Goal: Task Accomplishment & Management: Use online tool/utility

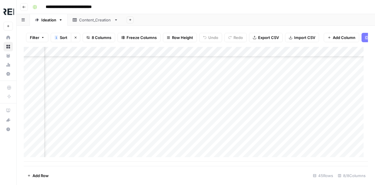
scroll to position [357, 345]
click at [193, 66] on div "Add Column" at bounding box center [196, 104] width 344 height 114
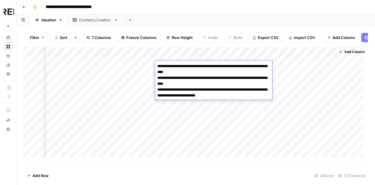
scroll to position [0, 0]
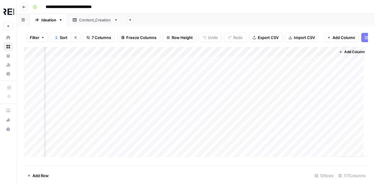
click at [267, 66] on div "Add Column" at bounding box center [196, 104] width 344 height 114
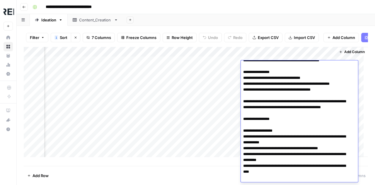
scroll to position [971, 0]
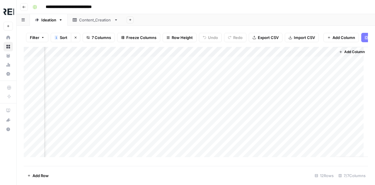
click at [273, 17] on div "Add Sheet" at bounding box center [249, 20] width 252 height 12
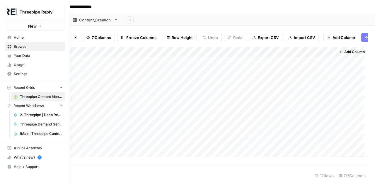
click at [20, 58] on link "Your Data" at bounding box center [35, 55] width 61 height 9
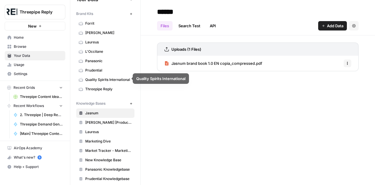
scroll to position [13, 0]
click at [100, 88] on span "Threepipe Reply" at bounding box center [108, 88] width 47 height 5
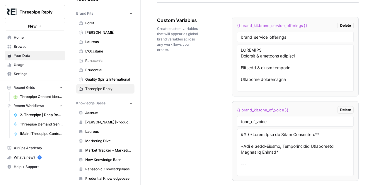
scroll to position [1012, 0]
drag, startPoint x: 290, startPoint y: 33, endPoint x: 208, endPoint y: 29, distance: 82.0
drag, startPoint x: 309, startPoint y: 27, endPoint x: 233, endPoint y: 21, distance: 76.0
click at [233, 21] on li "{{ brand_kit.brand_service_offerings }} Delete brand_service_offerings" at bounding box center [295, 56] width 126 height 80
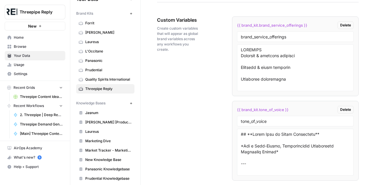
click at [233, 21] on li "{{ brand_kit.brand_service_offerings }} Delete brand_service_offerings" at bounding box center [295, 56] width 126 height 80
drag, startPoint x: 235, startPoint y: 20, endPoint x: 313, endPoint y: 24, distance: 77.9
click at [313, 24] on li "{{ brand_kit.brand_service_offerings }} Delete brand_service_offerings" at bounding box center [295, 56] width 126 height 80
copy span "{{ brand_kit.brand_service_offerings }}"
drag, startPoint x: 295, startPoint y: 106, endPoint x: 233, endPoint y: 97, distance: 61.9
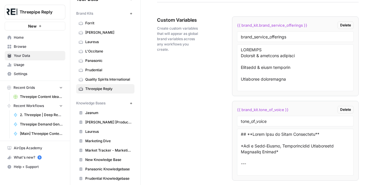
click at [233, 97] on ul "{{ brand_kit.brand_service_offerings }} Delete brand_service_offerings {{ brand…" at bounding box center [295, 182] width 126 height 332
copy span "{{ brand_kit.tone_of_voice }}"
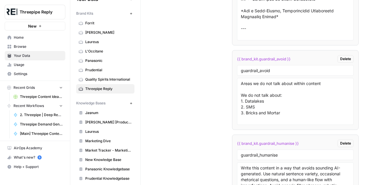
scroll to position [1147, 0]
drag, startPoint x: 295, startPoint y: 55, endPoint x: 232, endPoint y: 55, distance: 62.9
click at [232, 55] on li "{{ brand_kit.guardrail_avoid }} Delete guardrail_avoid Areas we do not talk abo…" at bounding box center [295, 90] width 126 height 80
copy span "{{ brand_kit.guardrail_avoid }}"
drag, startPoint x: 301, startPoint y: 139, endPoint x: 233, endPoint y: 138, distance: 67.9
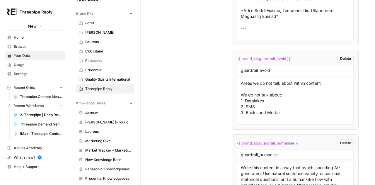
click at [233, 138] on li "{{ brand_kit.guardrail_humanise }} Delete guardrail_humanise Write this content…" at bounding box center [295, 174] width 126 height 80
copy span "{{ brand_kit.guardrail_humanise }}"
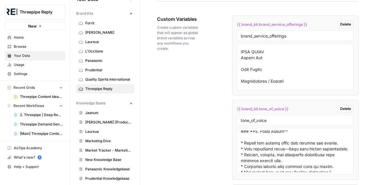
scroll to position [1013, 0]
drag, startPoint x: 294, startPoint y: 107, endPoint x: 226, endPoint y: 103, distance: 68.3
click at [226, 103] on div "Custom Variables Create custom variables that will appear as global brand varia…" at bounding box center [257, 189] width 201 height 370
copy span "{{ brand_kit.tone_of_voice }}"
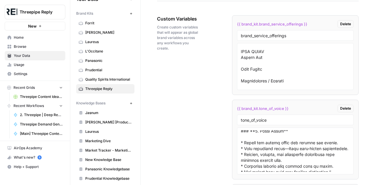
click at [30, 44] on span "Browse" at bounding box center [38, 46] width 49 height 5
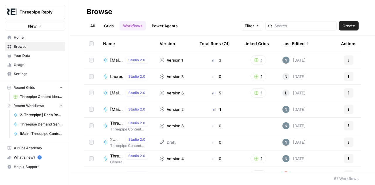
click at [108, 25] on link "Grids" at bounding box center [108, 25] width 17 height 9
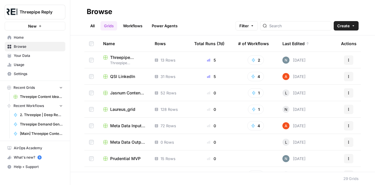
click at [125, 58] on span "Threepipe Content Ideation Grid" at bounding box center [127, 57] width 35 height 6
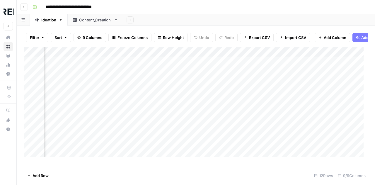
scroll to position [0, 58]
click at [239, 65] on div "Add Column" at bounding box center [196, 104] width 344 height 114
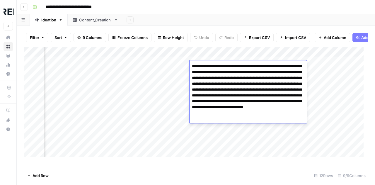
click at [239, 65] on textarea "**********" at bounding box center [247, 92] width 117 height 61
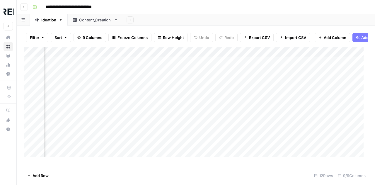
scroll to position [0, 318]
click at [223, 78] on div "Add Column" at bounding box center [196, 104] width 344 height 114
click at [294, 75] on div "Add Column" at bounding box center [196, 104] width 344 height 114
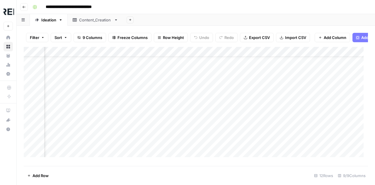
scroll to position [0, 391]
click at [142, 106] on div "Add Column" at bounding box center [196, 104] width 344 height 114
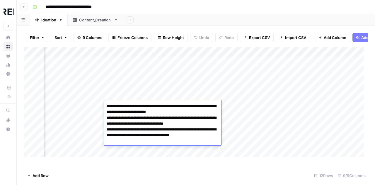
click at [257, 131] on div "Add Column" at bounding box center [196, 104] width 344 height 114
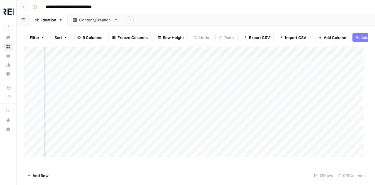
click at [151, 146] on div "Add Column" at bounding box center [196, 104] width 344 height 114
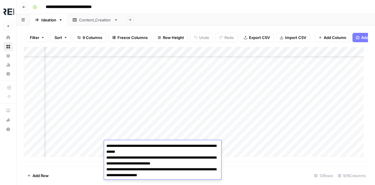
scroll to position [28, 391]
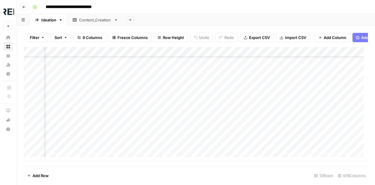
click at [144, 128] on div "Add Column" at bounding box center [196, 104] width 344 height 114
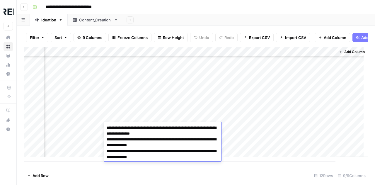
scroll to position [28, 517]
click at [284, 106] on div "Add Column" at bounding box center [196, 104] width 344 height 114
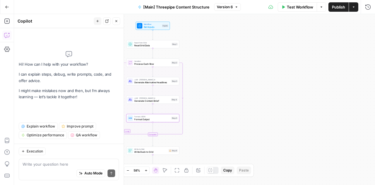
click at [6, 9] on icon "button" at bounding box center [7, 7] width 4 height 4
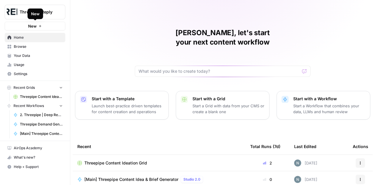
click at [38, 26] on button "New" at bounding box center [35, 26] width 61 height 9
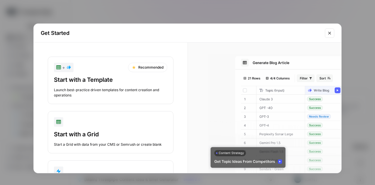
click at [123, 90] on div "Launch best-practice driven templates for content creation and operations" at bounding box center [110, 92] width 113 height 11
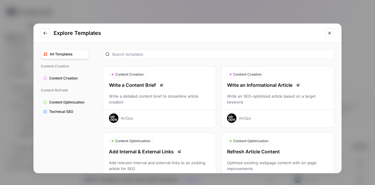
click at [44, 35] on icon "Go to previous step" at bounding box center [45, 33] width 5 height 5
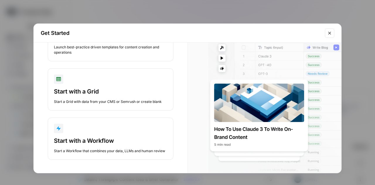
scroll to position [42, 0]
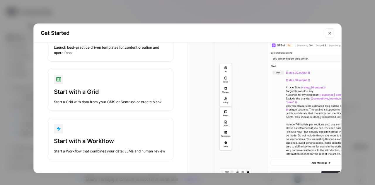
click at [99, 134] on button "Start with a Workflow Start a Workflow that combines your data, LLMs and human …" at bounding box center [111, 139] width 126 height 42
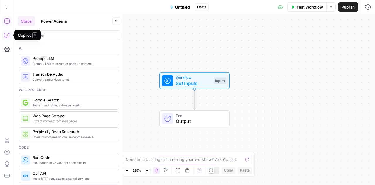
click at [9, 36] on icon "button" at bounding box center [6, 35] width 5 height 5
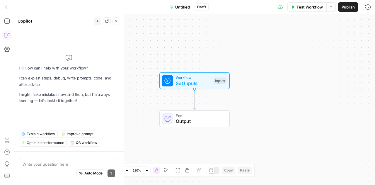
click at [53, 169] on div "Auto Mode Send" at bounding box center [69, 173] width 92 height 13
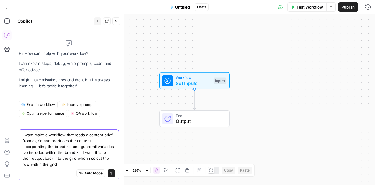
type textarea "i want make a workflow that reads a content brief from a grid and produces the …"
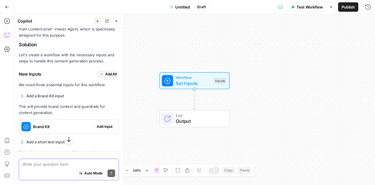
scroll to position [108, 0]
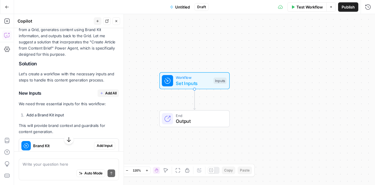
click at [105, 95] on span "Add All" at bounding box center [110, 92] width 11 height 5
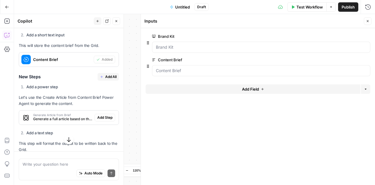
scroll to position [243, 0]
click at [105, 78] on span "Add All" at bounding box center [110, 76] width 11 height 5
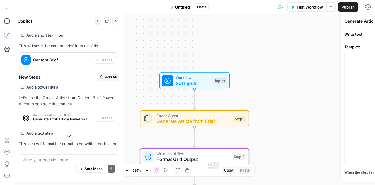
type textarea "Format Grid Output"
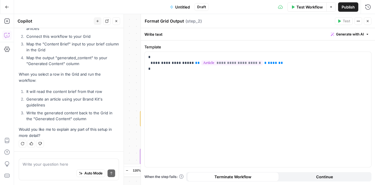
scroll to position [415, 0]
click at [367, 21] on icon "button" at bounding box center [367, 21] width 2 height 2
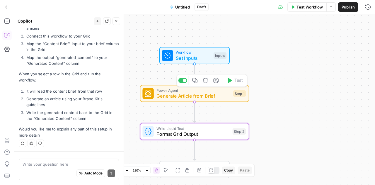
click at [173, 98] on span "Generate Article from Brief" at bounding box center [193, 95] width 74 height 7
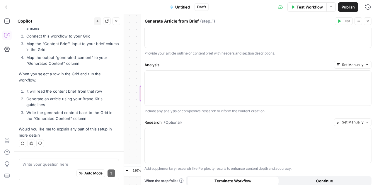
scroll to position [95, 0]
click at [366, 23] on icon "button" at bounding box center [367, 21] width 4 height 4
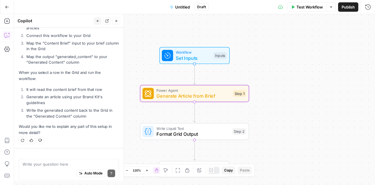
scroll to position [415, 0]
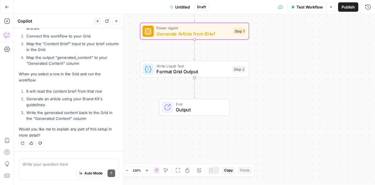
click at [64, 167] on div "Auto Mode Send" at bounding box center [69, 173] width 92 height 13
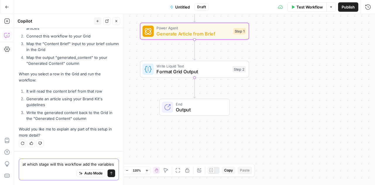
scroll to position [421, 0]
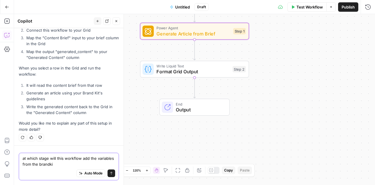
type textarea "at which stage will this workflow add the variables from the brandkit"
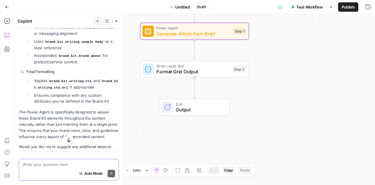
scroll to position [699, 0]
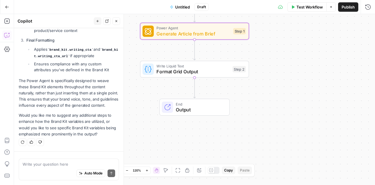
click at [57, 167] on div "Auto Mode Send" at bounding box center [69, 173] width 92 height 13
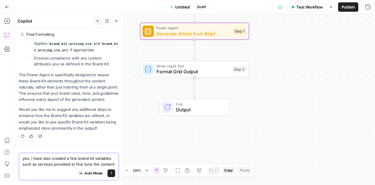
scroll to position [711, 0]
paste textarea "{{ brand_kit.brand_service_offerings }}"
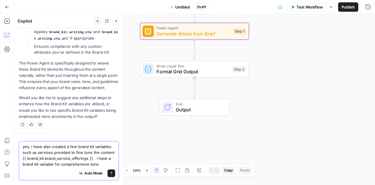
scroll to position [722, 0]
paste textarea "{{ brand_kit.tone_of_voice }}"
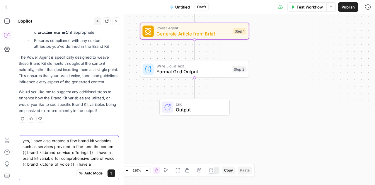
scroll to position [728, 0]
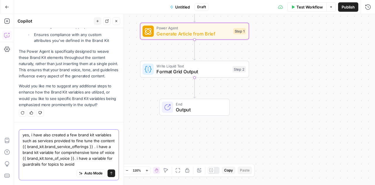
paste textarea "{{ brand_kit.guardrail_avoid }}"
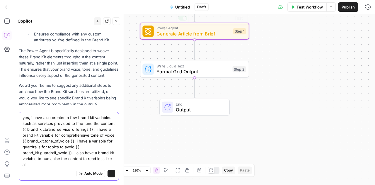
scroll to position [746, 0]
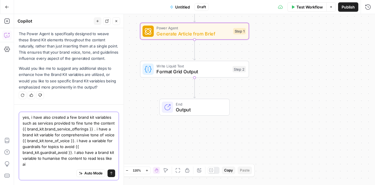
click at [49, 165] on textarea "yes, i have also created a few brand kit variables such as services provided to…" at bounding box center [69, 140] width 92 height 53
paste textarea "{{ brand_kit.guardrail_humanise }}"
type textarea "yes, i have also created a few brand kit variables such as services provided to…"
click at [109, 173] on icon "submit" at bounding box center [111, 173] width 4 height 4
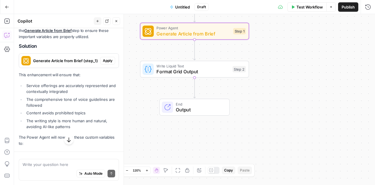
scroll to position [900, 0]
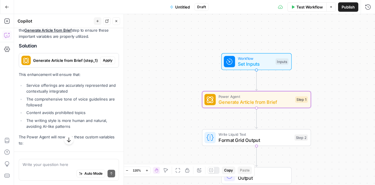
click at [103, 63] on span "Apply" at bounding box center [108, 60] width 10 height 5
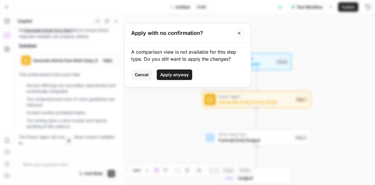
click at [179, 75] on span "Apply anyway" at bounding box center [174, 75] width 28 height 6
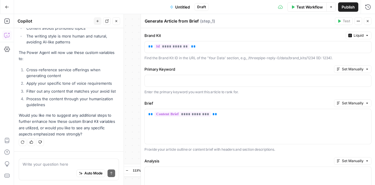
scroll to position [997, 0]
click at [369, 23] on button "Close" at bounding box center [367, 21] width 8 height 8
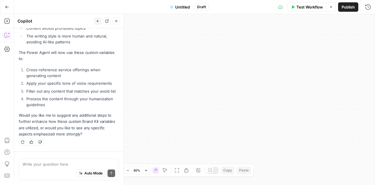
click at [180, 6] on span "Untitled" at bounding box center [182, 7] width 15 height 6
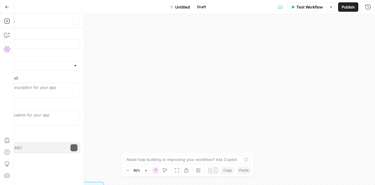
click at [180, 6] on span "Untitled" at bounding box center [182, 7] width 15 height 6
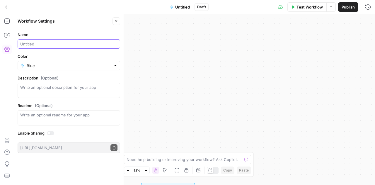
click at [46, 42] on input "Name" at bounding box center [68, 44] width 97 height 6
type input "[Main] Threepipe Content Producer"
click at [117, 23] on icon "button" at bounding box center [116, 21] width 4 height 4
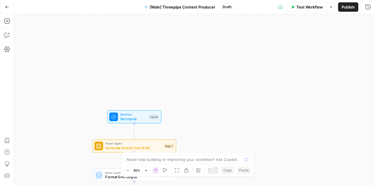
drag, startPoint x: 198, startPoint y: 77, endPoint x: 170, endPoint y: 3, distance: 79.2
click at [170, 3] on div "Go Back [Main] Threepipe Content Producer Draft Test Workflow Options Publish R…" at bounding box center [187, 92] width 375 height 185
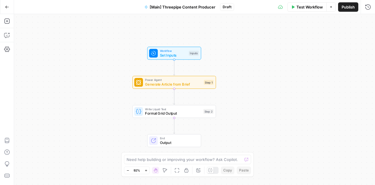
drag, startPoint x: 243, startPoint y: 105, endPoint x: 291, endPoint y: 23, distance: 94.9
click at [291, 23] on div "Workflow Set Inputs Inputs Power Agent Generate Article from Brief Step 1 Write…" at bounding box center [194, 99] width 360 height 171
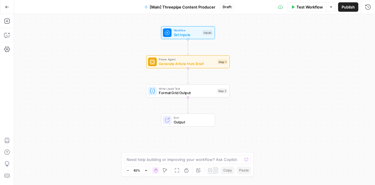
click at [184, 121] on span "Output" at bounding box center [192, 121] width 37 height 5
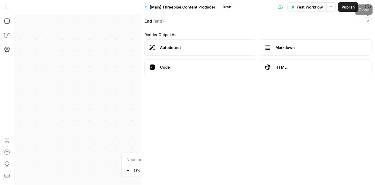
click at [369, 21] on button "Close" at bounding box center [367, 21] width 8 height 8
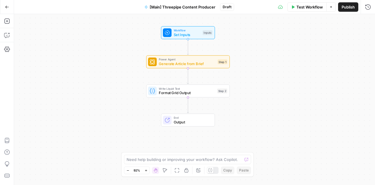
click at [308, 9] on span "Test Workflow" at bounding box center [309, 7] width 26 height 6
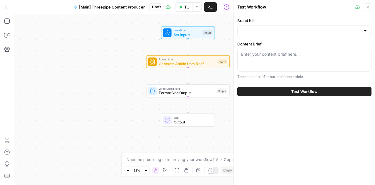
click at [360, 36] on div at bounding box center [304, 30] width 134 height 11
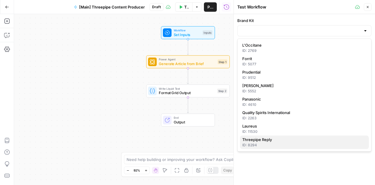
click at [264, 140] on span "Threepipe Reply" at bounding box center [303, 139] width 122 height 6
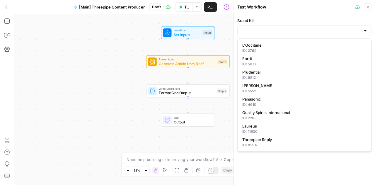
type input "Threepipe Reply"
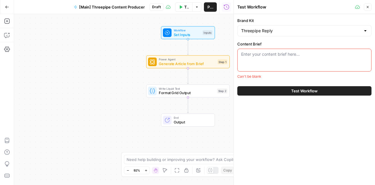
click at [301, 57] on div "Enter your content brief here..." at bounding box center [304, 60] width 134 height 23
click at [7, 34] on icon "button" at bounding box center [7, 35] width 6 height 6
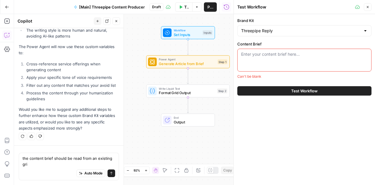
type textarea "the content brief should be read from an existing grid"
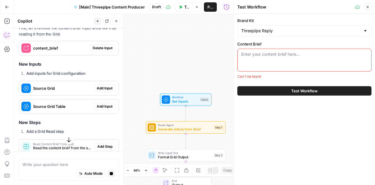
scroll to position [1136, 0]
click at [105, 51] on span "Delete Input" at bounding box center [102, 48] width 20 height 5
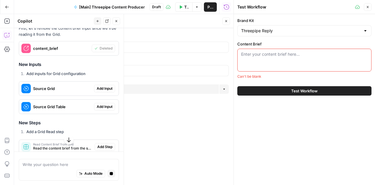
click at [100, 91] on span "Add Input" at bounding box center [105, 88] width 16 height 5
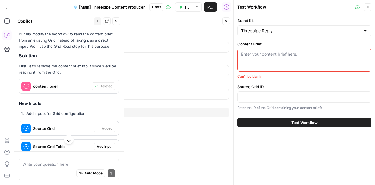
scroll to position [1178, 0]
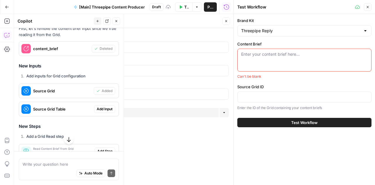
click at [102, 111] on span "Add Input" at bounding box center [105, 108] width 16 height 5
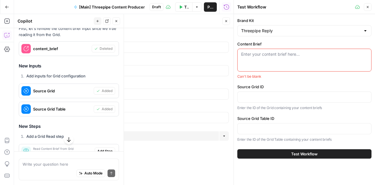
scroll to position [1251, 0]
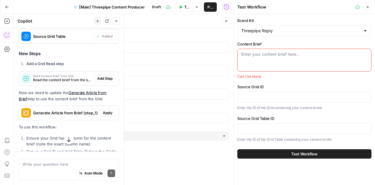
click at [99, 81] on span "Add Step" at bounding box center [104, 78] width 15 height 5
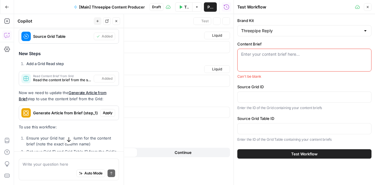
type textarea "Read Content Brief from Grid"
click at [103, 115] on span "Apply" at bounding box center [108, 112] width 10 height 5
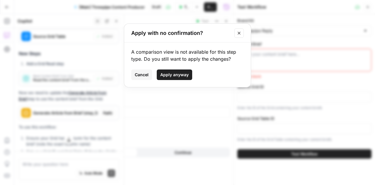
click at [183, 76] on span "Apply anyway" at bounding box center [174, 75] width 28 height 6
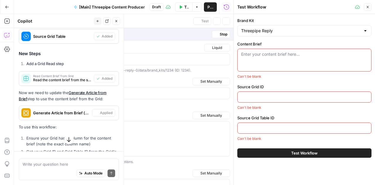
type textarea "Generate Article from Brief"
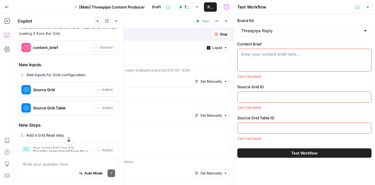
scroll to position [1179, 0]
click at [354, 46] on label "Content Brief" at bounding box center [304, 44] width 134 height 6
click at [354, 51] on textarea "Content Brief" at bounding box center [304, 54] width 126 height 6
click at [369, 8] on icon "button" at bounding box center [367, 7] width 4 height 4
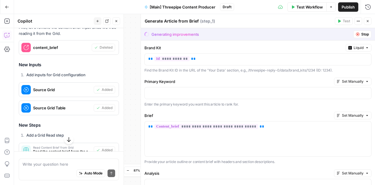
click at [369, 19] on button "Close" at bounding box center [367, 21] width 8 height 8
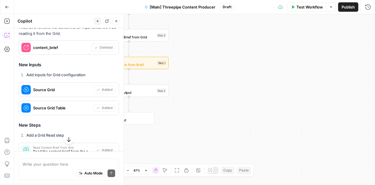
drag, startPoint x: 240, startPoint y: 87, endPoint x: 354, endPoint y: 81, distance: 114.3
click at [354, 81] on div "Workflow Set Inputs Inputs Read from Grid Read Content Brief from Grid Step 3 P…" at bounding box center [194, 99] width 360 height 171
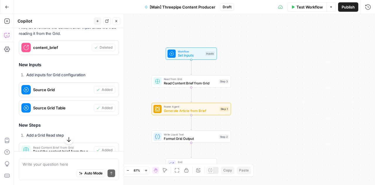
drag, startPoint x: 205, startPoint y: 81, endPoint x: 262, endPoint y: 154, distance: 93.4
click at [262, 154] on div "Workflow Set Inputs Inputs Read from Grid Read Content Brief from Grid Step 3 P…" at bounding box center [194, 99] width 360 height 171
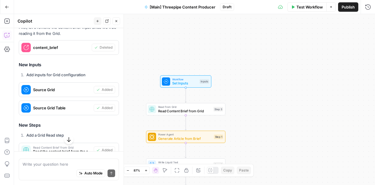
click at [178, 82] on span "Set Inputs" at bounding box center [184, 82] width 25 height 5
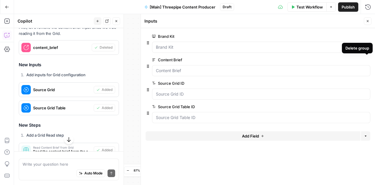
click at [366, 60] on icon "button" at bounding box center [366, 59] width 3 height 3
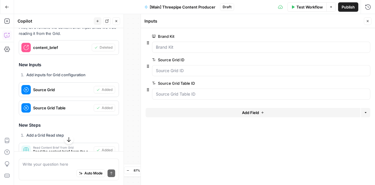
click at [355, 74] on div at bounding box center [261, 70] width 218 height 11
click at [301, 4] on span "Test Workflow" at bounding box center [309, 7] width 26 height 6
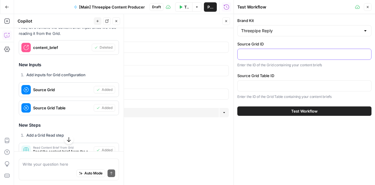
click at [313, 52] on input "Source Grid ID" at bounding box center [304, 54] width 126 height 6
click at [365, 5] on button "Close" at bounding box center [367, 7] width 8 height 8
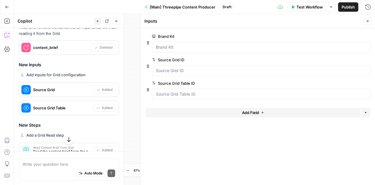
click at [345, 59] on span "edit field" at bounding box center [347, 59] width 13 height 5
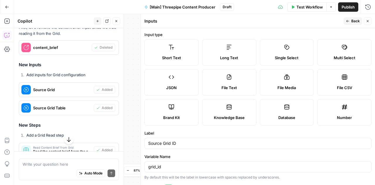
click at [368, 23] on button "Close" at bounding box center [367, 21] width 8 height 8
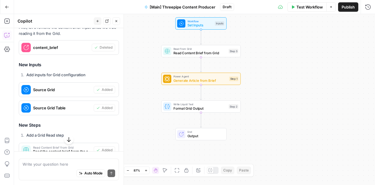
drag, startPoint x: 262, startPoint y: 116, endPoint x: 278, endPoint y: 58, distance: 59.9
click at [278, 58] on div "Workflow Set Inputs Inputs Read from Grid Read Content Brief from Grid Step 3 P…" at bounding box center [194, 99] width 360 height 171
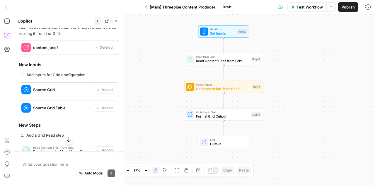
drag, startPoint x: 323, startPoint y: 117, endPoint x: 290, endPoint y: 49, distance: 74.9
click at [290, 49] on div "Workflow Set Inputs Inputs Read from Grid Read Content Brief from Grid Step 3 P…" at bounding box center [194, 99] width 360 height 171
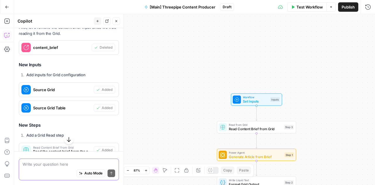
click at [54, 166] on textarea at bounding box center [69, 164] width 92 height 6
type textarea "this workflow the grid id and table will be static"
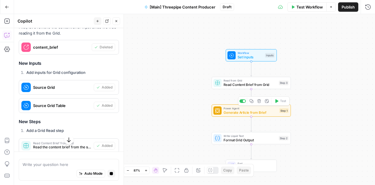
click at [235, 114] on span "Generate Article from Brief" at bounding box center [250, 111] width 54 height 5
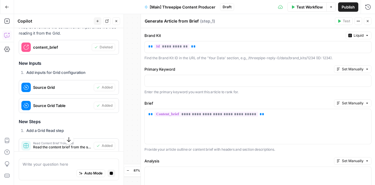
click at [367, 21] on icon "button" at bounding box center [367, 21] width 4 height 4
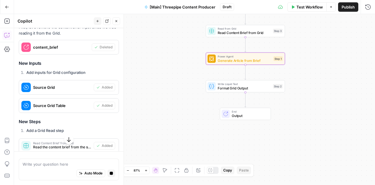
drag, startPoint x: 321, startPoint y: 139, endPoint x: 315, endPoint y: 88, distance: 51.5
click at [315, 88] on div "Workflow Set Inputs Inputs Read from Grid Read Content Brief from Grid Step 3 P…" at bounding box center [194, 99] width 360 height 171
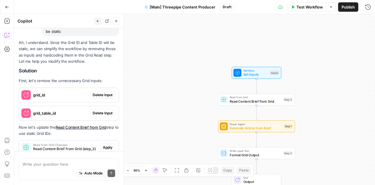
scroll to position [1467, 0]
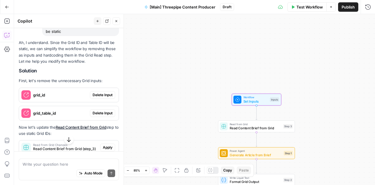
click at [97, 97] on span "Delete Input" at bounding box center [102, 94] width 20 height 5
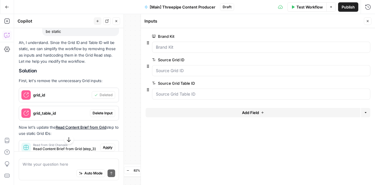
click at [99, 116] on span "Delete Input" at bounding box center [102, 112] width 20 height 5
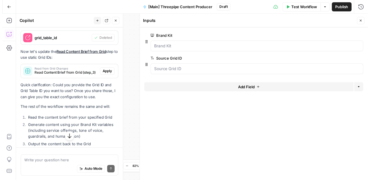
scroll to position [1550, 0]
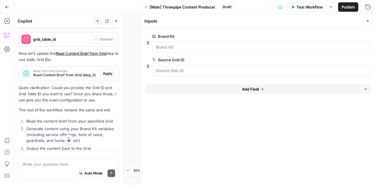
click at [109, 77] on button "Apply" at bounding box center [107, 74] width 15 height 8
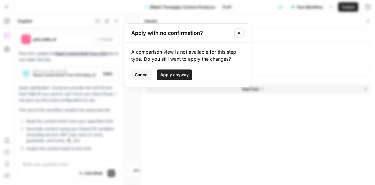
click at [168, 77] on span "Apply anyway" at bounding box center [174, 75] width 28 height 6
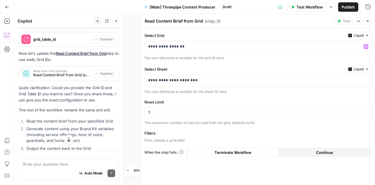
click at [359, 36] on span "Liquid" at bounding box center [358, 35] width 10 height 5
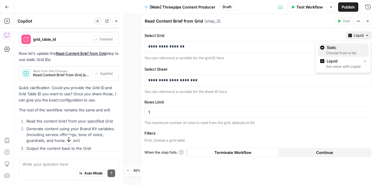
click at [347, 48] on span "Static" at bounding box center [344, 47] width 37 height 6
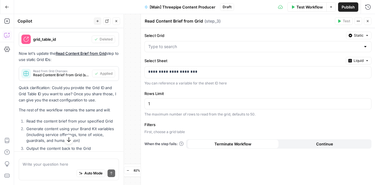
click at [247, 40] on div "Select Grid Static" at bounding box center [257, 42] width 227 height 20
click at [364, 47] on div at bounding box center [365, 47] width 5 height 6
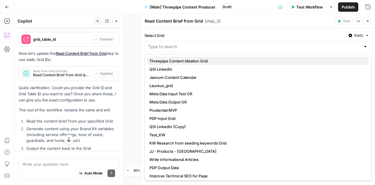
click at [248, 63] on span "Threepipe Content Ideation Grid" at bounding box center [256, 61] width 214 height 6
type input "Threepipe Content Ideation Grid"
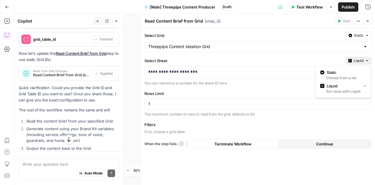
click at [360, 60] on span "Liquid" at bounding box center [358, 60] width 10 height 5
click at [345, 75] on span "Static" at bounding box center [344, 72] width 37 height 6
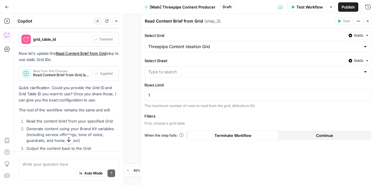
click at [365, 71] on div at bounding box center [365, 72] width 5 height 6
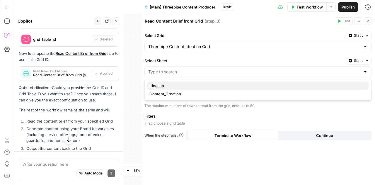
click at [249, 87] on span "Ideation" at bounding box center [256, 86] width 214 height 6
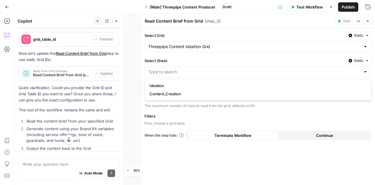
type input "Ideation"
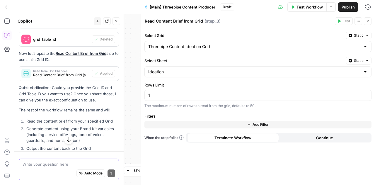
click at [54, 162] on textarea at bounding box center [69, 164] width 92 height 6
type textarea "the column name is "Content Brief""
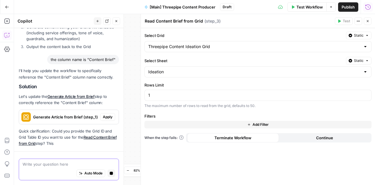
scroll to position [1613, 0]
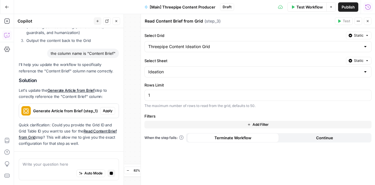
click at [66, 109] on div "I'll help you update the workflow to specifically reference the "Content Brief"…" at bounding box center [69, 103] width 100 height 85
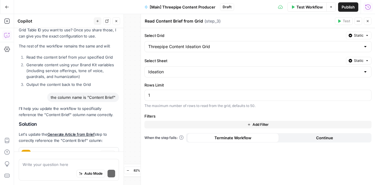
scroll to position [1678, 0]
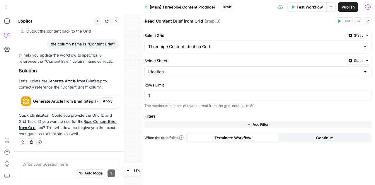
click at [78, 100] on span "Generate Article from Brief (step_1)" at bounding box center [65, 101] width 65 height 6
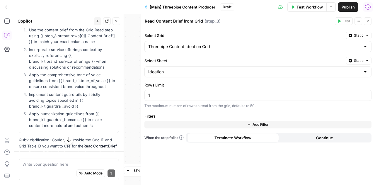
scroll to position [1778, 0]
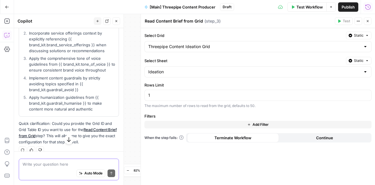
click at [80, 165] on textarea at bounding box center [69, 164] width 92 height 6
type textarea "i"
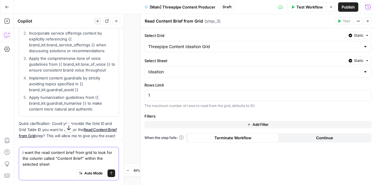
type textarea "i want the read content brief from grid to look for the column called "Content …"
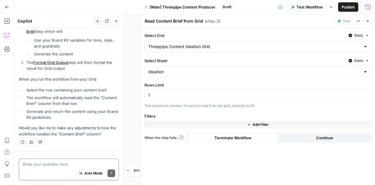
scroll to position [2020, 0]
click at [367, 21] on icon "button" at bounding box center [367, 21] width 4 height 4
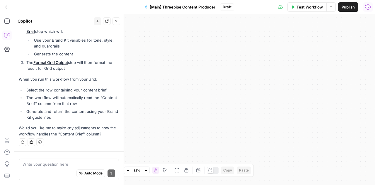
click at [302, 12] on div "Test Workflow Options Publish Run History" at bounding box center [304, 7] width 141 height 14
click at [305, 8] on span "Test Workflow" at bounding box center [309, 7] width 26 height 6
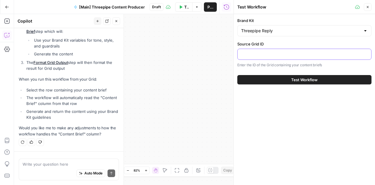
click at [345, 52] on input "Source Grid ID" at bounding box center [304, 54] width 126 height 6
paste input "20941"
type input "20941"
click at [284, 79] on button "Test Workflow" at bounding box center [304, 79] width 134 height 9
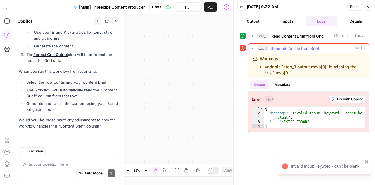
scroll to position [1909, 0]
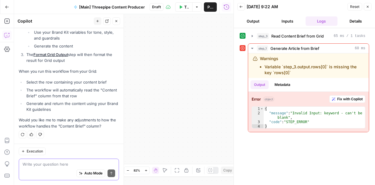
click at [61, 162] on textarea at bounding box center [69, 164] width 92 height 6
click at [51, 166] on textarea at bounding box center [69, 164] width 92 height 6
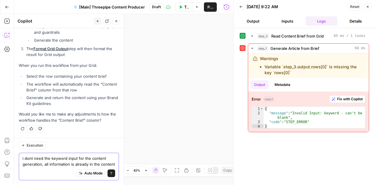
scroll to position [1920, 0]
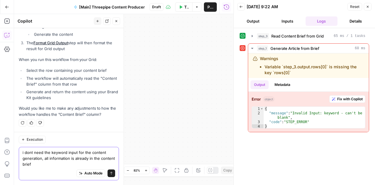
type textarea "i dont need the keyword input for the content generation, all information is al…"
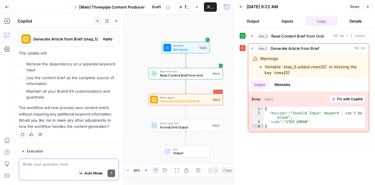
scroll to position [2070, 0]
click at [108, 43] on button "Apply" at bounding box center [107, 39] width 15 height 8
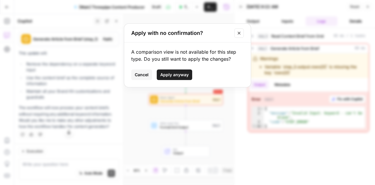
click at [186, 76] on span "Apply anyway" at bounding box center [174, 75] width 28 height 6
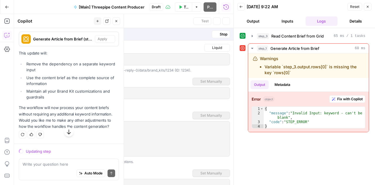
scroll to position [2023, 0]
drag, startPoint x: 151, startPoint y: 74, endPoint x: 186, endPoint y: 72, distance: 35.2
click at [186, 72] on div "**********" at bounding box center [116, 186] width 234 height 292
click at [368, 5] on icon "button" at bounding box center [367, 7] width 4 height 4
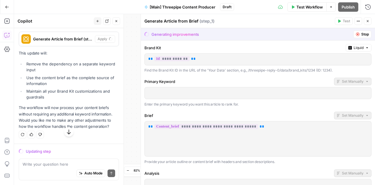
click at [308, 11] on button "Test Workflow" at bounding box center [306, 6] width 39 height 9
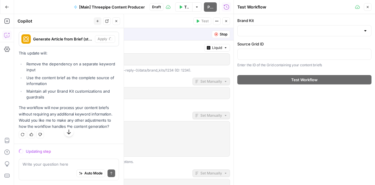
click at [329, 24] on div "Brand Kit" at bounding box center [304, 27] width 134 height 19
click at [368, 31] on div at bounding box center [304, 30] width 134 height 11
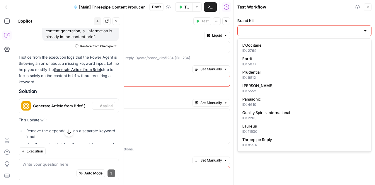
scroll to position [2098, 0]
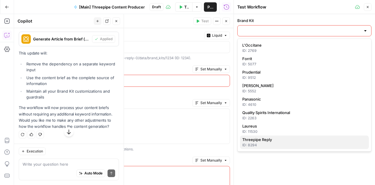
click at [260, 137] on span "Threepipe Reply" at bounding box center [303, 139] width 122 height 6
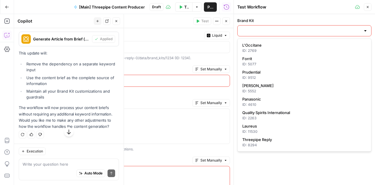
type input "Threepipe Reply"
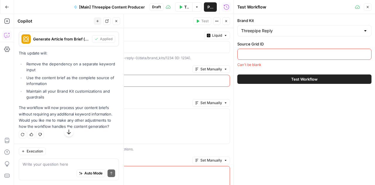
click at [280, 56] on input "Source Grid ID" at bounding box center [304, 54] width 126 height 6
paste input "20941"
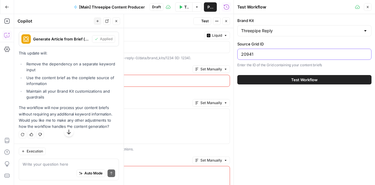
type input "20941"
click at [274, 82] on button "Test Workflow" at bounding box center [304, 79] width 134 height 9
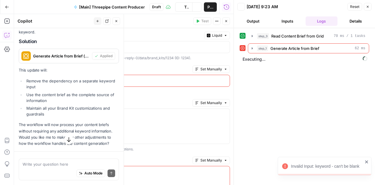
scroll to position [2113, 0]
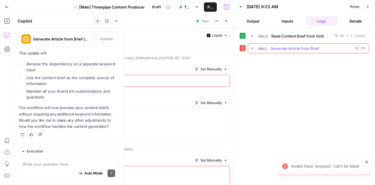
click at [252, 49] on icon "button" at bounding box center [252, 48] width 5 height 5
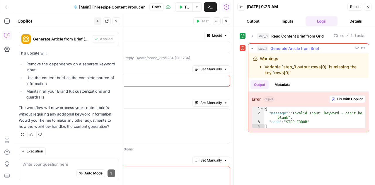
click at [338, 98] on span "Fix with Copilot" at bounding box center [349, 98] width 25 height 5
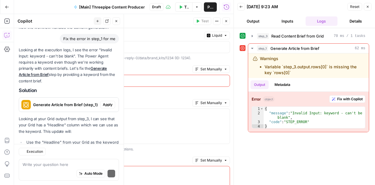
scroll to position [2289, 0]
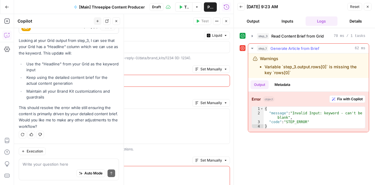
click at [346, 99] on span "Fix with Copilot" at bounding box center [349, 98] width 25 height 5
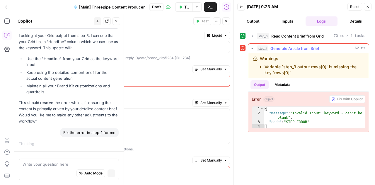
scroll to position [2211, 0]
click at [9, 36] on icon "button" at bounding box center [7, 35] width 6 height 6
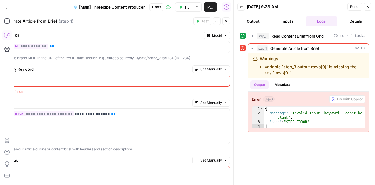
click at [9, 36] on icon "button" at bounding box center [7, 35] width 6 height 6
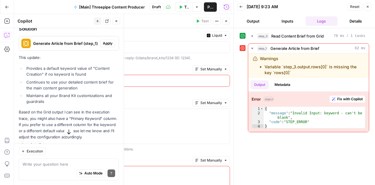
scroll to position [2415, 0]
click at [104, 46] on span "Apply" at bounding box center [108, 43] width 10 height 5
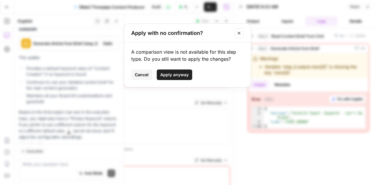
click at [179, 77] on span "Apply anyway" at bounding box center [174, 75] width 28 height 6
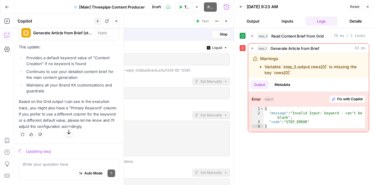
scroll to position [2340, 0]
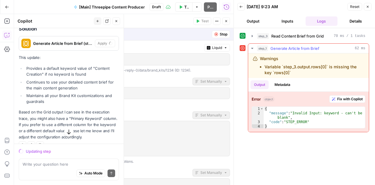
click at [252, 47] on icon "button" at bounding box center [252, 48] width 5 height 5
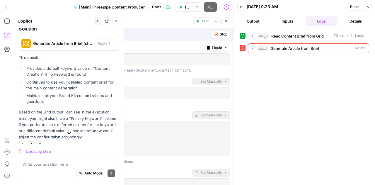
click at [63, 40] on div "Generating improvements Stop" at bounding box center [116, 34] width 234 height 12
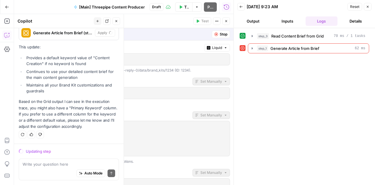
click at [368, 7] on icon "button" at bounding box center [367, 7] width 4 height 4
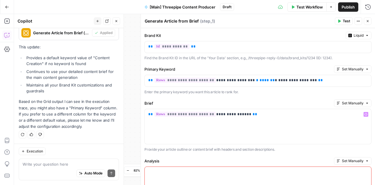
scroll to position [0, 0]
click at [310, 9] on span "Test Workflow" at bounding box center [309, 7] width 26 height 6
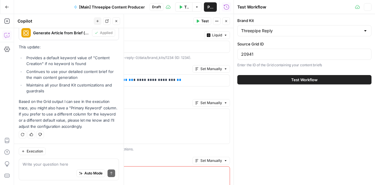
scroll to position [2466, 0]
click at [315, 77] on span "Test Workflow" at bounding box center [304, 80] width 26 height 6
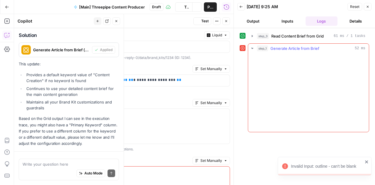
scroll to position [2466, 0]
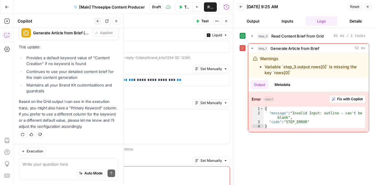
click at [366, 10] on button "Close" at bounding box center [367, 7] width 8 height 8
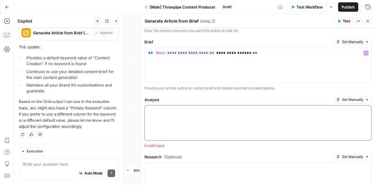
scroll to position [61, 0]
click at [341, 97] on span "Set Manually" at bounding box center [352, 99] width 22 height 5
click at [236, 110] on p at bounding box center [257, 111] width 219 height 6
click at [52, 164] on textarea at bounding box center [69, 164] width 92 height 6
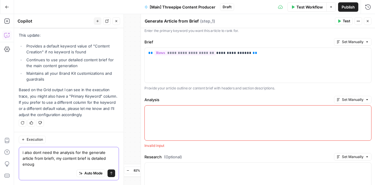
scroll to position [2478, 0]
type textarea "i also dont need the analysis for the generate article from briefr, my content …"
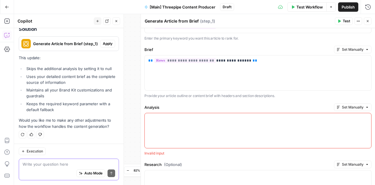
scroll to position [2602, 0]
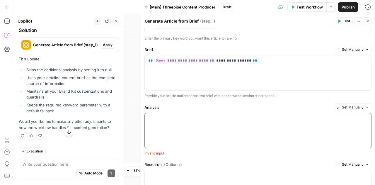
click at [103, 47] on span "Apply" at bounding box center [108, 44] width 10 height 5
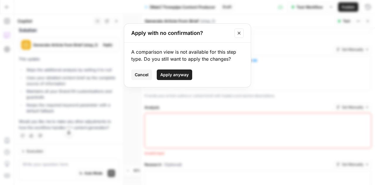
click at [168, 76] on span "Apply anyway" at bounding box center [174, 75] width 28 height 6
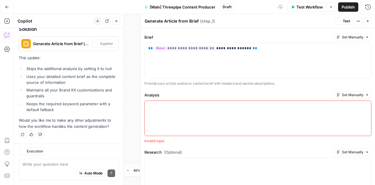
scroll to position [54, 0]
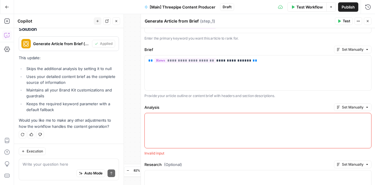
click at [307, 6] on span "Test Workflow" at bounding box center [309, 7] width 26 height 6
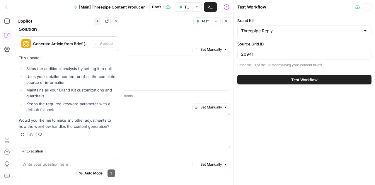
scroll to position [2634, 0]
click at [292, 75] on button "Test Workflow" at bounding box center [304, 79] width 134 height 9
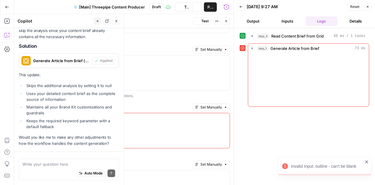
scroll to position [2634, 0]
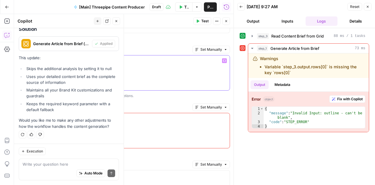
click at [123, 68] on div "**********" at bounding box center [116, 72] width 226 height 35
copy p "**********"
click at [105, 121] on div at bounding box center [116, 130] width 226 height 35
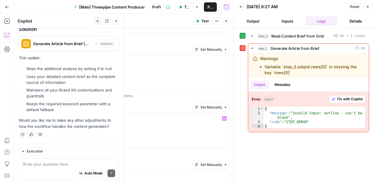
click at [370, 10] on button "Close" at bounding box center [367, 7] width 8 height 8
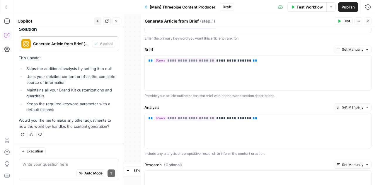
click at [312, 6] on span "Test Workflow" at bounding box center [309, 7] width 26 height 6
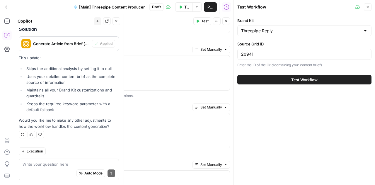
click at [277, 78] on button "Test Workflow" at bounding box center [304, 79] width 134 height 9
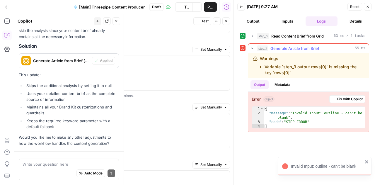
scroll to position [2634, 0]
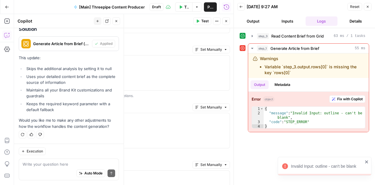
click at [207, 7] on span "Publish" at bounding box center [210, 7] width 6 height 6
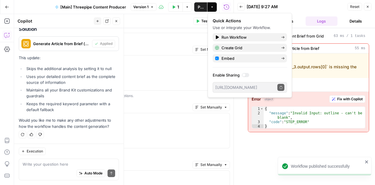
click at [267, 148] on div "step_3 Read Content Brief from Grid 63 ms / 1 tasks step_1 Generate Article fro…" at bounding box center [303, 106] width 129 height 151
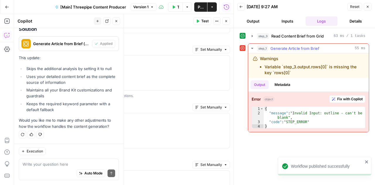
click at [349, 99] on span "Fix with Copilot" at bounding box center [349, 98] width 25 height 5
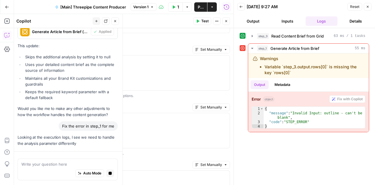
scroll to position [2535, 0]
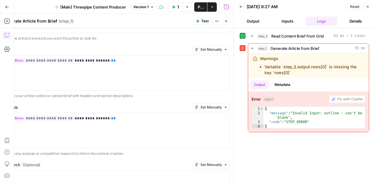
click at [6, 36] on icon "button" at bounding box center [7, 35] width 6 height 6
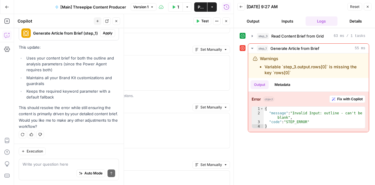
scroll to position [2780, 0]
click at [106, 36] on span "Apply" at bounding box center [108, 32] width 10 height 5
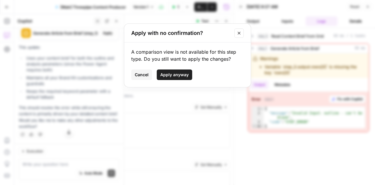
click at [174, 76] on span "Apply anyway" at bounding box center [174, 75] width 28 height 6
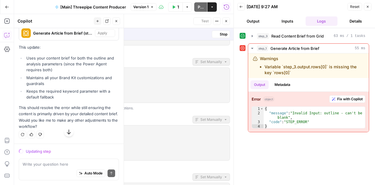
scroll to position [66, 0]
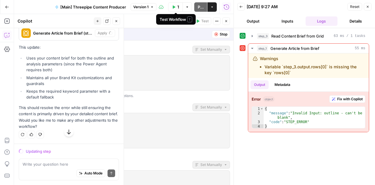
click at [173, 7] on icon "button" at bounding box center [174, 7] width 4 height 4
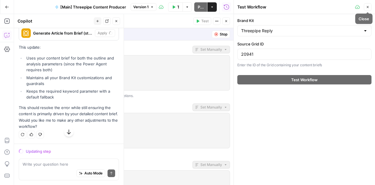
click at [368, 8] on icon "button" at bounding box center [367, 7] width 4 height 4
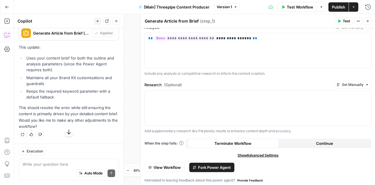
scroll to position [133, 0]
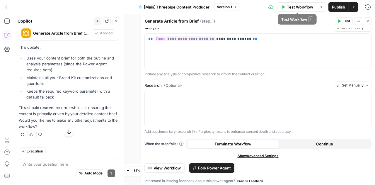
click at [292, 10] on span "Test Workflow" at bounding box center [299, 7] width 26 height 6
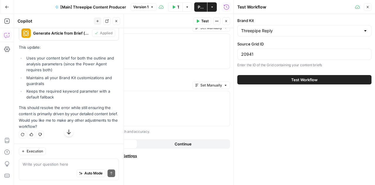
click at [310, 80] on span "Test Workflow" at bounding box center [304, 80] width 26 height 6
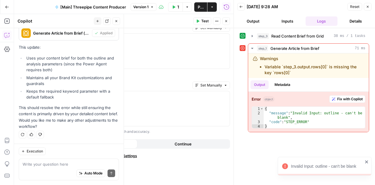
scroll to position [133, 0]
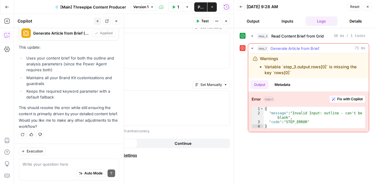
click at [344, 97] on span "Fix with Copilot" at bounding box center [349, 98] width 25 height 5
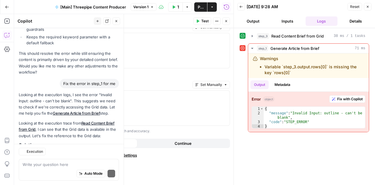
scroll to position [2959, 0]
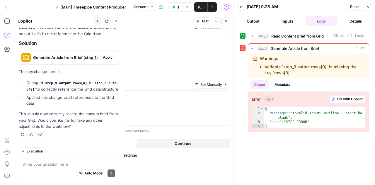
click at [4, 36] on icon "button" at bounding box center [7, 35] width 6 height 6
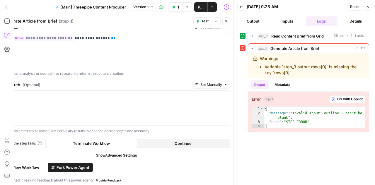
click at [4, 36] on icon "button" at bounding box center [7, 35] width 6 height 6
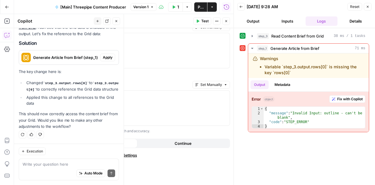
click at [103, 55] on span "Apply" at bounding box center [108, 57] width 10 height 5
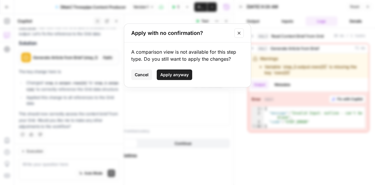
click at [171, 72] on span "Apply anyway" at bounding box center [174, 75] width 28 height 6
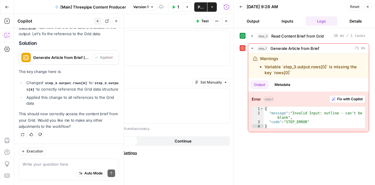
scroll to position [133, 0]
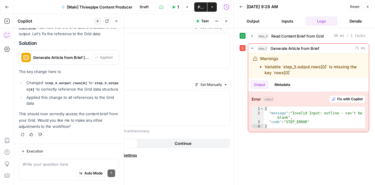
click at [367, 6] on icon "button" at bounding box center [367, 7] width 4 height 4
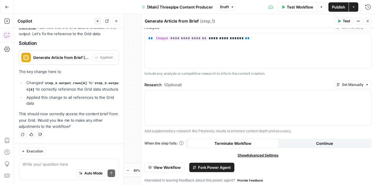
scroll to position [2977, 0]
click at [293, 6] on span "Test Workflow" at bounding box center [299, 7] width 26 height 6
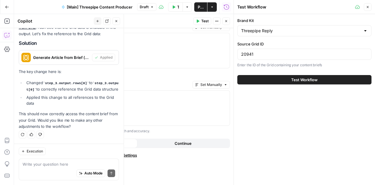
scroll to position [2978, 0]
click at [258, 77] on button "Test Workflow" at bounding box center [304, 79] width 134 height 9
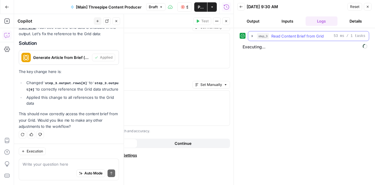
click at [251, 36] on icon "button" at bounding box center [252, 36] width 5 height 5
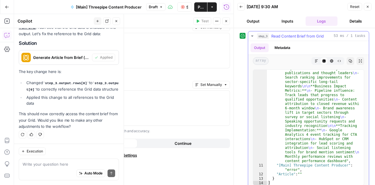
scroll to position [28, 0]
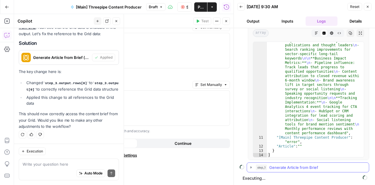
click at [252, 166] on icon "button" at bounding box center [250, 167] width 5 height 5
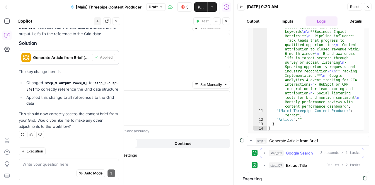
click at [264, 152] on icon "button" at bounding box center [264, 152] width 5 height 5
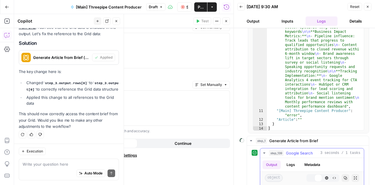
scroll to position [201, 0]
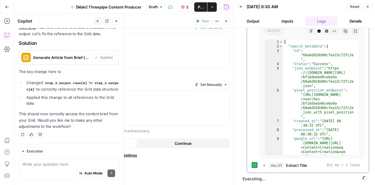
click at [262, 164] on icon "button" at bounding box center [264, 165] width 5 height 5
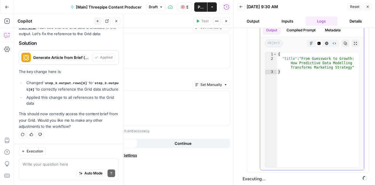
scroll to position [347, 0]
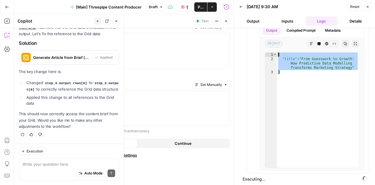
drag, startPoint x: 307, startPoint y: 112, endPoint x: 271, endPoint y: -26, distance: 142.9
click at [271, 0] on html "Threepipe Reply New Home Browse Your Data Usage Settings Recent Grids Threepipe…" at bounding box center [187, 92] width 375 height 185
type textarea "**********"
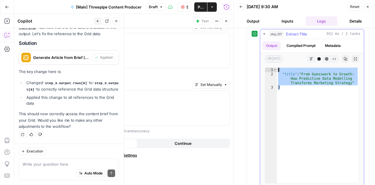
scroll to position [332, 0]
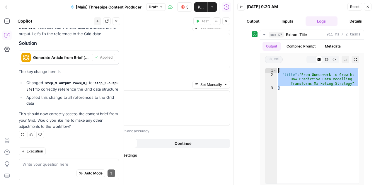
click at [367, 6] on icon "button" at bounding box center [367, 7] width 2 height 2
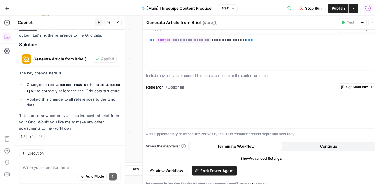
scroll to position [2978, 0]
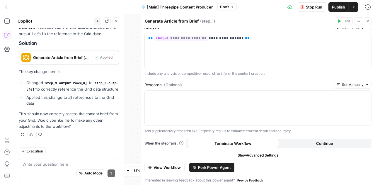
click at [365, 22] on icon "button" at bounding box center [367, 21] width 4 height 4
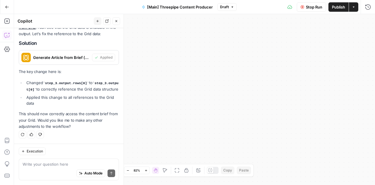
click at [116, 19] on icon "button" at bounding box center [116, 21] width 4 height 4
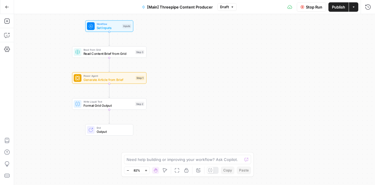
drag, startPoint x: 140, startPoint y: 82, endPoint x: 257, endPoint y: 131, distance: 126.5
click at [257, 131] on div "Workflow Set Inputs Inputs Read from Grid Read Content Brief from Grid Step 3 P…" at bounding box center [194, 99] width 360 height 171
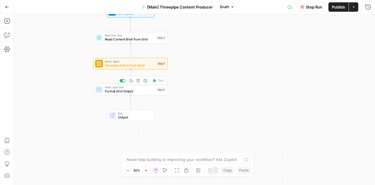
click at [118, 90] on span "Format Grid Output" at bounding box center [130, 91] width 50 height 5
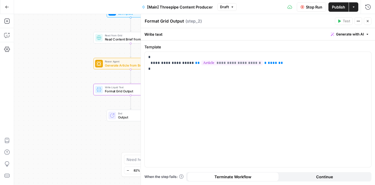
click at [367, 22] on icon "button" at bounding box center [367, 21] width 4 height 4
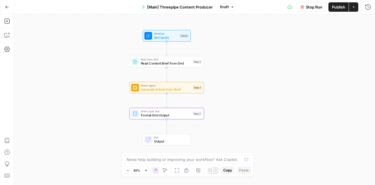
drag, startPoint x: 209, startPoint y: 75, endPoint x: 245, endPoint y: 99, distance: 43.3
click at [245, 99] on div "Workflow Set Inputs Inputs Read from Grid Read Content Brief from Grid Step 3 P…" at bounding box center [194, 99] width 360 height 171
click at [368, 8] on icon "button" at bounding box center [368, 7] width 6 height 6
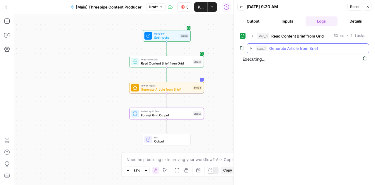
click at [247, 48] on button "step_1 Generate Article from Brief" at bounding box center [308, 48] width 122 height 9
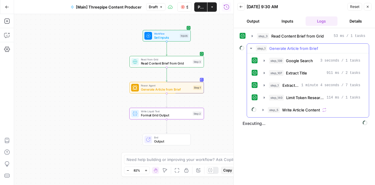
click at [256, 92] on div at bounding box center [254, 96] width 6 height 9
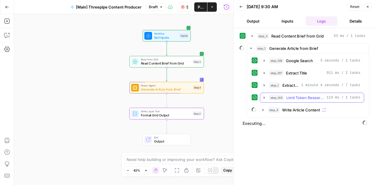
click at [262, 95] on icon "button" at bounding box center [264, 97] width 5 height 5
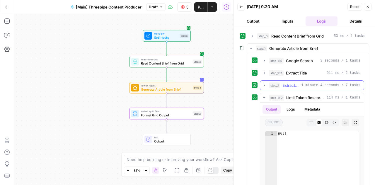
click at [263, 84] on icon "button" at bounding box center [264, 85] width 5 height 5
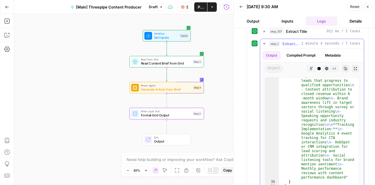
scroll to position [42, 0]
click at [263, 43] on icon "button" at bounding box center [264, 43] width 2 height 1
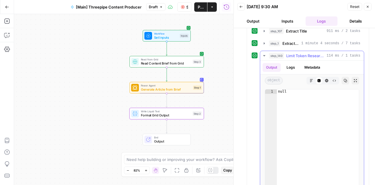
click at [265, 55] on icon "button" at bounding box center [264, 55] width 2 height 1
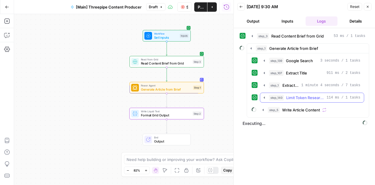
scroll to position [0, 0]
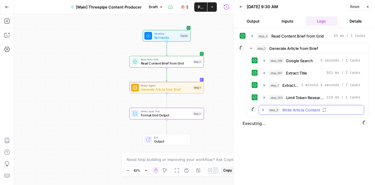
click at [264, 108] on icon "button" at bounding box center [262, 109] width 5 height 5
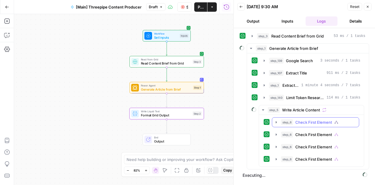
click at [276, 120] on icon "button" at bounding box center [276, 122] width 5 height 5
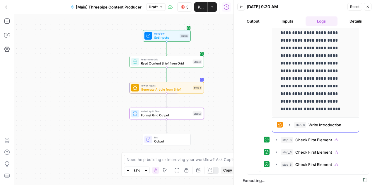
scroll to position [156, 0]
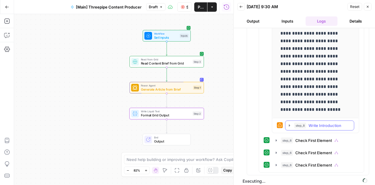
click at [288, 124] on icon "button" at bounding box center [289, 125] width 5 height 5
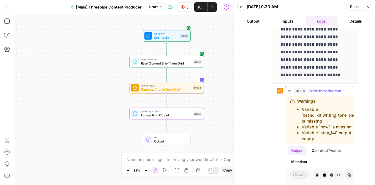
scroll to position [208, 0]
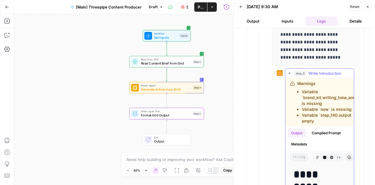
click at [326, 112] on li "Variable `step_140.output` is empty" at bounding box center [334, 118] width 67 height 12
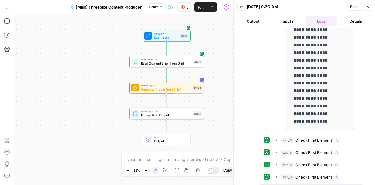
scroll to position [363, 0]
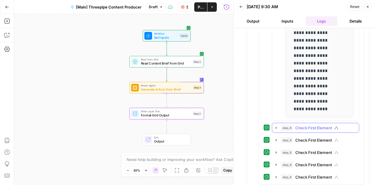
click at [274, 125] on icon "button" at bounding box center [276, 127] width 5 height 5
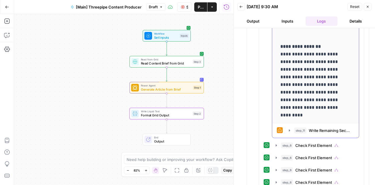
scroll to position [518, 0]
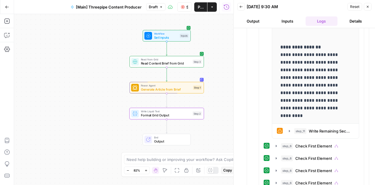
click at [190, 8] on button "Stop Run" at bounding box center [184, 6] width 15 height 9
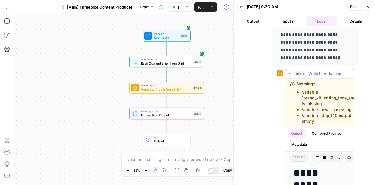
scroll to position [20, 0]
drag, startPoint x: 322, startPoint y: 102, endPoint x: 291, endPoint y: 90, distance: 33.0
click at [291, 90] on div "Warnings Variable `brand_kit.writing_tone_and_style` is missing Variable `now` …" at bounding box center [329, 102] width 78 height 43
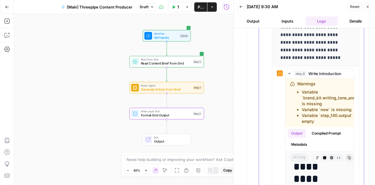
copy li "Variable `brand_kit.writing_tone_and_style` is missing"
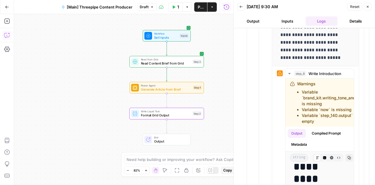
click at [6, 37] on icon "button" at bounding box center [7, 35] width 6 height 6
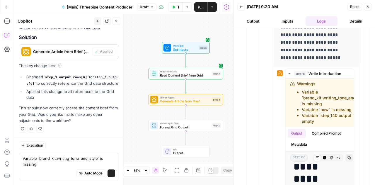
scroll to position [2984, 0]
type textarea "Variable `brand_kit.writing_tone_and_style` is missing error, its definitely th…"
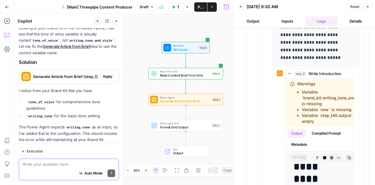
scroll to position [3083, 0]
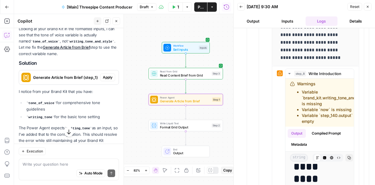
click at [103, 80] on span "Apply" at bounding box center [108, 77] width 10 height 5
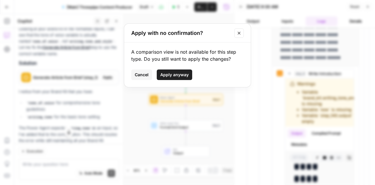
click at [171, 74] on span "Apply anyway" at bounding box center [174, 75] width 28 height 6
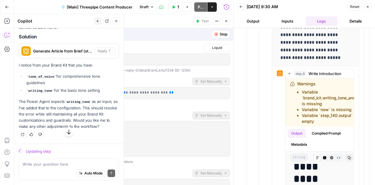
scroll to position [2961, 0]
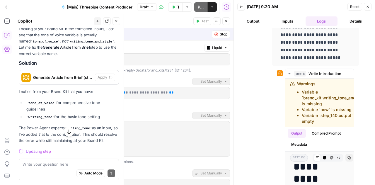
drag, startPoint x: 301, startPoint y: 109, endPoint x: 352, endPoint y: 124, distance: 53.1
click at [352, 124] on div "**********" at bounding box center [315, 98] width 87 height 356
copy ul "Variable `now` is missing Variable `step_140.output` is empty"
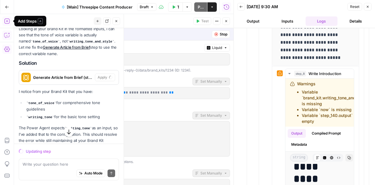
click at [5, 35] on icon "button" at bounding box center [7, 35] width 6 height 6
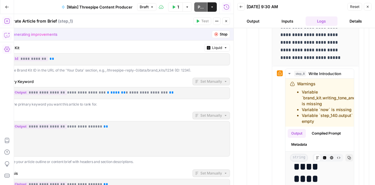
click at [5, 35] on icon "button" at bounding box center [7, 35] width 6 height 6
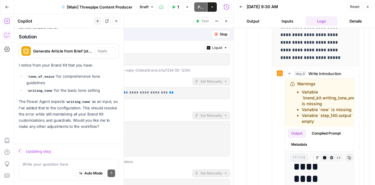
scroll to position [3013, 0]
click at [53, 165] on textarea at bounding box center [69, 164] width 92 height 6
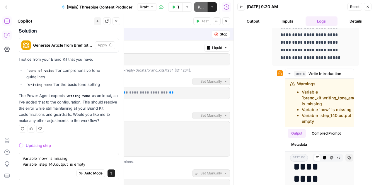
type textarea "Variable `now` is missing Variable `step_140.output` is empty"
click at [109, 173] on button "Send" at bounding box center [111, 173] width 8 height 8
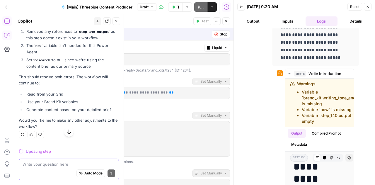
scroll to position [3196, 0]
click at [368, 6] on icon "button" at bounding box center [367, 7] width 4 height 4
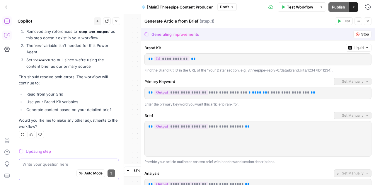
click at [47, 162] on textarea at bounding box center [69, 164] width 92 height 6
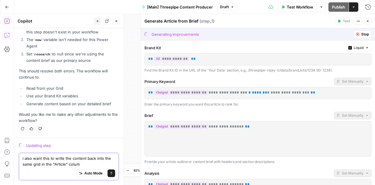
type textarea "i also want this to write the content back into the same grid in the "Article" …"
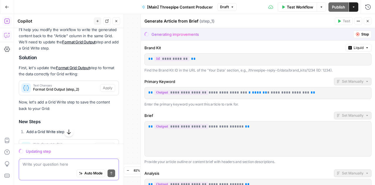
scroll to position [3322, 0]
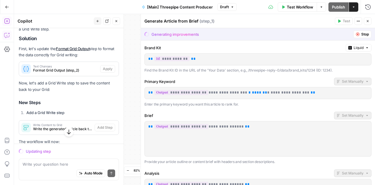
click at [366, 22] on icon "button" at bounding box center [367, 21] width 4 height 4
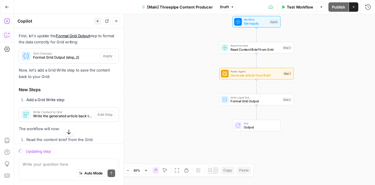
scroll to position [3424, 0]
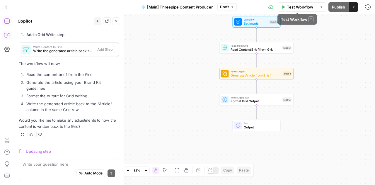
click at [302, 7] on span "Test Workflow" at bounding box center [299, 7] width 26 height 6
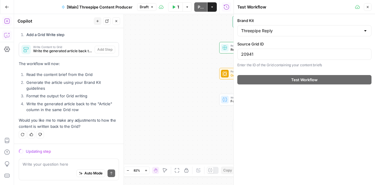
click at [368, 10] on button "Close" at bounding box center [367, 7] width 8 height 8
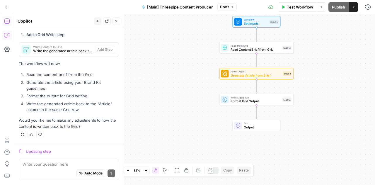
click at [240, 104] on div "Write Liquid Text Format Grid Output Step 2" at bounding box center [256, 99] width 74 height 11
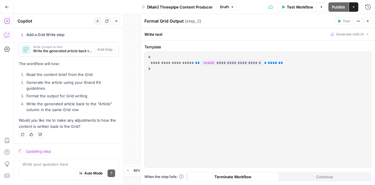
click at [274, 44] on div "**********" at bounding box center [258, 112] width 234 height 144
click at [290, 9] on span "Test Workflow" at bounding box center [299, 7] width 26 height 6
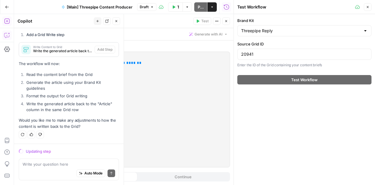
click at [368, 10] on button "Close" at bounding box center [367, 7] width 8 height 8
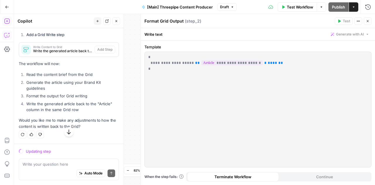
scroll to position [3423, 0]
click at [42, 147] on div "Updating step" at bounding box center [69, 151] width 100 height 8
click at [368, 21] on icon "button" at bounding box center [367, 21] width 4 height 4
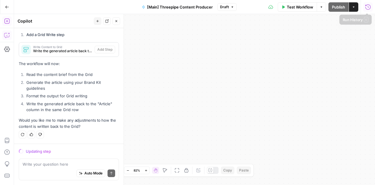
click at [366, 7] on icon "button" at bounding box center [368, 7] width 6 height 6
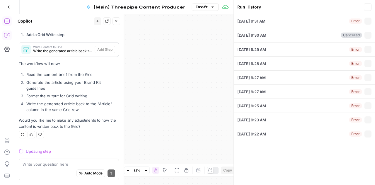
type input "Threepipe Reply"
type input "20941"
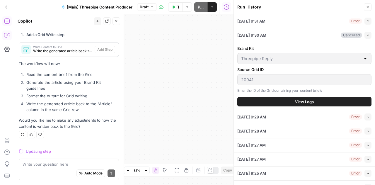
click at [366, 22] on icon "button" at bounding box center [367, 20] width 3 height 3
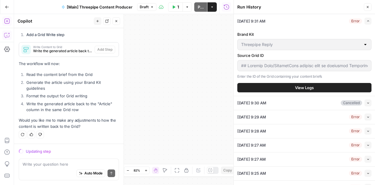
click at [366, 22] on icon "button" at bounding box center [367, 20] width 3 height 3
type input "## Content Goal/PurposeThis content aims to establish Threepipe Reply as the st…"
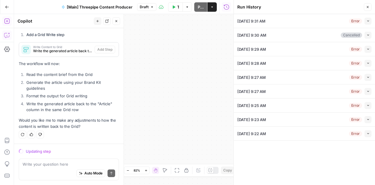
click at [368, 6] on icon "button" at bounding box center [367, 7] width 2 height 2
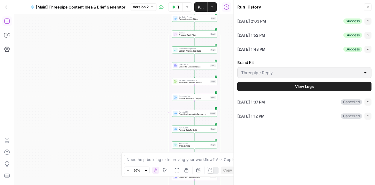
click at [5, 6] on icon "button" at bounding box center [7, 7] width 4 height 4
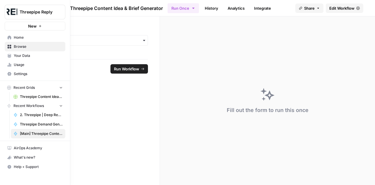
click at [32, 45] on span "Browse" at bounding box center [38, 46] width 49 height 5
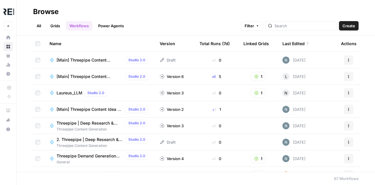
click at [49, 26] on link "Grids" at bounding box center [55, 25] width 17 height 9
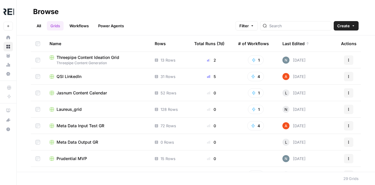
click at [86, 58] on span "Threepipe Content Ideation Grid" at bounding box center [87, 57] width 63 height 6
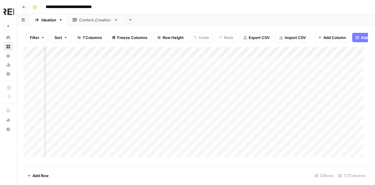
scroll to position [0, 341]
click at [253, 108] on div "Add Column" at bounding box center [196, 104] width 344 height 114
click at [181, 65] on div "Add Column" at bounding box center [196, 104] width 344 height 114
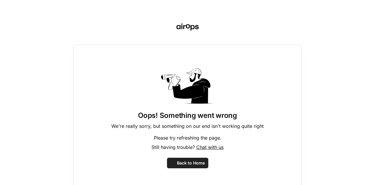
click at [189, 70] on icon at bounding box center [187, 85] width 53 height 35
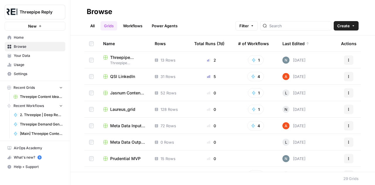
click at [122, 58] on span "Threepipe Content Ideation Grid" at bounding box center [127, 57] width 35 height 6
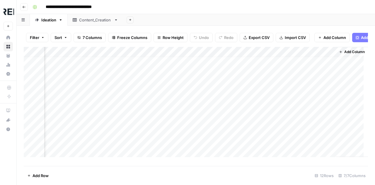
scroll to position [0, 341]
click at [273, 105] on div "Add Column" at bounding box center [196, 104] width 344 height 114
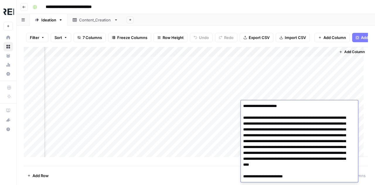
scroll to position [1257, 0]
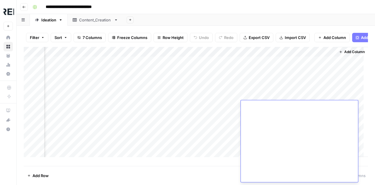
click at [202, 100] on div "Add Column" at bounding box center [196, 104] width 344 height 114
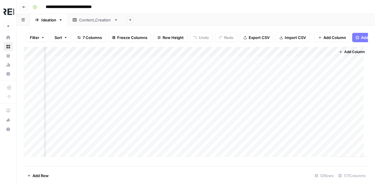
scroll to position [0, 341]
click at [350, 54] on span "Add Column" at bounding box center [354, 51] width 20 height 5
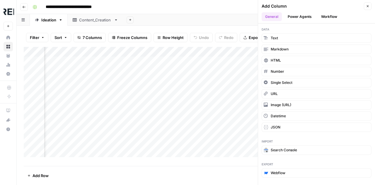
click at [327, 12] on button "Workflow" at bounding box center [328, 16] width 23 height 9
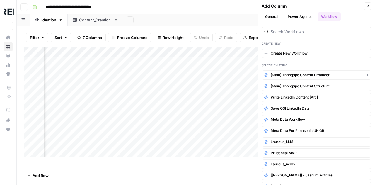
click at [303, 71] on button "[Main] Threepipe Content Producer" at bounding box center [316, 74] width 110 height 9
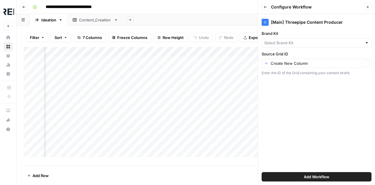
type input "Threepipe Reply"
click at [341, 60] on div "Create New Column Clear" at bounding box center [316, 63] width 110 height 9
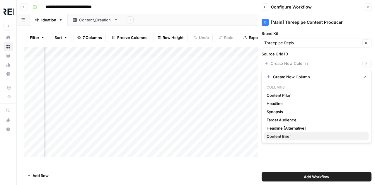
click at [286, 136] on span "Content Brief" at bounding box center [314, 136] width 97 height 6
type input "Content Brief"
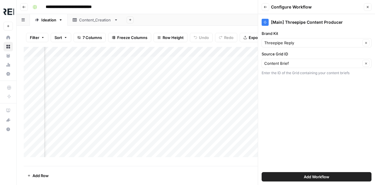
click at [321, 177] on span "Add Workflow" at bounding box center [315, 177] width 25 height 6
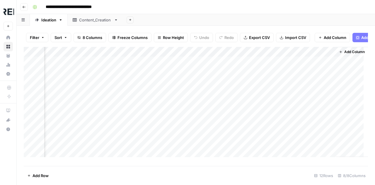
scroll to position [0, 432]
click at [344, 56] on button "Add Column" at bounding box center [351, 52] width 30 height 8
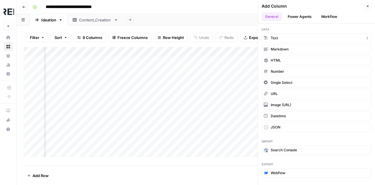
click at [288, 36] on button "Text" at bounding box center [316, 37] width 110 height 9
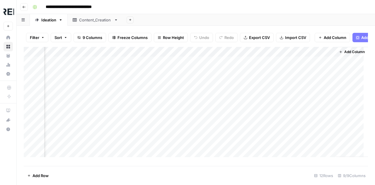
scroll to position [0, 517]
click at [278, 56] on div "Add Column" at bounding box center [196, 104] width 344 height 114
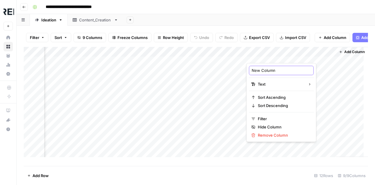
click at [267, 69] on input "New Column" at bounding box center [280, 70] width 59 height 6
type input "Article"
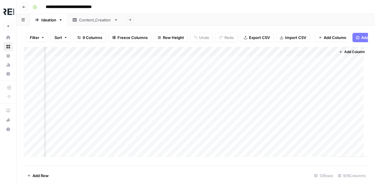
click at [197, 65] on div "Add Column" at bounding box center [196, 104] width 344 height 114
click at [200, 75] on div "Add Column" at bounding box center [196, 104] width 344 height 114
click at [200, 86] on div "Add Column" at bounding box center [196, 104] width 344 height 114
click at [166, 85] on div "Add Column" at bounding box center [196, 104] width 344 height 114
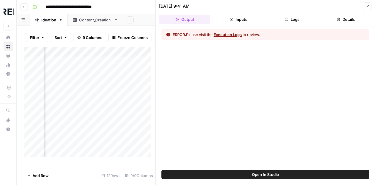
click at [235, 34] on button "Execution Logs" at bounding box center [227, 35] width 28 height 6
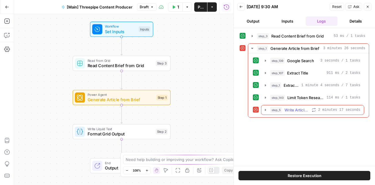
click at [263, 108] on icon "button" at bounding box center [265, 109] width 5 height 5
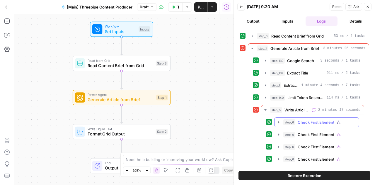
click at [278, 120] on icon "button" at bounding box center [278, 122] width 5 height 5
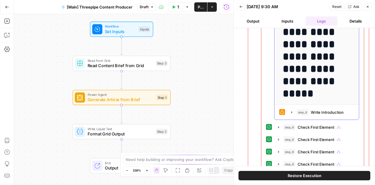
scroll to position [213, 0]
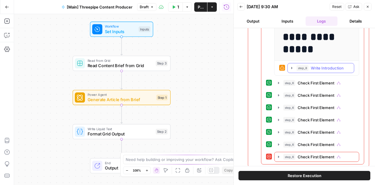
click at [289, 67] on icon "button" at bounding box center [291, 68] width 5 height 5
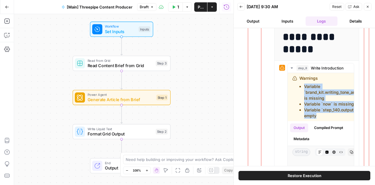
drag, startPoint x: 301, startPoint y: 84, endPoint x: 359, endPoint y: 114, distance: 66.0
click at [359, 114] on div "**********" at bounding box center [308, 100] width 121 height 521
copy ul "Variable `brand_kit.writing_tone_and_style` is missing Variable `now` is missin…"
click at [6, 36] on icon "button" at bounding box center [7, 35] width 6 height 6
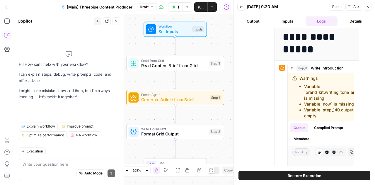
click at [42, 165] on textarea at bounding box center [69, 164] width 92 height 6
type textarea "Variable `brand_kit.writing_tone_and_style` is missing Variable `now` is missin…"
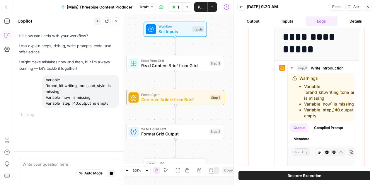
click at [366, 9] on button "Close" at bounding box center [367, 7] width 8 height 8
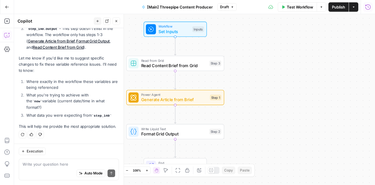
scroll to position [195, 0]
click at [60, 167] on div "Auto Mode Send" at bounding box center [69, 173] width 92 height 13
type textarea "make changes to fix this"
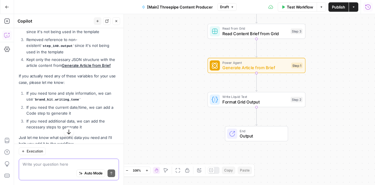
scroll to position [411, 0]
click at [61, 164] on textarea at bounding box center [69, 164] width 92 height 6
paste textarea "{{ brand_kit.tone_of_voice }}"
type textarea "i want to use {{ brand_kit.tone_of_voice }}"
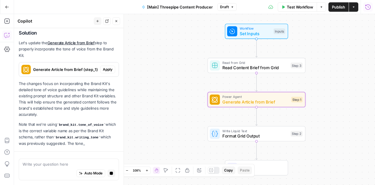
click at [104, 69] on span "Apply" at bounding box center [108, 69] width 10 height 5
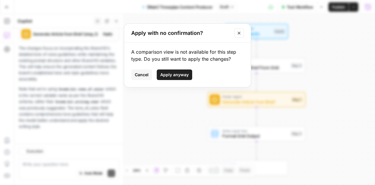
click at [175, 75] on span "Apply anyway" at bounding box center [174, 75] width 28 height 6
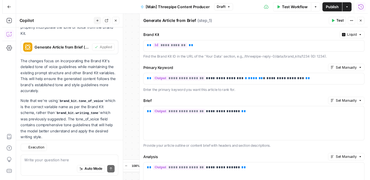
scroll to position [603, 0]
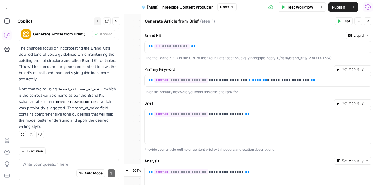
click at [296, 7] on span "Test Workflow" at bounding box center [299, 7] width 26 height 6
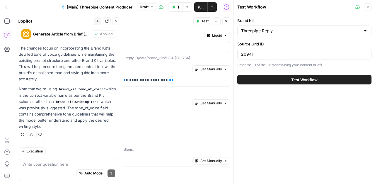
click at [306, 79] on span "Test Workflow" at bounding box center [304, 80] width 26 height 6
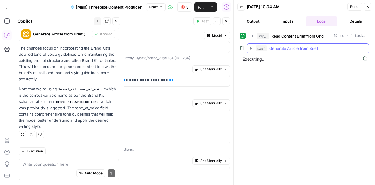
click at [253, 48] on icon "button" at bounding box center [250, 48] width 5 height 5
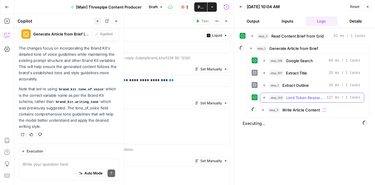
click at [263, 97] on icon "button" at bounding box center [264, 97] width 5 height 5
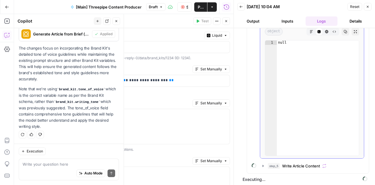
scroll to position [91, 0]
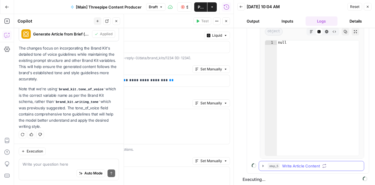
click at [261, 166] on icon "button" at bounding box center [262, 165] width 5 height 5
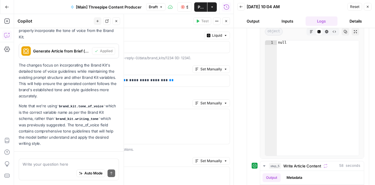
scroll to position [587, 0]
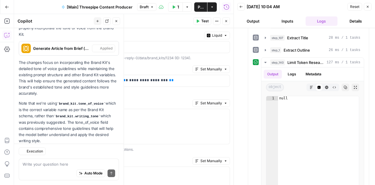
click at [368, 6] on icon "button" at bounding box center [367, 7] width 4 height 4
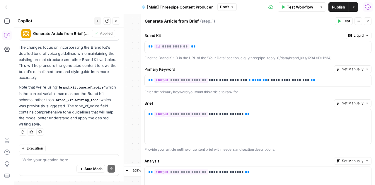
scroll to position [603, 0]
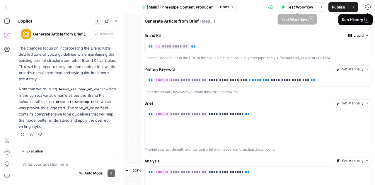
click at [298, 7] on span "Test Workflow" at bounding box center [299, 7] width 26 height 6
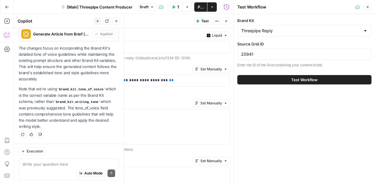
click at [270, 79] on button "Test Workflow" at bounding box center [304, 79] width 134 height 9
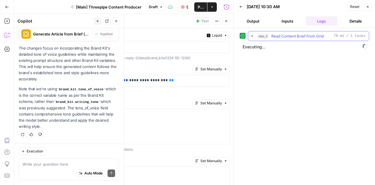
click at [250, 37] on icon "button" at bounding box center [252, 36] width 5 height 5
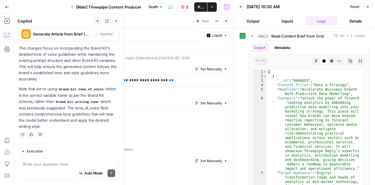
click at [228, 22] on button "Close" at bounding box center [226, 21] width 8 height 8
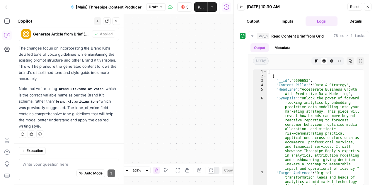
scroll to position [603, 0]
click at [118, 21] on icon "button" at bounding box center [116, 21] width 4 height 4
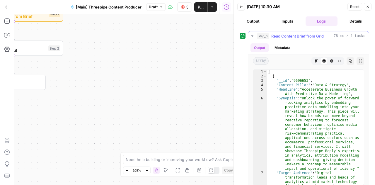
click at [252, 37] on icon "button" at bounding box center [252, 36] width 5 height 5
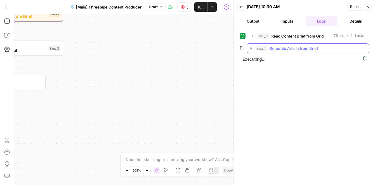
click at [253, 48] on button "step_1 Generate Article from Brief" at bounding box center [308, 48] width 122 height 9
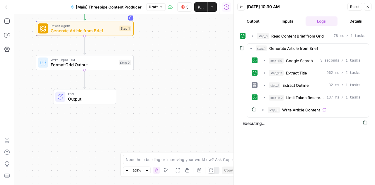
drag, startPoint x: 145, startPoint y: 95, endPoint x: 227, endPoint y: 117, distance: 84.9
click at [227, 117] on div "Workflow Set Inputs Inputs Read from Grid Read Content Brief from Grid Step 3 P…" at bounding box center [123, 99] width 219 height 171
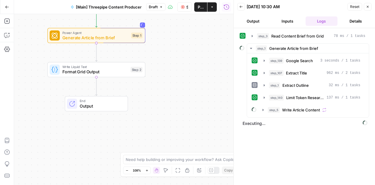
click at [102, 73] on span "Format Grid Output" at bounding box center [95, 71] width 66 height 6
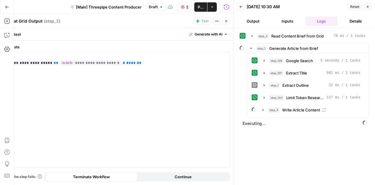
click at [224, 22] on icon "button" at bounding box center [226, 21] width 4 height 4
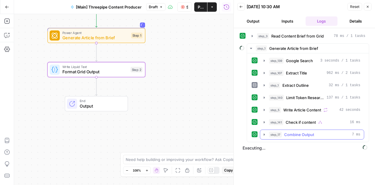
click at [263, 134] on icon "button" at bounding box center [264, 134] width 5 height 5
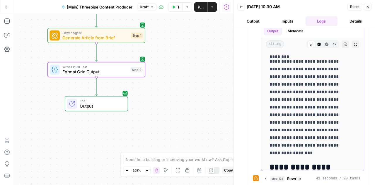
scroll to position [1308, 0]
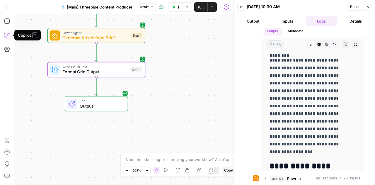
click at [7, 32] on icon "button" at bounding box center [7, 35] width 6 height 6
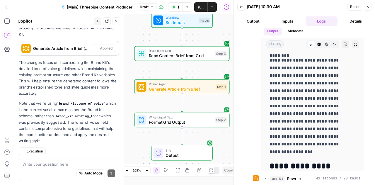
scroll to position [603, 0]
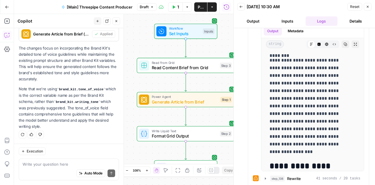
click at [63, 162] on textarea at bounding box center [69, 164] width 92 height 6
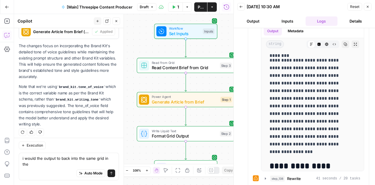
scroll to position [609, 0]
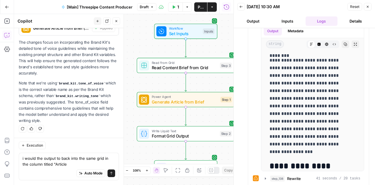
type textarea "i would the output to back into the same grid in the column titled "Article""
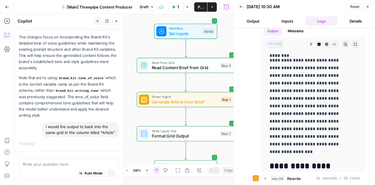
scroll to position [621, 0]
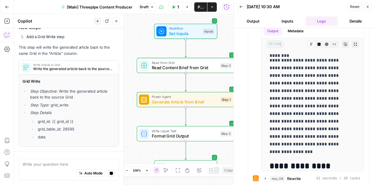
drag, startPoint x: 45, startPoint y: 76, endPoint x: 74, endPoint y: 93, distance: 33.8
click at [74, 93] on div "I'll help you modify the workflow to write the generated content back to the Gr…" at bounding box center [69, 64] width 100 height 166
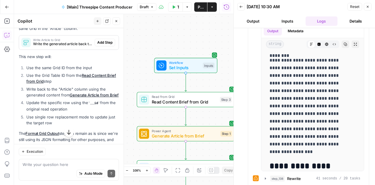
scroll to position [759, 0]
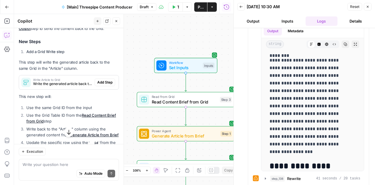
click at [101, 85] on span "Add Step" at bounding box center [104, 82] width 15 height 5
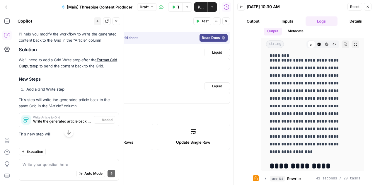
scroll to position [796, 0]
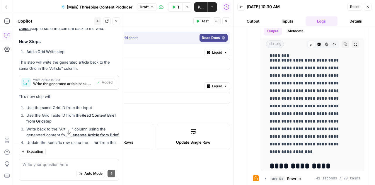
click at [369, 6] on button "Close" at bounding box center [367, 7] width 8 height 8
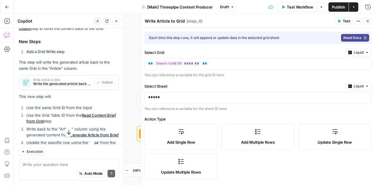
click at [365, 20] on span "E" at bounding box center [366, 20] width 5 height 6
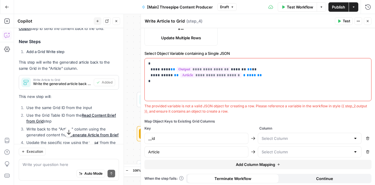
scroll to position [134, 0]
click at [353, 150] on div at bounding box center [355, 152] width 5 height 6
click at [210, 114] on div "**********" at bounding box center [258, 40] width 234 height 292
click at [316, 135] on input "text" at bounding box center [305, 138] width 89 height 6
click at [209, 120] on div "Map Object Keys to Existing Grid Columns" at bounding box center [257, 121] width 227 height 5
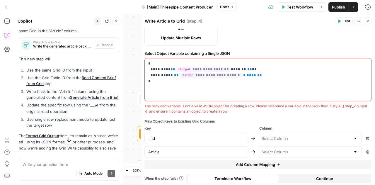
scroll to position [759, 0]
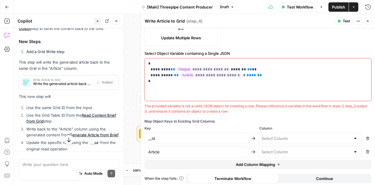
click at [255, 41] on div "Add Single Row Add Multiple Rows Update Single Row Update Multiple Rows" at bounding box center [257, 17] width 227 height 56
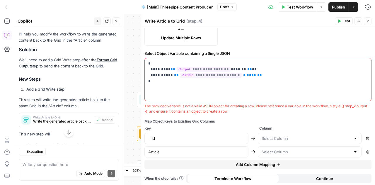
scroll to position [796, 0]
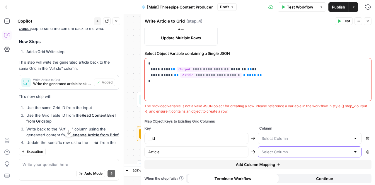
click at [342, 152] on input "text" at bounding box center [305, 152] width 89 height 6
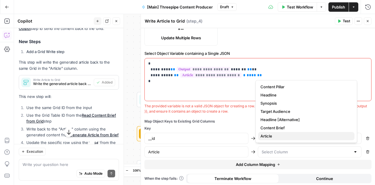
click at [274, 135] on span "Article" at bounding box center [304, 136] width 89 height 6
type input "Article"
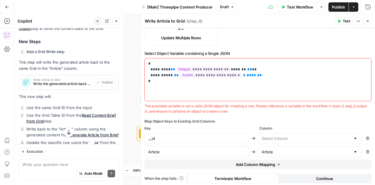
click at [281, 141] on div at bounding box center [309, 138] width 104 height 11
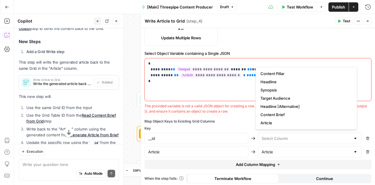
click at [297, 133] on div at bounding box center [309, 138] width 104 height 11
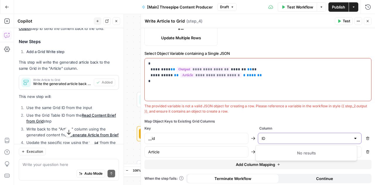
type input "ID"
click at [303, 113] on div "**********" at bounding box center [258, 40] width 234 height 292
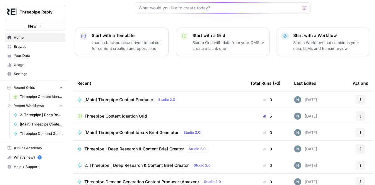
scroll to position [63, 0]
click at [38, 97] on span "Threepipe Content Ideation Grid" at bounding box center [41, 96] width 43 height 5
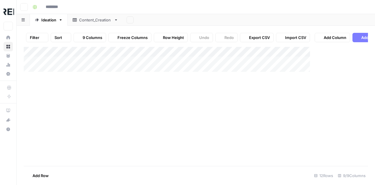
type input "**********"
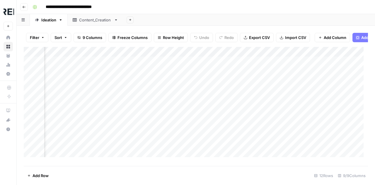
scroll to position [0, 517]
click at [357, 54] on span "Add Column" at bounding box center [354, 51] width 20 height 5
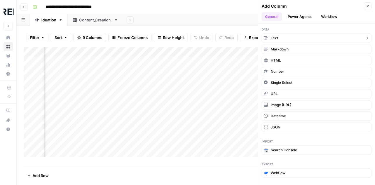
click at [285, 35] on button "Text" at bounding box center [316, 37] width 110 height 9
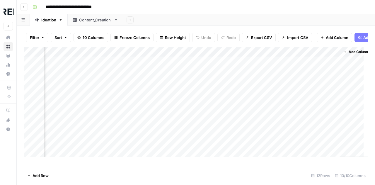
scroll to position [0, 601]
click at [272, 56] on div "Add Column" at bounding box center [196, 104] width 344 height 114
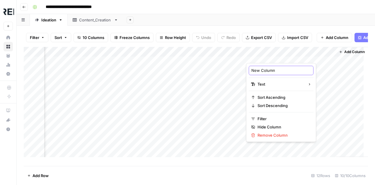
click at [261, 71] on input "New Column" at bounding box center [280, 70] width 59 height 6
type input "ID"
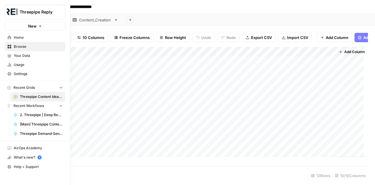
click at [18, 59] on link "Your Data" at bounding box center [35, 55] width 61 height 9
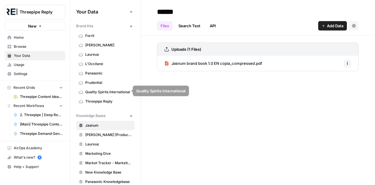
click at [101, 100] on span "Threepipe Reply" at bounding box center [108, 101] width 47 height 5
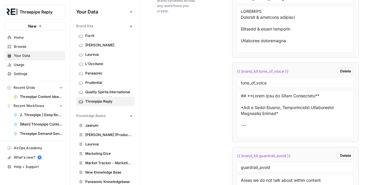
scroll to position [1049, 0]
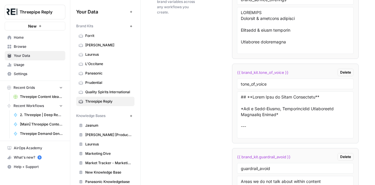
drag, startPoint x: 295, startPoint y: 69, endPoint x: 232, endPoint y: 66, distance: 63.3
click at [232, 66] on li "{{ brand_kit.tone_of_voice }} Delete tone_of_voice" at bounding box center [295, 103] width 126 height 80
copy span "{{ brand_kit.tone_of_voice }}"
click at [34, 96] on span "Threepipe Content Ideation Grid" at bounding box center [41, 96] width 43 height 5
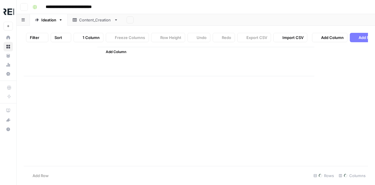
type input "**********"
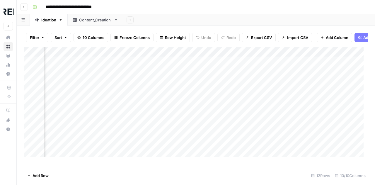
scroll to position [0, 426]
click at [187, 76] on div "Add Column" at bounding box center [196, 104] width 344 height 114
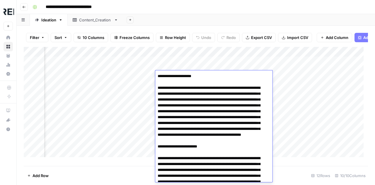
scroll to position [1250, 0]
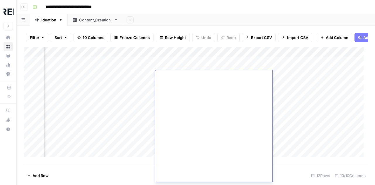
click at [277, 101] on div "Add Column" at bounding box center [196, 104] width 344 height 114
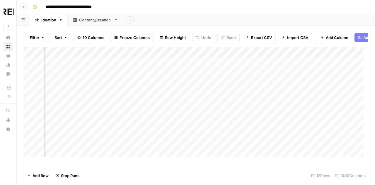
click at [290, 96] on div "Add Column" at bounding box center [196, 104] width 344 height 114
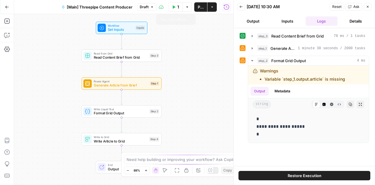
click at [176, 7] on button "Test Workflow" at bounding box center [175, 6] width 15 height 9
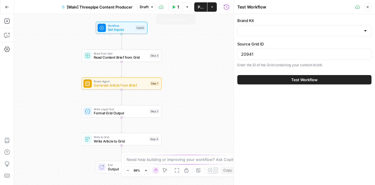
type input "Threepipe Reply"
click at [272, 79] on button "Test Workflow" at bounding box center [304, 79] width 134 height 9
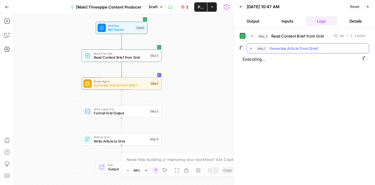
click at [250, 48] on icon "button" at bounding box center [250, 48] width 1 height 2
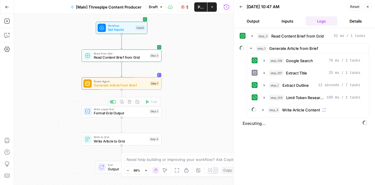
click at [120, 138] on span "Write Article to Grid" at bounding box center [120, 140] width 53 height 5
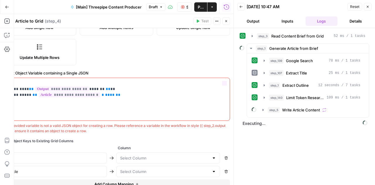
scroll to position [122, 0]
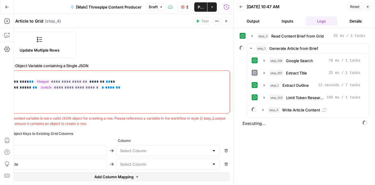
click at [206, 161] on div at bounding box center [168, 163] width 104 height 11
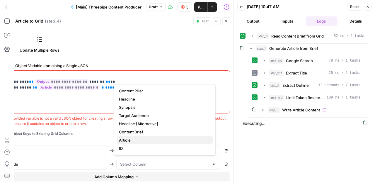
click at [125, 140] on span "Article" at bounding box center [163, 140] width 89 height 6
type input "Article"
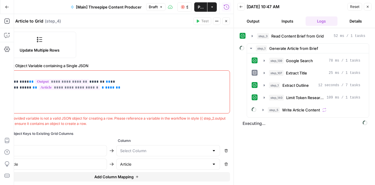
click at [211, 147] on div at bounding box center [213, 150] width 5 height 6
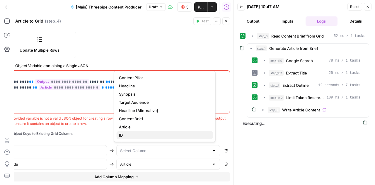
click at [119, 131] on button "ID" at bounding box center [164, 135] width 96 height 8
type input "ID"
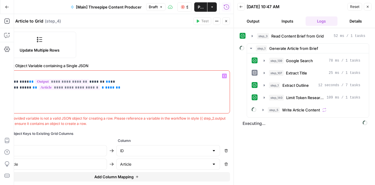
scroll to position [134, 0]
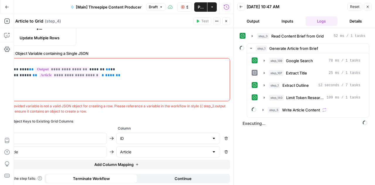
click at [205, 47] on div "**********" at bounding box center [116, 40] width 234 height 292
click at [228, 20] on button "Close" at bounding box center [226, 21] width 8 height 8
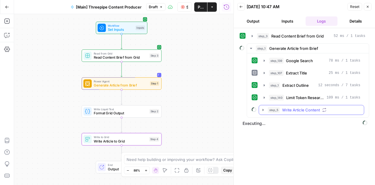
click at [260, 109] on icon "button" at bounding box center [262, 109] width 5 height 5
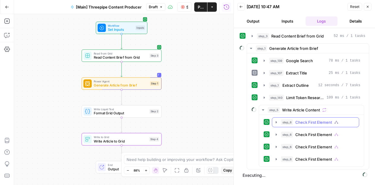
click at [276, 121] on icon "button" at bounding box center [275, 122] width 1 height 2
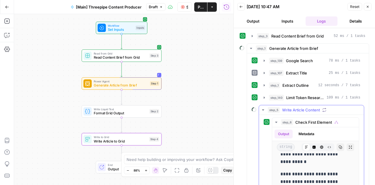
scroll to position [156, 0]
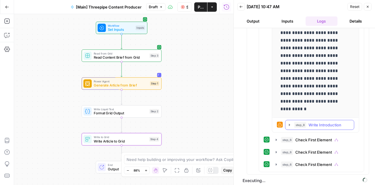
click at [291, 121] on button "step_8 Write Introduction 4 seconds / 3 tasks" at bounding box center [319, 124] width 68 height 9
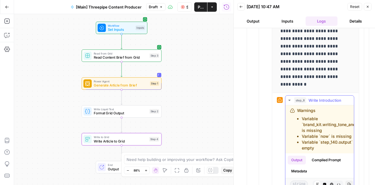
scroll to position [181, 0]
drag, startPoint x: 324, startPoint y: 126, endPoint x: 291, endPoint y: 116, distance: 34.4
click at [291, 116] on div "Warnings Variable `brand_kit.writing_tone_and_style` is missing Variable `now` …" at bounding box center [329, 128] width 78 height 43
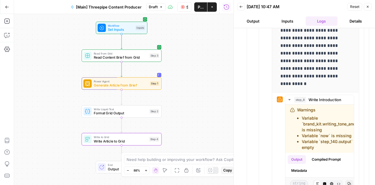
click at [184, 10] on button "Stop Run" at bounding box center [184, 6] width 15 height 9
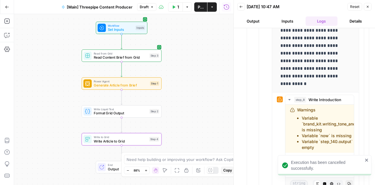
click at [197, 7] on button "Publish" at bounding box center [200, 6] width 13 height 9
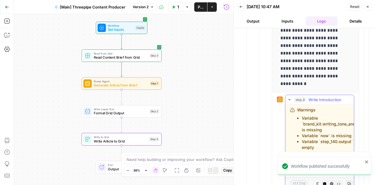
click at [321, 139] on li "Variable `step_140.output` is empty" at bounding box center [334, 144] width 67 height 12
drag, startPoint x: 325, startPoint y: 127, endPoint x: 290, endPoint y: 114, distance: 37.6
click at [290, 114] on div "Warnings Variable `brand_kit.writing_tone_and_style` is missing Variable `now` …" at bounding box center [329, 128] width 78 height 43
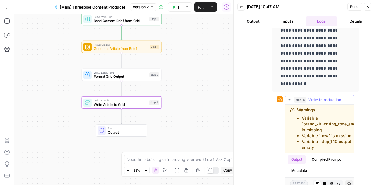
click at [329, 126] on li "Variable `brand_kit.writing_tone_and_style` is missing" at bounding box center [334, 124] width 67 height 18
drag, startPoint x: 326, startPoint y: 127, endPoint x: 298, endPoint y: 115, distance: 30.7
click at [301, 115] on li "Variable `brand_kit.writing_tone_and_style` is missing" at bounding box center [334, 124] width 67 height 18
copy li "Variable `brand_kit.writing_tone_and_style` is missing"
click at [6, 38] on button "Copilot" at bounding box center [6, 34] width 9 height 9
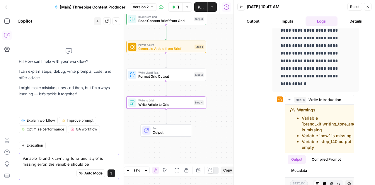
paste textarea "{{ brand_kit.tone_of_voice }}"
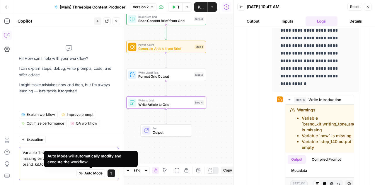
click at [30, 159] on textarea "Variable `brand_kit.writing_tone_and_style` is missing error. the variable shou…" at bounding box center [69, 158] width 92 height 18
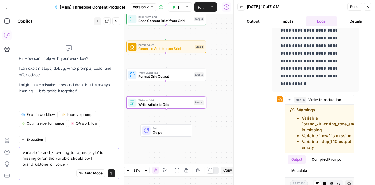
click at [87, 159] on textarea "Variable `brand_kit.writing_tone_and_style` is missing error. the variable shou…" at bounding box center [69, 158] width 92 height 18
type textarea "Variable `brand_kit.writing_tone_and_style` is missing error. the variable shou…"
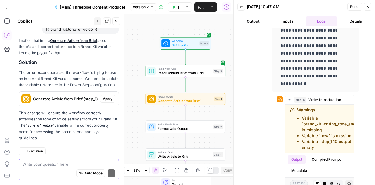
scroll to position [85, 0]
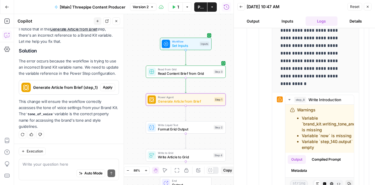
click at [103, 89] on span "Apply" at bounding box center [108, 87] width 10 height 5
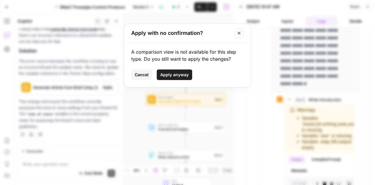
click at [173, 72] on span "Apply anyway" at bounding box center [174, 75] width 28 height 6
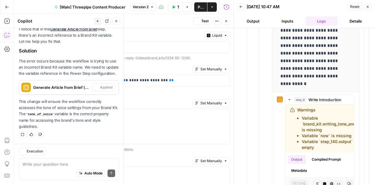
scroll to position [365, 0]
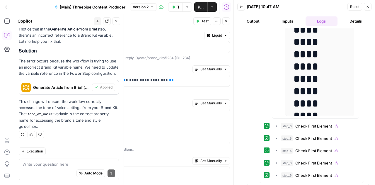
click at [368, 7] on icon "button" at bounding box center [367, 7] width 4 height 4
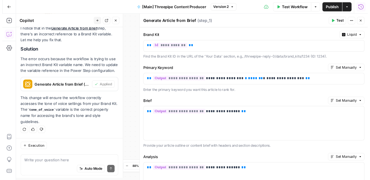
scroll to position [85, 0]
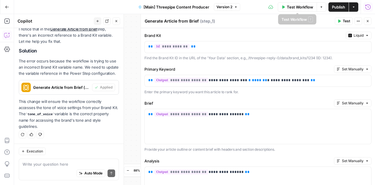
click at [307, 9] on span "Test Workflow" at bounding box center [299, 7] width 26 height 6
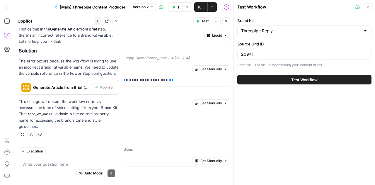
click at [295, 81] on span "Test Workflow" at bounding box center [304, 80] width 26 height 6
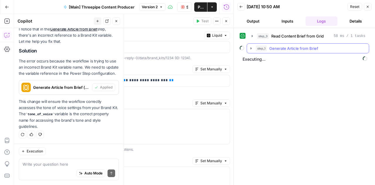
click at [250, 51] on button "step_1 Generate Article from Brief" at bounding box center [308, 48] width 122 height 9
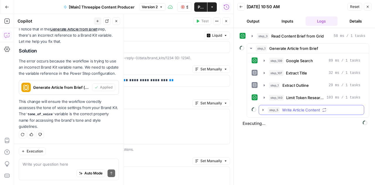
click at [262, 109] on icon "button" at bounding box center [262, 110] width 1 height 2
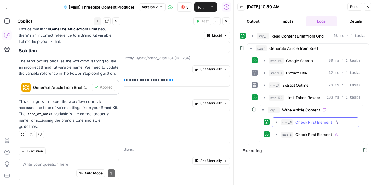
click at [276, 121] on icon "button" at bounding box center [275, 122] width 1 height 2
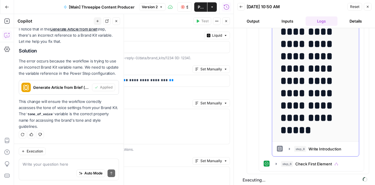
scroll to position [132, 0]
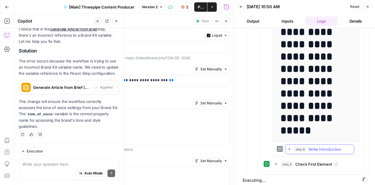
click at [290, 147] on icon "button" at bounding box center [289, 149] width 5 height 5
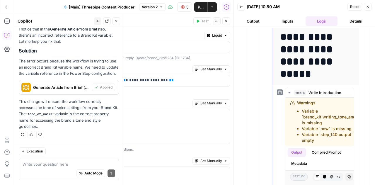
scroll to position [189, 0]
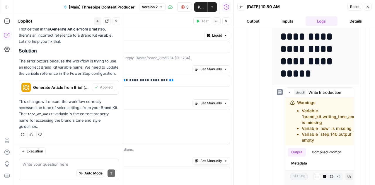
click at [183, 8] on icon "button" at bounding box center [183, 7] width 4 height 4
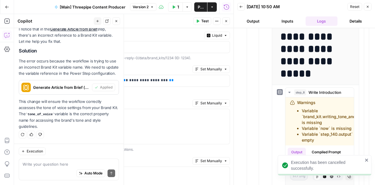
click at [370, 11] on div "Reset Close" at bounding box center [359, 6] width 24 height 9
click at [369, 8] on button "Close" at bounding box center [367, 7] width 8 height 8
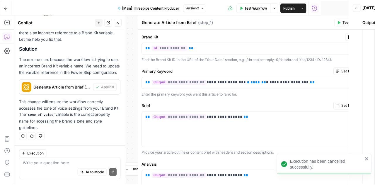
scroll to position [85, 0]
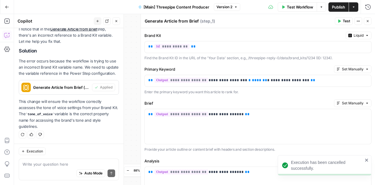
click at [367, 21] on icon "button" at bounding box center [367, 21] width 2 height 2
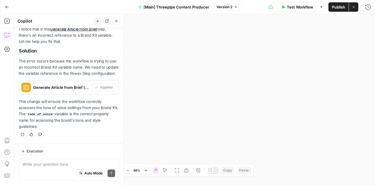
click at [119, 21] on button "Close" at bounding box center [116, 21] width 8 height 8
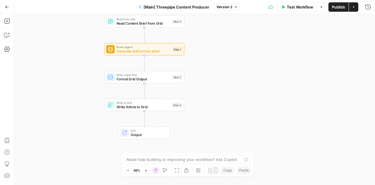
drag, startPoint x: 130, startPoint y: 60, endPoint x: 260, endPoint y: 96, distance: 135.1
click at [260, 96] on div "Workflow Set Inputs Inputs Read from Grid Read Content Brief from Grid Step 3 P…" at bounding box center [194, 99] width 360 height 171
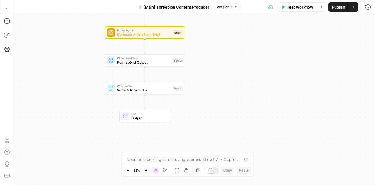
drag, startPoint x: 222, startPoint y: 90, endPoint x: 222, endPoint y: 72, distance: 17.6
click at [222, 72] on div "Workflow Set Inputs Inputs Read from Grid Read Content Brief from Grid Step 3 P…" at bounding box center [194, 99] width 360 height 171
click at [132, 90] on span "Write Article to Grid" at bounding box center [143, 89] width 53 height 5
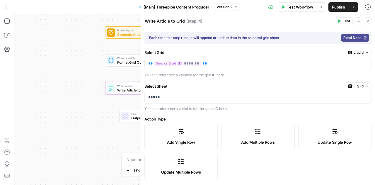
click at [127, 36] on span "Generate Article from Brief" at bounding box center [144, 34] width 54 height 5
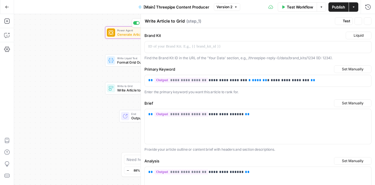
type textarea "Generate Article from Brief"
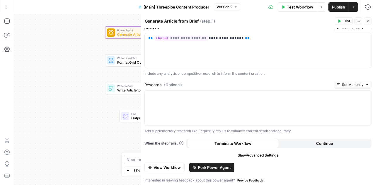
scroll to position [133, 0]
click at [365, 22] on icon "button" at bounding box center [367, 21] width 4 height 4
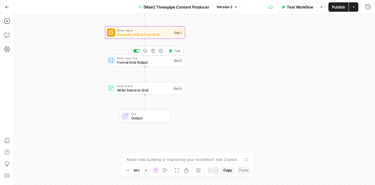
click at [142, 61] on span "Format Grid Output" at bounding box center [144, 61] width 54 height 5
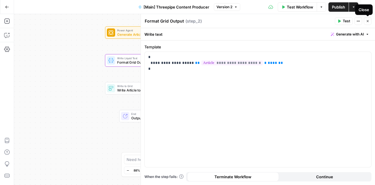
click at [369, 22] on icon "button" at bounding box center [367, 21] width 4 height 4
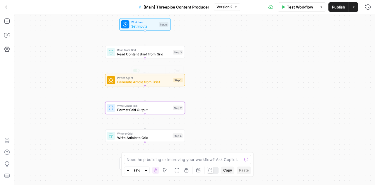
click at [138, 54] on span "Read Content Brief from Grid" at bounding box center [144, 53] width 54 height 5
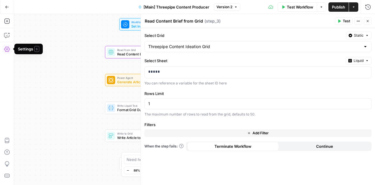
click at [83, 117] on div "Workflow Set Inputs Inputs Read from Grid Read Content Brief from Grid Step 3 P…" at bounding box center [194, 99] width 360 height 171
click at [126, 138] on span "Write Article to Grid" at bounding box center [143, 137] width 53 height 5
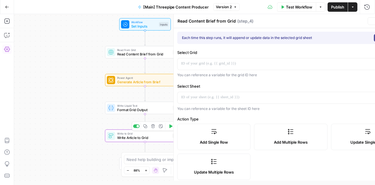
type textarea "Write Article to Grid"
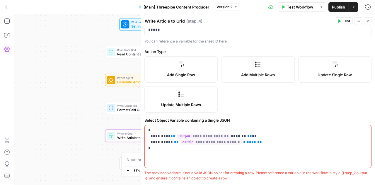
scroll to position [134, 0]
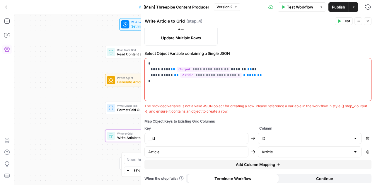
click at [367, 20] on icon "button" at bounding box center [367, 21] width 4 height 4
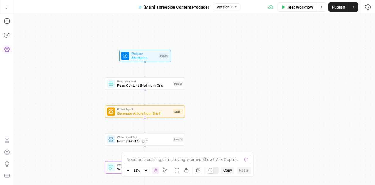
click at [238, 83] on div "Workflow Set Inputs Inputs Read from Grid Read Content Brief from Grid Step 3 P…" at bounding box center [194, 99] width 360 height 171
drag, startPoint x: 239, startPoint y: 104, endPoint x: 259, endPoint y: 60, distance: 48.4
click at [259, 60] on div "Workflow Set Inputs Inputs Read from Grid Read Content Brief from Grid Step 3 P…" at bounding box center [194, 99] width 360 height 171
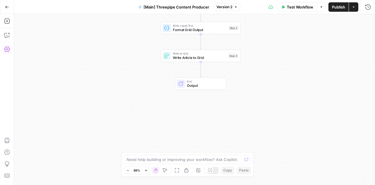
drag, startPoint x: 209, startPoint y: 103, endPoint x: 244, endPoint y: 36, distance: 75.6
click at [244, 36] on div "Workflow Set Inputs Inputs Read from Grid Read Content Brief from Grid Step 3 P…" at bounding box center [194, 99] width 360 height 171
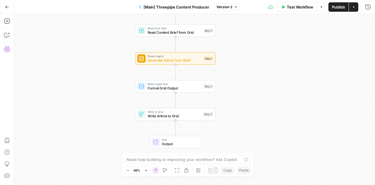
drag, startPoint x: 282, startPoint y: 51, endPoint x: 257, endPoint y: 109, distance: 63.2
click at [257, 109] on div "Workflow Set Inputs Inputs Read from Grid Read Content Brief from Grid Step 3 P…" at bounding box center [194, 99] width 360 height 171
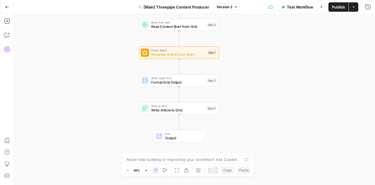
drag, startPoint x: 257, startPoint y: 109, endPoint x: 289, endPoint y: 122, distance: 34.5
click at [289, 122] on div "Workflow Set Inputs Inputs Read from Grid Read Content Brief from Grid Step 3 P…" at bounding box center [194, 99] width 360 height 171
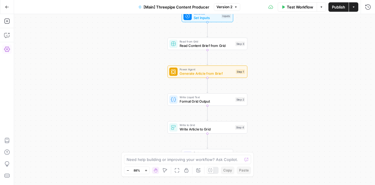
click at [279, 104] on div "Workflow Set Inputs Inputs Read from Grid Read Content Brief from Grid Step 3 P…" at bounding box center [194, 99] width 360 height 171
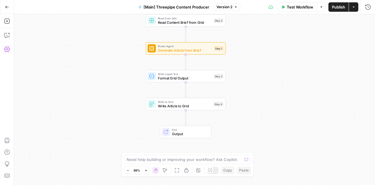
drag, startPoint x: 287, startPoint y: 57, endPoint x: 266, endPoint y: 20, distance: 42.8
click at [266, 20] on div "Workflow Set Inputs Inputs Read from Grid Read Content Brief from Grid Step 3 P…" at bounding box center [194, 99] width 360 height 171
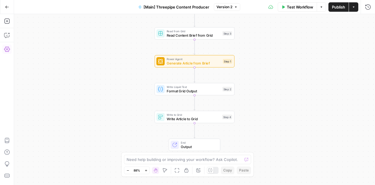
drag, startPoint x: 248, startPoint y: 61, endPoint x: 256, endPoint y: 74, distance: 15.6
click at [256, 74] on div "Workflow Set Inputs Inputs Read from Grid Read Content Brief from Grid Step 3 P…" at bounding box center [194, 99] width 360 height 171
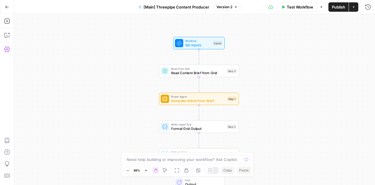
drag, startPoint x: 298, startPoint y: 80, endPoint x: 303, endPoint y: 117, distance: 37.7
click at [303, 117] on div "Workflow Set Inputs Inputs Read from Grid Read Content Brief from Grid Step 3 P…" at bounding box center [194, 99] width 360 height 171
click at [193, 42] on span "Set Inputs" at bounding box center [197, 44] width 25 height 5
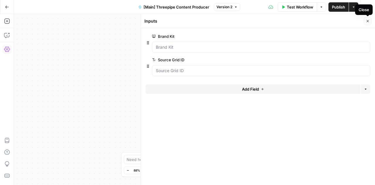
click at [366, 18] on button "Close" at bounding box center [367, 21] width 8 height 8
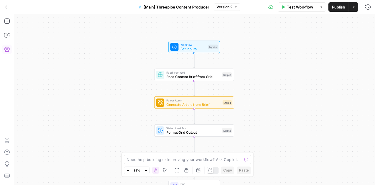
drag, startPoint x: 277, startPoint y: 92, endPoint x: 273, endPoint y: 96, distance: 6.0
click at [273, 96] on div "Workflow Set Inputs Inputs Read from Grid Read Content Brief from Grid Step 3 P…" at bounding box center [194, 99] width 360 height 171
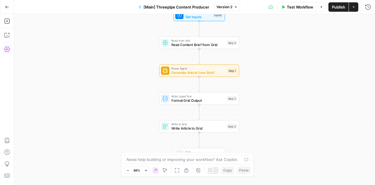
drag, startPoint x: 271, startPoint y: 83, endPoint x: 276, endPoint y: 51, distance: 32.3
click at [276, 51] on div "Workflow Set Inputs Inputs Read from Grid Read Content Brief from Grid Step 3 P…" at bounding box center [194, 99] width 360 height 171
click at [186, 127] on span "Write Article to Grid" at bounding box center [197, 127] width 53 height 5
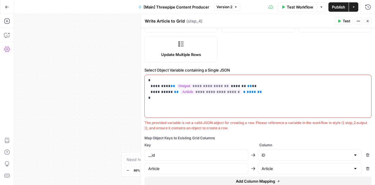
scroll to position [118, 0]
click at [369, 8] on icon "button" at bounding box center [367, 6] width 5 height 5
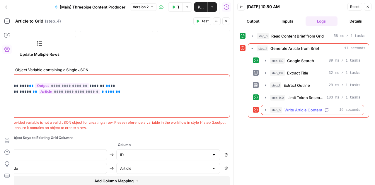
click at [265, 109] on icon "button" at bounding box center [265, 110] width 1 height 2
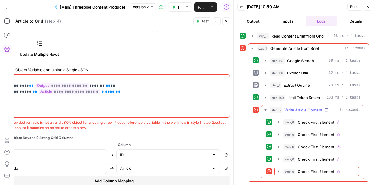
click at [265, 109] on icon "button" at bounding box center [265, 109] width 2 height 1
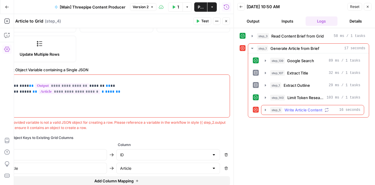
click at [265, 109] on icon "button" at bounding box center [265, 110] width 1 height 2
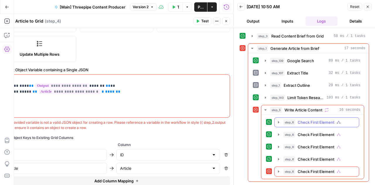
click at [277, 121] on icon "button" at bounding box center [278, 122] width 5 height 5
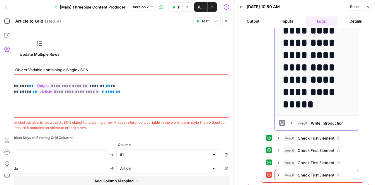
scroll to position [158, 0]
click at [289, 121] on icon "button" at bounding box center [291, 123] width 5 height 5
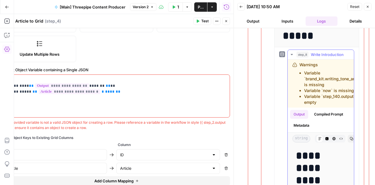
scroll to position [227, 0]
click at [325, 87] on li "Variable `now` is missing" at bounding box center [337, 90] width 67 height 6
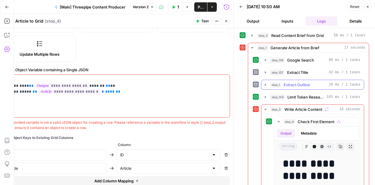
scroll to position [1, 0]
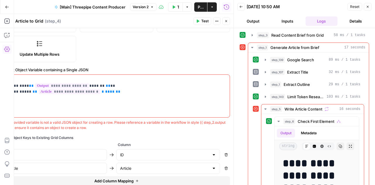
click at [368, 6] on icon "button" at bounding box center [367, 7] width 4 height 4
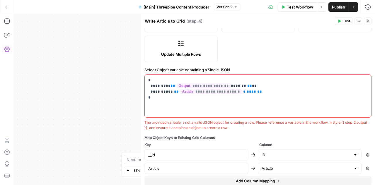
click at [369, 19] on button "Close" at bounding box center [367, 21] width 8 height 8
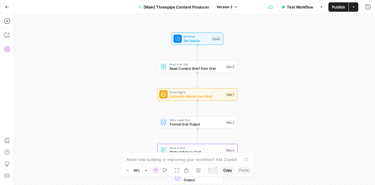
drag, startPoint x: 276, startPoint y: 84, endPoint x: 274, endPoint y: 107, distance: 23.2
click at [274, 107] on div "Workflow Set Inputs Inputs Read from Grid Read Content Brief from Grid Step 3 P…" at bounding box center [194, 99] width 360 height 171
click at [172, 95] on span "Generate Article from Brief" at bounding box center [196, 95] width 54 height 5
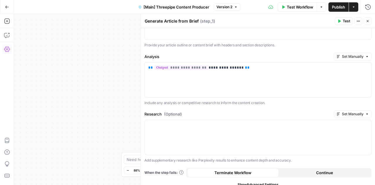
scroll to position [133, 0]
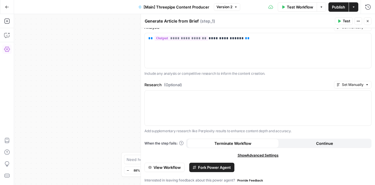
click at [249, 154] on span "Show Advanced Settings" at bounding box center [257, 154] width 41 height 5
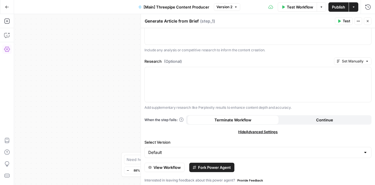
scroll to position [157, 0]
click at [170, 166] on span "View Workflow" at bounding box center [166, 167] width 27 height 6
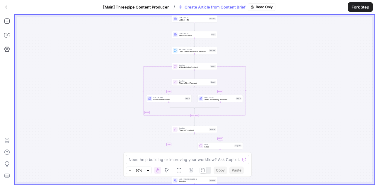
click at [359, 8] on span "Fork Step" at bounding box center [360, 7] width 18 height 6
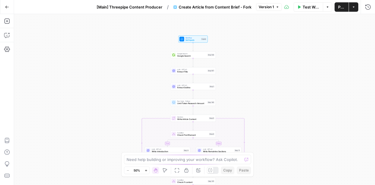
drag, startPoint x: 282, startPoint y: 62, endPoint x: 281, endPoint y: 113, distance: 51.5
click at [281, 113] on div "true false true false Workflow Set Inputs Inputs Google Search Google Search St…" at bounding box center [194, 99] width 360 height 171
click at [183, 71] on span "Extract Title" at bounding box center [191, 71] width 29 height 3
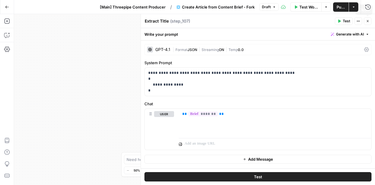
click at [366, 22] on icon "button" at bounding box center [367, 21] width 4 height 4
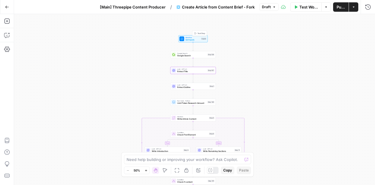
click at [187, 38] on span "Workflow" at bounding box center [192, 37] width 15 height 2
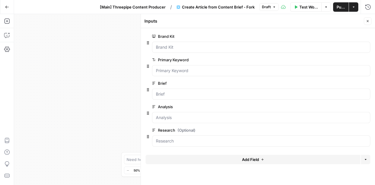
click at [369, 21] on button "Close" at bounding box center [367, 21] width 8 height 8
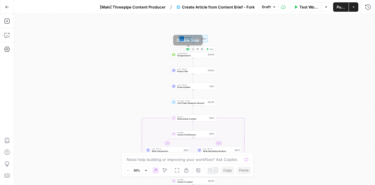
click at [187, 49] on div at bounding box center [188, 49] width 4 height 2
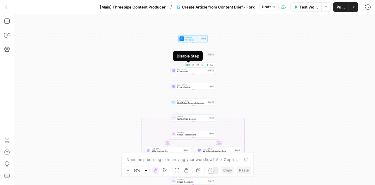
click at [188, 65] on div at bounding box center [188, 64] width 1 height 1
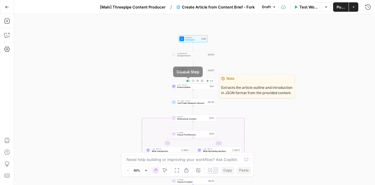
click at [188, 80] on div at bounding box center [188, 80] width 1 height 1
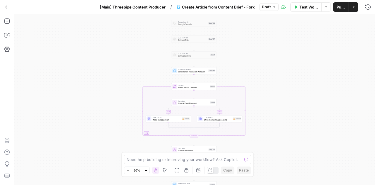
drag, startPoint x: 251, startPoint y: 99, endPoint x: 252, endPoint y: 68, distance: 31.3
click at [252, 68] on div "true false false true Workflow Set Inputs Inputs Google Search Google Search St…" at bounding box center [194, 99] width 360 height 171
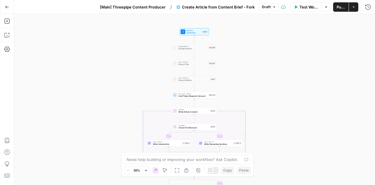
drag, startPoint x: 253, startPoint y: 53, endPoint x: 253, endPoint y: 77, distance: 24.3
click at [253, 77] on div "true false false true Workflow Set Inputs Inputs Google Search Google Search St…" at bounding box center [194, 99] width 360 height 171
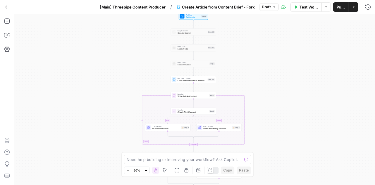
drag, startPoint x: 253, startPoint y: 77, endPoint x: 252, endPoint y: 61, distance: 16.1
click at [252, 61] on div "true false false true Workflow Set Inputs Inputs Google Search Google Search St…" at bounding box center [194, 99] width 360 height 171
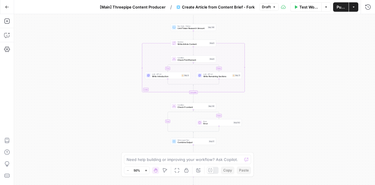
drag, startPoint x: 259, startPoint y: 106, endPoint x: 259, endPoint y: 54, distance: 51.5
click at [259, 54] on div "true false false true Workflow Set Inputs Inputs Google Search Google Search St…" at bounding box center [194, 99] width 360 height 171
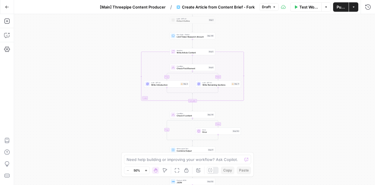
drag, startPoint x: 271, startPoint y: 94, endPoint x: 270, endPoint y: 102, distance: 8.5
click at [270, 102] on div "true false false true Workflow Set Inputs Inputs Google Search Google Search St…" at bounding box center [194, 99] width 360 height 171
click at [8, 6] on icon "button" at bounding box center [7, 7] width 4 height 4
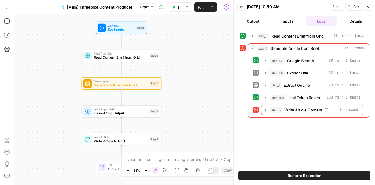
click at [368, 9] on button "Close" at bounding box center [367, 7] width 8 height 8
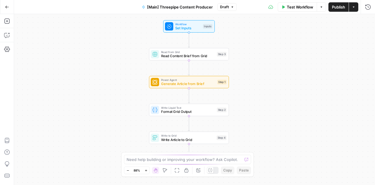
drag, startPoint x: 208, startPoint y: 91, endPoint x: 276, endPoint y: 90, distance: 67.3
click at [276, 90] on div "Workflow Set Inputs Inputs Read from Grid Read Content Brief from Grid Step 3 P…" at bounding box center [194, 99] width 360 height 171
click at [10, 42] on hr at bounding box center [7, 42] width 14 height 0
click at [7, 34] on icon "button" at bounding box center [7, 35] width 6 height 6
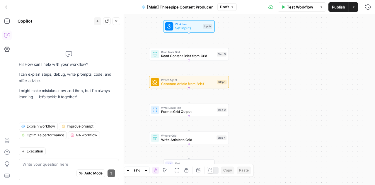
click at [43, 162] on textarea at bounding box center [69, 164] width 92 height 6
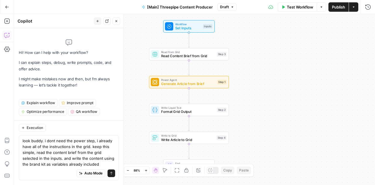
type textarea "look buddy. i dont need the power step, i already have all of the instructions …"
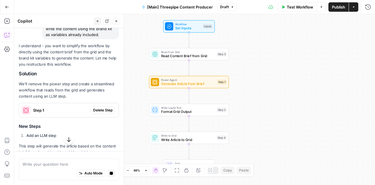
scroll to position [80, 0]
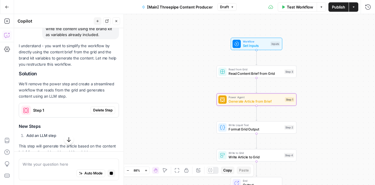
click at [103, 110] on span "Delete Step" at bounding box center [102, 109] width 19 height 5
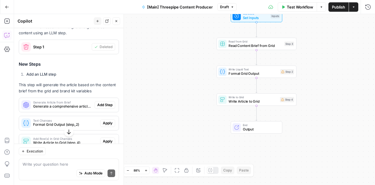
scroll to position [153, 0]
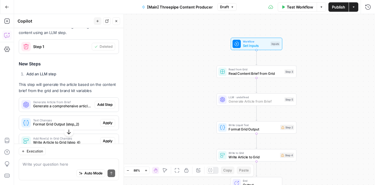
click at [100, 103] on span "Add Step" at bounding box center [104, 104] width 15 height 5
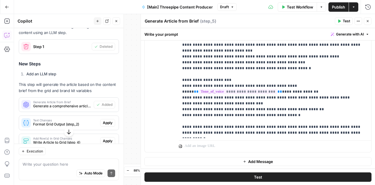
scroll to position [221, 0]
click at [104, 121] on span "Apply" at bounding box center [108, 122] width 10 height 5
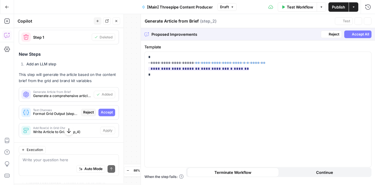
type textarea "Format Grid Output"
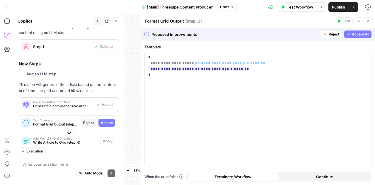
click at [104, 122] on span "Accept" at bounding box center [107, 122] width 12 height 5
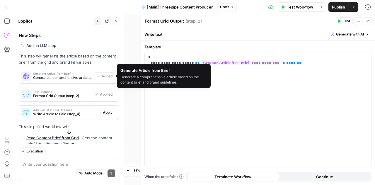
scroll to position [182, 0]
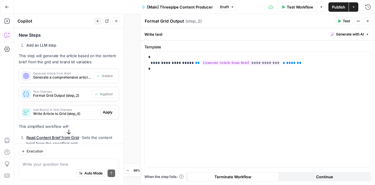
click at [104, 109] on span "Apply" at bounding box center [108, 111] width 10 height 5
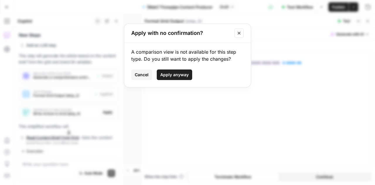
click at [174, 72] on span "Apply anyway" at bounding box center [174, 75] width 28 height 6
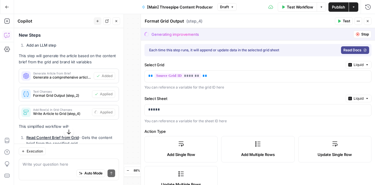
type textarea "Write Article to Grid"
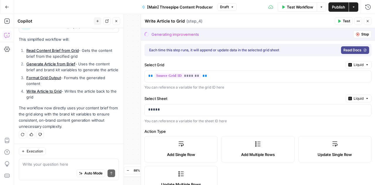
scroll to position [223, 0]
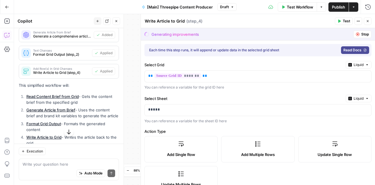
click at [301, 4] on span "Test Workflow" at bounding box center [299, 7] width 26 height 6
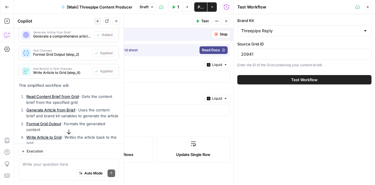
click at [369, 8] on button "Close" at bounding box center [367, 7] width 8 height 8
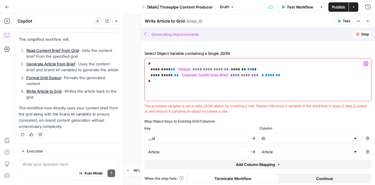
scroll to position [0, 0]
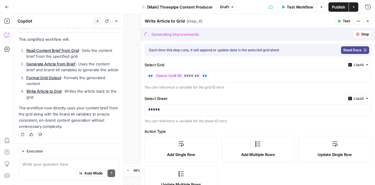
click at [178, 34] on div "Generating improvements" at bounding box center [174, 34] width 47 height 6
click at [342, 6] on span "Publish" at bounding box center [338, 7] width 13 height 6
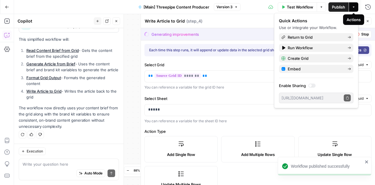
click at [351, 7] on button "Actions" at bounding box center [352, 6] width 9 height 9
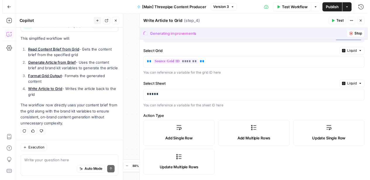
scroll to position [6, 0]
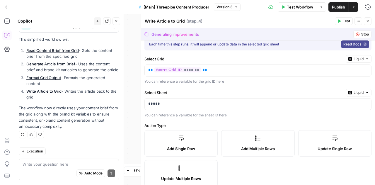
click at [296, 4] on span "Test Workflow" at bounding box center [299, 7] width 26 height 6
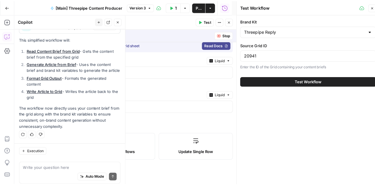
scroll to position [273, 0]
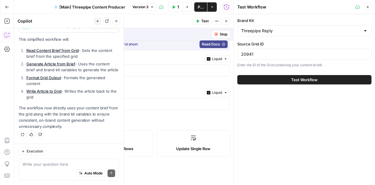
click at [289, 83] on button "Test Workflow" at bounding box center [304, 79] width 134 height 9
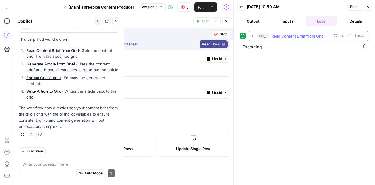
click at [252, 35] on icon "button" at bounding box center [252, 36] width 5 height 5
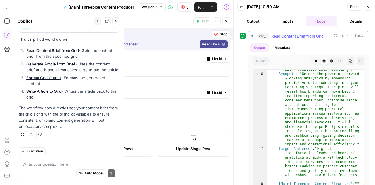
click at [251, 34] on icon "button" at bounding box center [252, 36] width 5 height 5
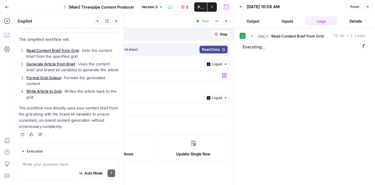
scroll to position [0, 0]
click at [225, 21] on icon "button" at bounding box center [226, 21] width 4 height 4
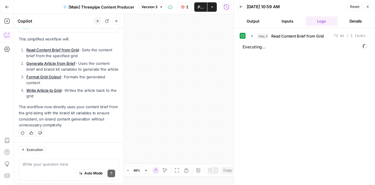
scroll to position [273, 0]
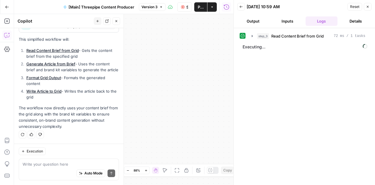
click at [118, 20] on button "Close" at bounding box center [116, 21] width 8 height 8
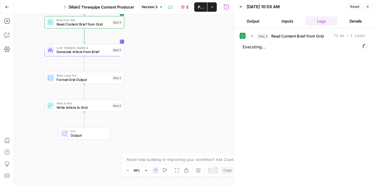
drag, startPoint x: 114, startPoint y: 108, endPoint x: 196, endPoint y: 122, distance: 84.0
click at [196, 122] on div "Workflow Set Inputs Inputs Read from Grid Read Content Brief from Grid Step 3 L…" at bounding box center [123, 99] width 219 height 171
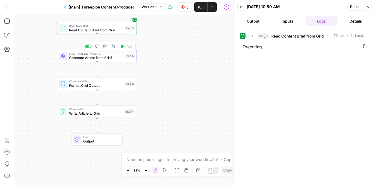
click at [91, 58] on span "Generate Article from Brief" at bounding box center [96, 57] width 54 height 5
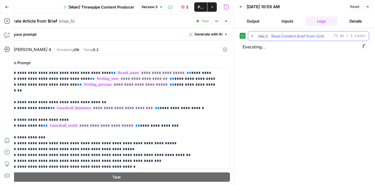
click at [251, 37] on icon "button" at bounding box center [252, 36] width 5 height 5
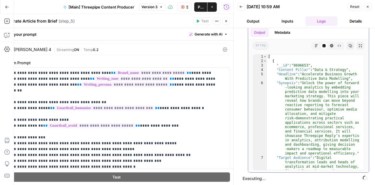
scroll to position [0, 0]
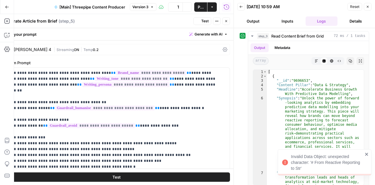
click at [252, 21] on button "Output" at bounding box center [253, 20] width 32 height 9
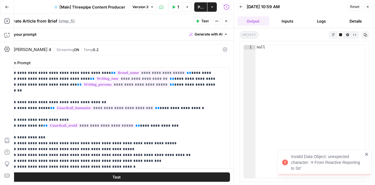
click at [321, 164] on div "Invalid Data Object: unexpected character: '# From Reactive Reporting to Str'" at bounding box center [327, 162] width 72 height 18
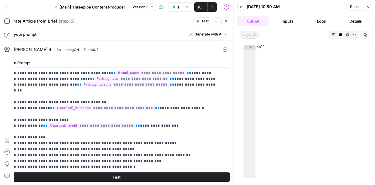
click at [358, 20] on button "Details" at bounding box center [355, 20] width 32 height 9
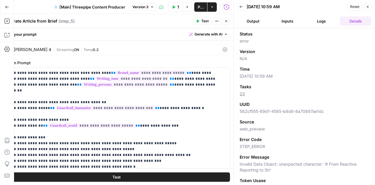
scroll to position [19, 0]
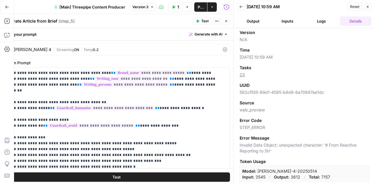
drag, startPoint x: 276, startPoint y: 152, endPoint x: 236, endPoint y: 136, distance: 42.8
click at [236, 136] on div "Back 08/21/25 at 10:59 AM Reset Close Output Inputs Logs Details Status error V…" at bounding box center [303, 92] width 141 height 185
click at [290, 141] on div "Error Message Invalid Data Object: unexpected character: '# From Reactive Repor…" at bounding box center [303, 144] width 129 height 19
drag, startPoint x: 274, startPoint y: 155, endPoint x: 240, endPoint y: 122, distance: 47.0
click at [240, 122] on div "Status error Version N/A Time 08/21/25 at 10:59 AM Tasks 23 UUID 582cf555-89d1-…" at bounding box center [303, 106] width 129 height 151
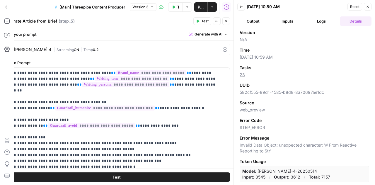
click at [240, 122] on span "Error Code" at bounding box center [250, 120] width 22 height 6
click at [6, 35] on icon "button" at bounding box center [7, 35] width 6 height 6
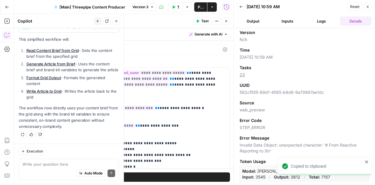
type textarea "[URL][DOMAIN_NAME]"
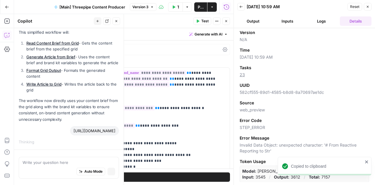
scroll to position [279, 0]
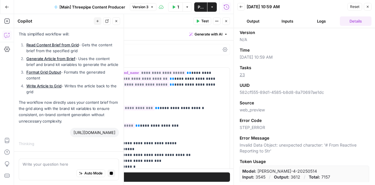
click at [368, 6] on icon "button" at bounding box center [367, 7] width 4 height 4
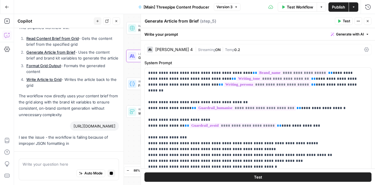
click at [118, 24] on button "Close" at bounding box center [116, 21] width 8 height 8
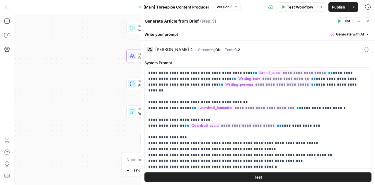
click at [367, 19] on icon "button" at bounding box center [367, 21] width 4 height 4
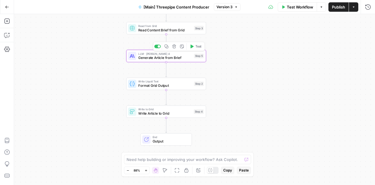
click at [174, 59] on span "Generate Article from Brief" at bounding box center [165, 57] width 54 height 5
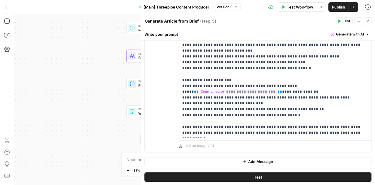
scroll to position [221, 0]
click at [365, 21] on button "Close" at bounding box center [367, 21] width 8 height 8
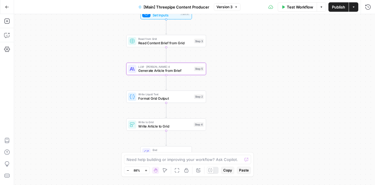
click at [173, 43] on span "Read Content Brief from Grid" at bounding box center [165, 42] width 54 height 5
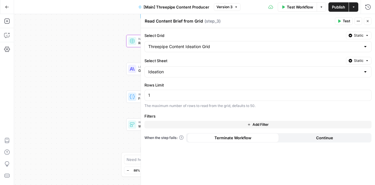
click at [368, 20] on span "E" at bounding box center [366, 20] width 4 height 6
click at [317, 25] on div "Read Content Brief from Grid Read Content Brief from Grid ( step_3 ) Test Actio…" at bounding box center [257, 21] width 227 height 8
click at [369, 22] on button "Close" at bounding box center [367, 21] width 8 height 8
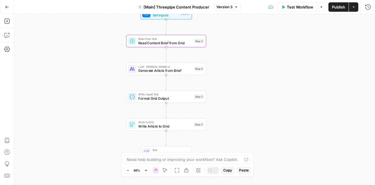
click at [153, 98] on span "Format Grid Output" at bounding box center [165, 98] width 54 height 5
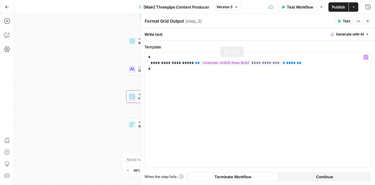
click at [219, 62] on span "**********" at bounding box center [241, 62] width 80 height 5
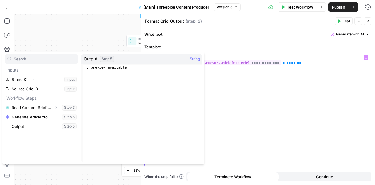
click at [236, 106] on div "**********" at bounding box center [258, 109] width 226 height 115
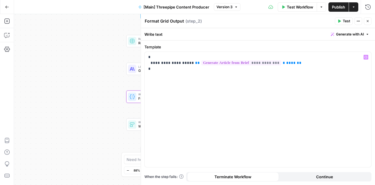
click at [366, 22] on icon "button" at bounding box center [367, 21] width 4 height 4
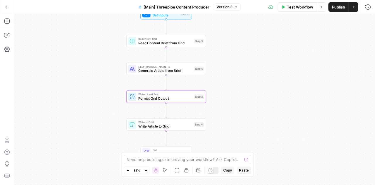
click at [158, 71] on span "Generate Article from Brief" at bounding box center [165, 70] width 54 height 5
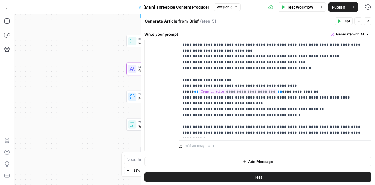
click at [368, 23] on button "Close" at bounding box center [367, 21] width 8 height 8
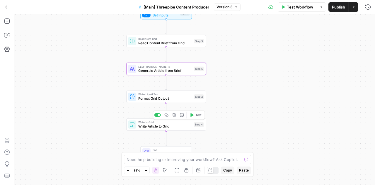
click at [167, 126] on span "Write Article to Grid" at bounding box center [164, 125] width 53 height 5
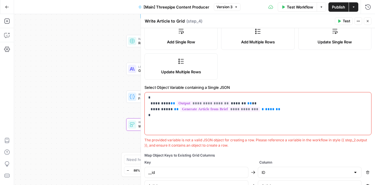
scroll to position [0, 0]
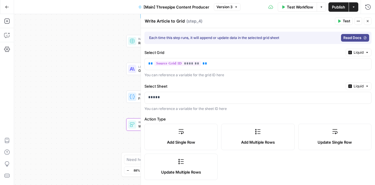
click at [368, 20] on icon "button" at bounding box center [367, 21] width 4 height 4
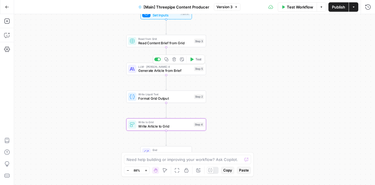
click at [192, 61] on icon "button" at bounding box center [191, 59] width 4 height 4
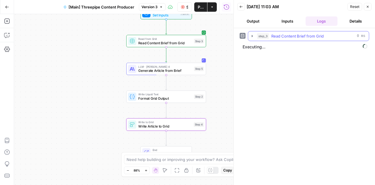
click at [251, 35] on icon "button" at bounding box center [252, 36] width 5 height 5
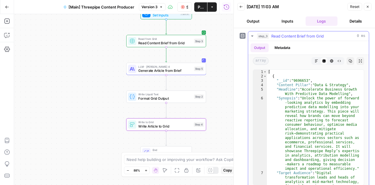
click at [252, 35] on icon "button" at bounding box center [252, 35] width 2 height 1
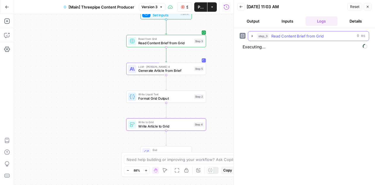
click at [251, 37] on icon "button" at bounding box center [252, 36] width 5 height 5
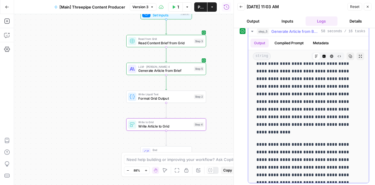
scroll to position [1984, 0]
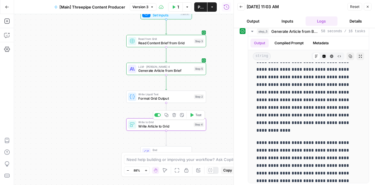
click at [182, 126] on span "Write Article to Grid" at bounding box center [164, 125] width 53 height 5
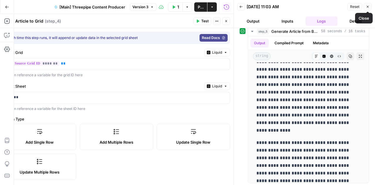
click at [365, 7] on button "Close" at bounding box center [367, 7] width 8 height 8
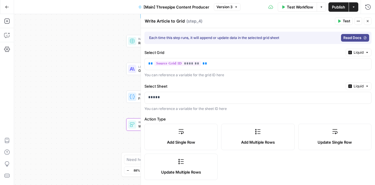
click at [367, 24] on button "Close" at bounding box center [367, 21] width 8 height 8
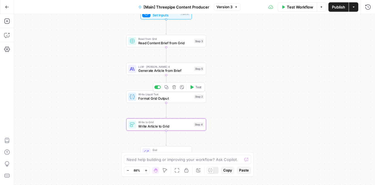
click at [171, 98] on span "Format Grid Output" at bounding box center [165, 98] width 54 height 5
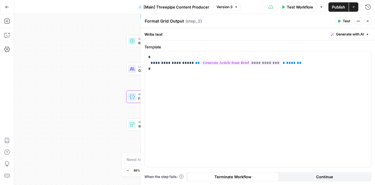
click at [346, 21] on span "Test" at bounding box center [345, 20] width 7 height 5
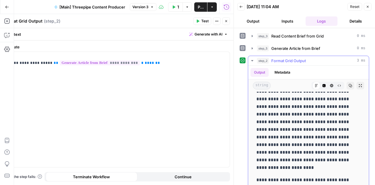
scroll to position [2011, 0]
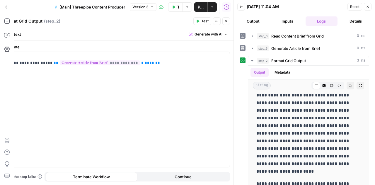
click at [369, 5] on button "Close" at bounding box center [367, 7] width 8 height 8
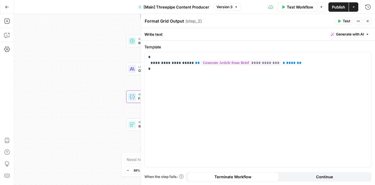
click at [368, 21] on icon "button" at bounding box center [367, 21] width 4 height 4
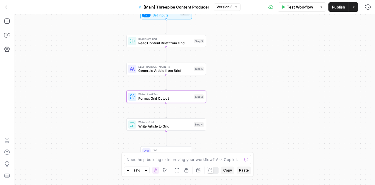
click at [175, 126] on span "Write Article to Grid" at bounding box center [164, 125] width 53 height 5
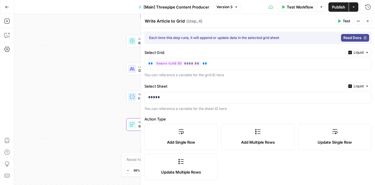
click at [348, 21] on span "Test" at bounding box center [345, 20] width 7 height 5
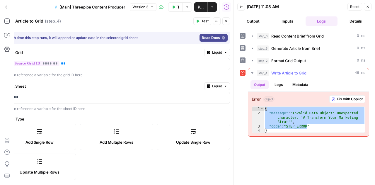
drag, startPoint x: 310, startPoint y: 124, endPoint x: 254, endPoint y: 109, distance: 57.8
click at [254, 109] on div "**********" at bounding box center [308, 119] width 114 height 26
type textarea "**********"
click at [6, 36] on icon "button" at bounding box center [6, 36] width 1 height 0
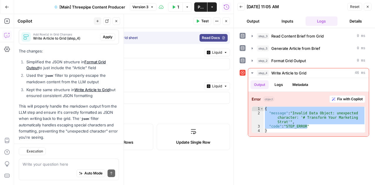
scroll to position [489, 0]
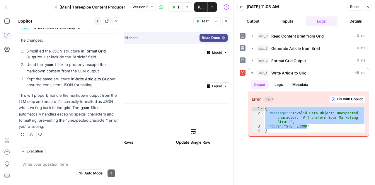
click at [46, 164] on textarea at bounding box center [69, 164] width 92 height 6
type textarea "getting this error on write to grid: { "message": "Invalid Data Object: unexpec…"
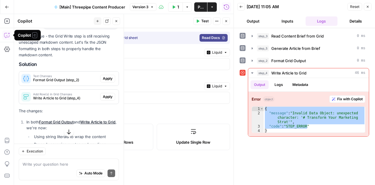
scroll to position [610, 0]
click at [106, 81] on span "Apply" at bounding box center [108, 77] width 10 height 5
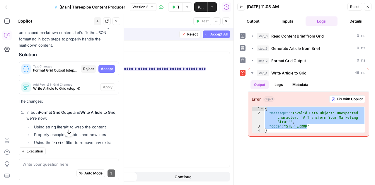
type textarea "Format Grid Output"
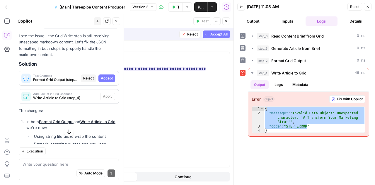
click at [106, 81] on span "Accept" at bounding box center [107, 77] width 12 height 5
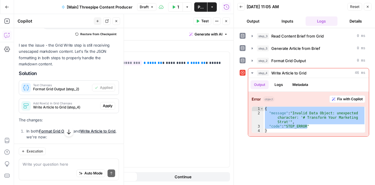
scroll to position [671, 0]
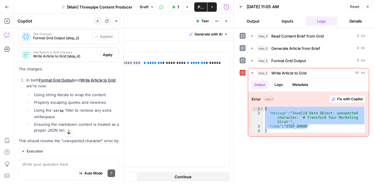
click at [104, 57] on span "Apply" at bounding box center [108, 54] width 10 height 5
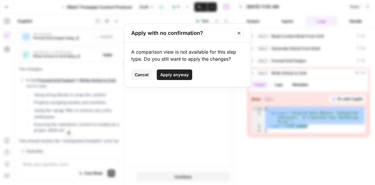
click at [169, 76] on span "Apply anyway" at bounding box center [174, 75] width 28 height 6
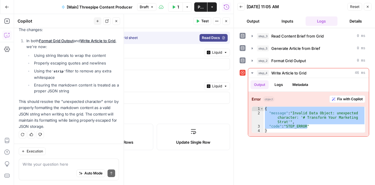
scroll to position [724, 0]
click at [369, 9] on button "Close" at bounding box center [367, 7] width 8 height 8
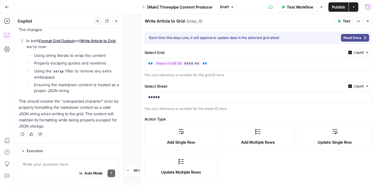
scroll to position [724, 0]
click at [367, 21] on icon "button" at bounding box center [367, 21] width 2 height 2
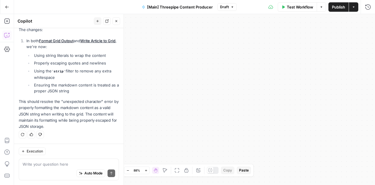
click at [116, 20] on icon "button" at bounding box center [116, 21] width 4 height 4
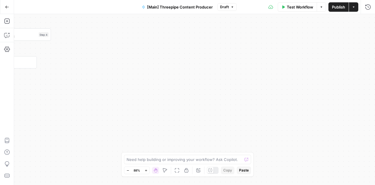
drag, startPoint x: 150, startPoint y: 89, endPoint x: 147, endPoint y: 110, distance: 21.3
click at [147, 110] on div "Workflow Set Inputs Inputs Read from Grid Read Content Brief from Grid Step 3 L…" at bounding box center [194, 99] width 360 height 171
click at [299, 10] on span "Test Workflow" at bounding box center [299, 7] width 26 height 6
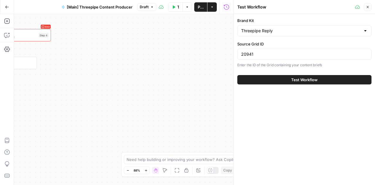
click at [294, 83] on button "Test Workflow" at bounding box center [304, 79] width 134 height 9
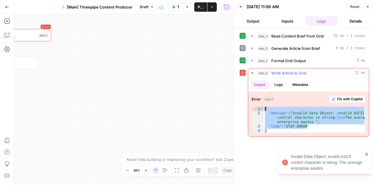
drag, startPoint x: 315, startPoint y: 127, endPoint x: 261, endPoint y: 108, distance: 57.4
click at [261, 108] on div "**********" at bounding box center [308, 119] width 114 height 26
click at [278, 125] on div "{ "message" : "Invalid Data Object: invalid ASCII control character in string: …" at bounding box center [313, 120] width 101 height 26
type textarea "**********"
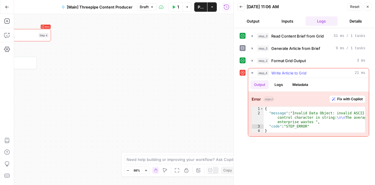
click at [348, 100] on span "Fix with Copilot" at bounding box center [349, 98] width 25 height 5
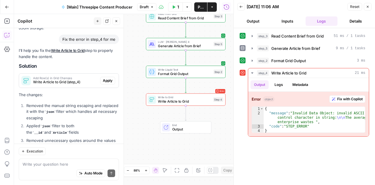
scroll to position [808, 0]
click at [106, 83] on span "Apply" at bounding box center [108, 80] width 10 height 5
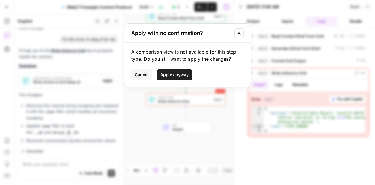
click at [174, 73] on span "Apply anyway" at bounding box center [174, 75] width 28 height 6
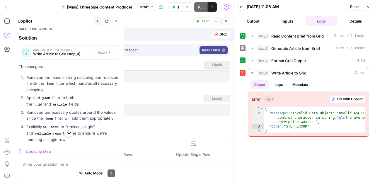
scroll to position [780, 0]
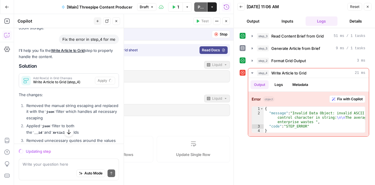
click at [369, 4] on button "Close" at bounding box center [367, 7] width 8 height 8
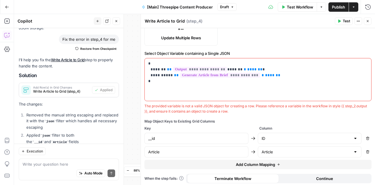
scroll to position [906, 0]
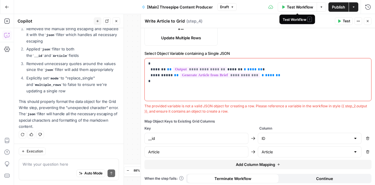
click at [295, 7] on span "Test Workflow" at bounding box center [299, 7] width 26 height 6
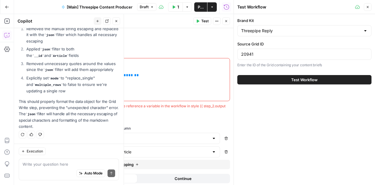
click at [290, 76] on button "Test Workflow" at bounding box center [304, 79] width 134 height 9
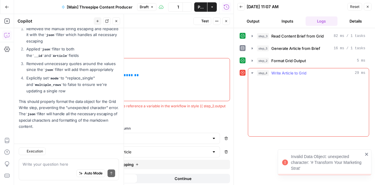
scroll to position [906, 0]
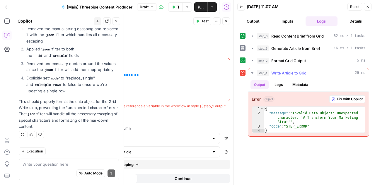
click at [332, 97] on icon "button" at bounding box center [334, 99] width 4 height 4
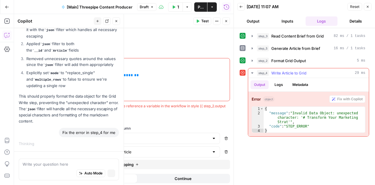
scroll to position [872, 0]
click at [225, 20] on icon "button" at bounding box center [226, 21] width 2 height 2
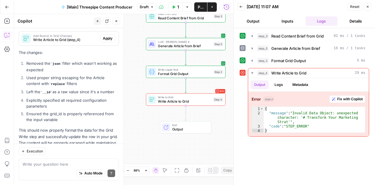
scroll to position [1041, 0]
click at [103, 41] on span "Apply" at bounding box center [108, 38] width 10 height 5
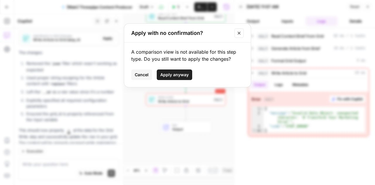
click at [167, 78] on button "Apply anyway" at bounding box center [174, 74] width 35 height 11
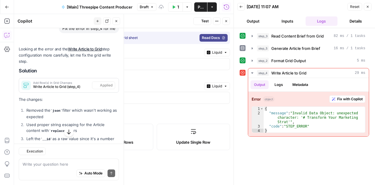
scroll to position [1050, 0]
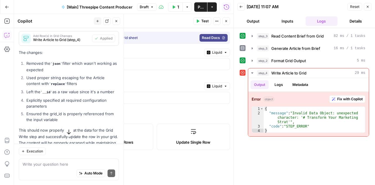
click at [226, 23] on button "Close" at bounding box center [226, 21] width 8 height 8
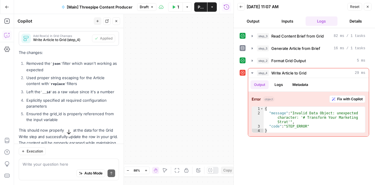
click at [368, 6] on icon "button" at bounding box center [367, 7] width 4 height 4
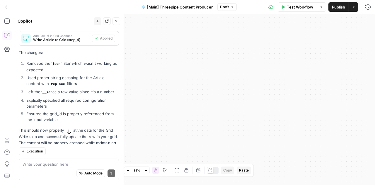
click at [116, 23] on icon "button" at bounding box center [116, 21] width 4 height 4
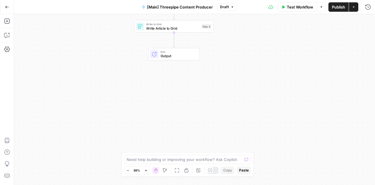
drag, startPoint x: 160, startPoint y: 102, endPoint x: 320, endPoint y: 114, distance: 160.2
click at [320, 114] on div "Workflow Set Inputs Inputs Read from Grid Read Content Brief from Grid Step 3 L…" at bounding box center [194, 99] width 360 height 171
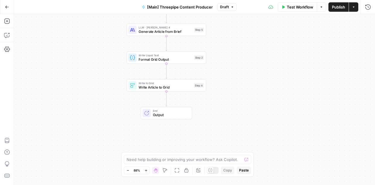
drag, startPoint x: 214, startPoint y: 88, endPoint x: 206, endPoint y: 149, distance: 61.1
click at [206, 149] on div "Workflow Set Inputs Inputs Read from Grid Read Content Brief from Grid Step 3 L…" at bounding box center [194, 99] width 360 height 171
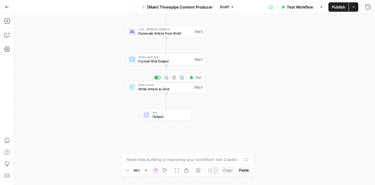
click at [193, 78] on icon "button" at bounding box center [191, 77] width 4 height 4
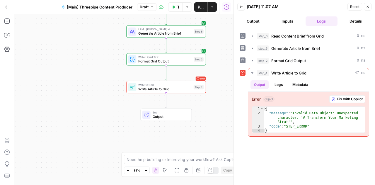
click at [177, 88] on span "Write Article to Grid" at bounding box center [164, 88] width 53 height 5
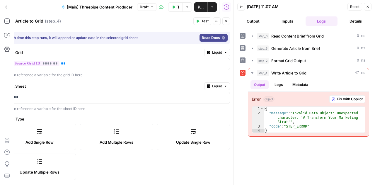
click at [366, 8] on icon "button" at bounding box center [367, 7] width 4 height 4
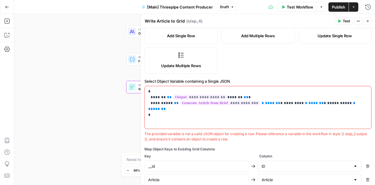
scroll to position [106, 0]
drag, startPoint x: 272, startPoint y: 102, endPoint x: 277, endPoint y: 102, distance: 5.0
click at [277, 102] on p "**********" at bounding box center [255, 100] width 215 height 23
copy span "****"
click at [277, 102] on p "**********" at bounding box center [255, 100] width 215 height 23
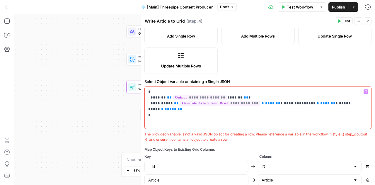
drag, startPoint x: 269, startPoint y: 101, endPoint x: 266, endPoint y: 103, distance: 4.1
click at [284, 103] on span "***" at bounding box center [287, 103] width 7 height 4
copy span "***"
click at [306, 102] on span "****" at bounding box center [310, 103] width 9 height 4
click at [341, 21] on icon "button" at bounding box center [339, 21] width 3 height 3
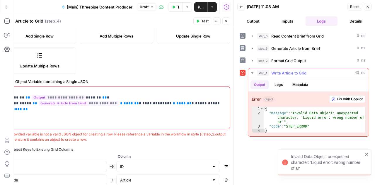
click at [351, 98] on span "Fix with Copilot" at bounding box center [349, 98] width 25 height 5
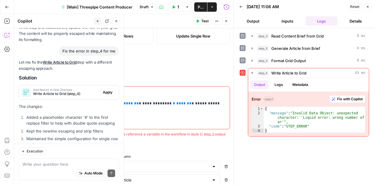
scroll to position [1160, 0]
click at [103, 94] on span "Apply" at bounding box center [108, 91] width 10 height 5
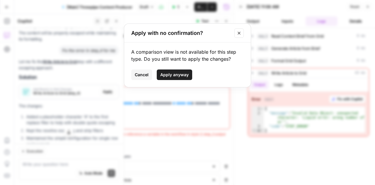
click at [178, 73] on span "Apply anyway" at bounding box center [174, 75] width 28 height 6
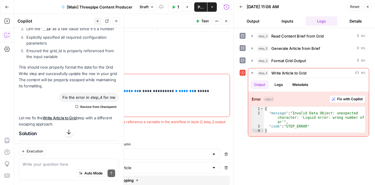
scroll to position [106, 0]
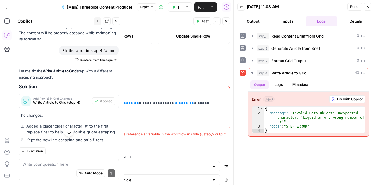
click at [368, 7] on icon "button" at bounding box center [367, 7] width 4 height 4
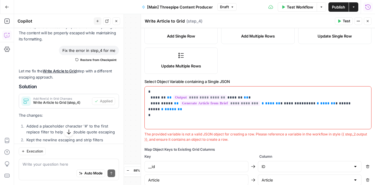
click at [370, 20] on button "Close" at bounding box center [367, 21] width 8 height 8
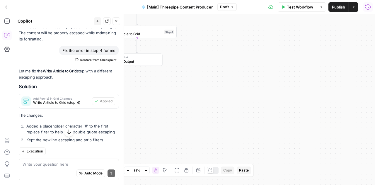
drag, startPoint x: 200, startPoint y: 88, endPoint x: 323, endPoint y: 107, distance: 124.3
click at [323, 107] on div "Workflow Set Inputs Inputs Read from Grid Read Content Brief from Grid Step 3 L…" at bounding box center [194, 99] width 360 height 171
drag, startPoint x: 211, startPoint y: 84, endPoint x: 275, endPoint y: 107, distance: 67.5
click at [275, 107] on div "Workflow Set Inputs Inputs Read from Grid Read Content Brief from Grid Step 3 L…" at bounding box center [194, 99] width 360 height 171
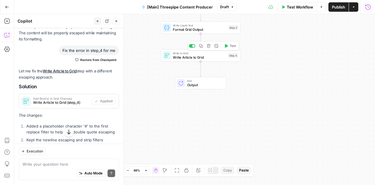
click at [226, 45] on icon "button" at bounding box center [226, 46] width 3 height 4
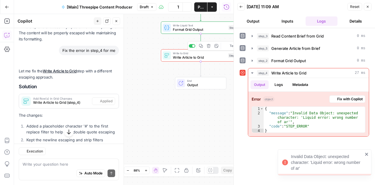
scroll to position [1160, 0]
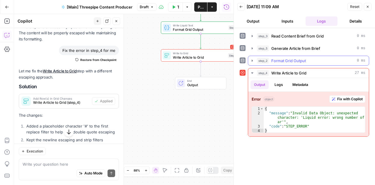
click at [251, 60] on icon "button" at bounding box center [252, 60] width 5 height 5
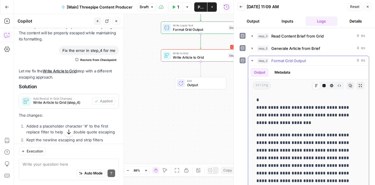
scroll to position [0, 0]
click at [253, 60] on icon "button" at bounding box center [252, 60] width 2 height 1
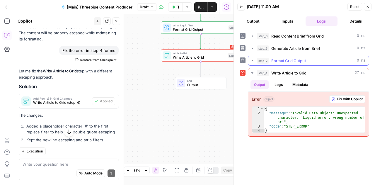
click at [253, 59] on icon "button" at bounding box center [252, 60] width 5 height 5
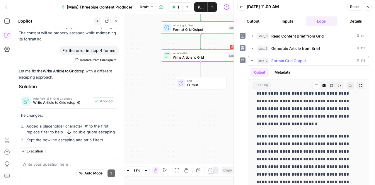
scroll to position [168, 0]
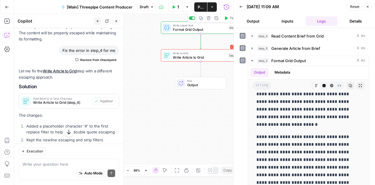
click at [191, 28] on span "Format Grid Output" at bounding box center [199, 29] width 53 height 5
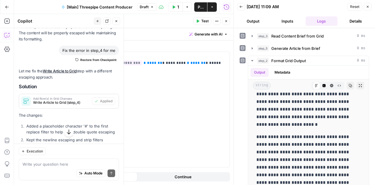
drag, startPoint x: 368, startPoint y: 6, endPoint x: 221, endPoint y: 8, distance: 146.0
click at [368, 6] on icon "button" at bounding box center [367, 7] width 2 height 2
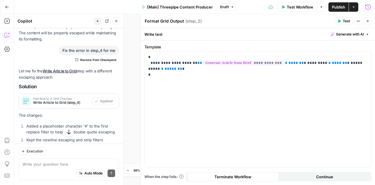
click at [116, 21] on icon "button" at bounding box center [116, 21] width 4 height 4
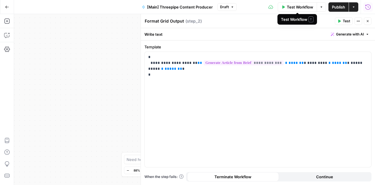
click at [291, 9] on span "Test Workflow" at bounding box center [299, 7] width 26 height 6
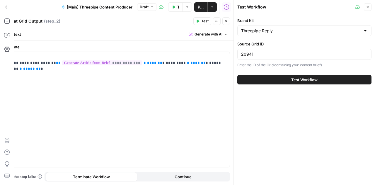
click at [295, 82] on button "Test Workflow" at bounding box center [304, 79] width 134 height 9
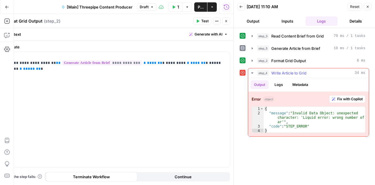
click at [348, 95] on button "Fix with Copilot" at bounding box center [347, 99] width 36 height 8
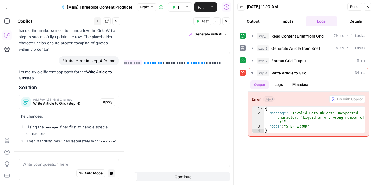
scroll to position [1256, 0]
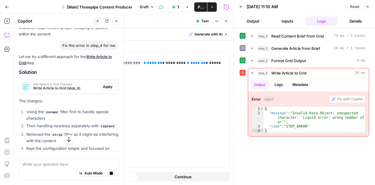
click at [103, 89] on span "Apply" at bounding box center [108, 86] width 10 height 5
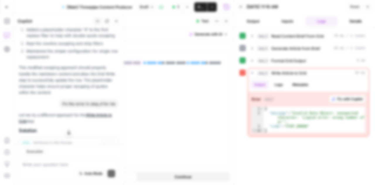
scroll to position [1314, 0]
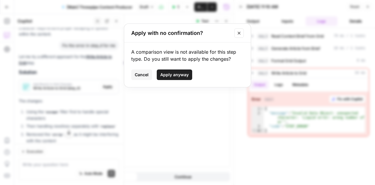
click at [169, 73] on span "Apply anyway" at bounding box center [174, 75] width 28 height 6
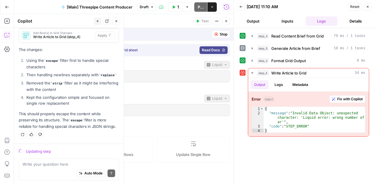
scroll to position [1330, 0]
click at [368, 7] on icon "button" at bounding box center [367, 7] width 4 height 4
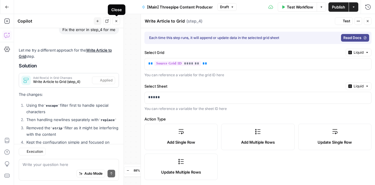
scroll to position [1396, 0]
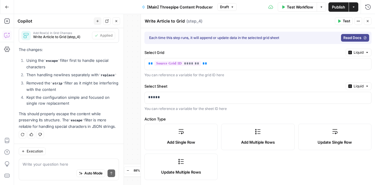
click at [299, 7] on span "Test Workflow" at bounding box center [299, 7] width 26 height 6
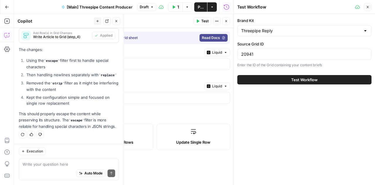
click at [298, 82] on span "Test Workflow" at bounding box center [304, 80] width 26 height 6
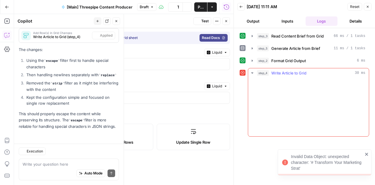
scroll to position [1396, 0]
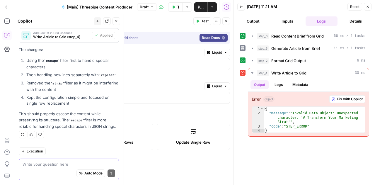
click at [36, 166] on textarea at bounding box center [69, 164] width 92 height 6
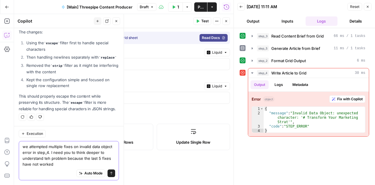
scroll to position [1413, 0]
type textarea "we attempted multiple fixes on invalid data object error in step_4. I need you …"
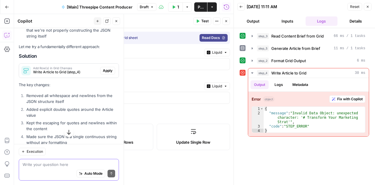
scroll to position [1672, 0]
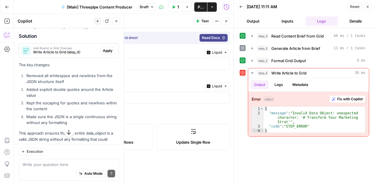
click at [103, 53] on span "Apply" at bounding box center [108, 50] width 10 height 5
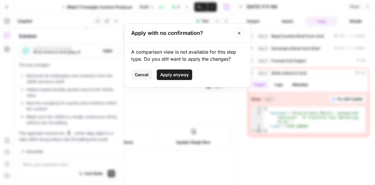
click at [165, 75] on span "Apply anyway" at bounding box center [174, 75] width 28 height 6
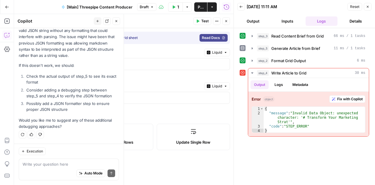
scroll to position [1815, 0]
click at [177, 5] on button "Test Workflow" at bounding box center [175, 6] width 15 height 9
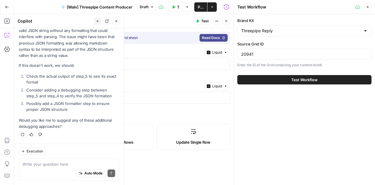
click at [286, 82] on button "Test Workflow" at bounding box center [304, 79] width 134 height 9
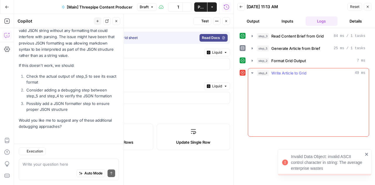
scroll to position [1815, 0]
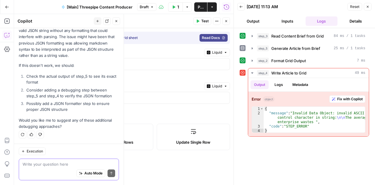
click at [55, 165] on textarea at bounding box center [69, 164] width 92 height 6
type textarea "lets do point 3"
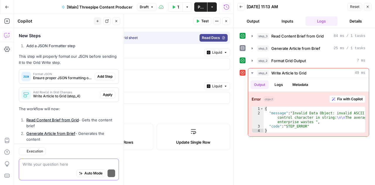
scroll to position [1979, 0]
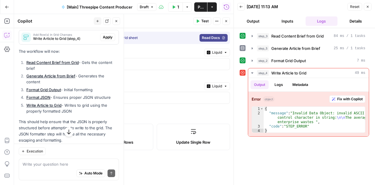
click at [103, 22] on span "Add Step" at bounding box center [104, 18] width 15 height 5
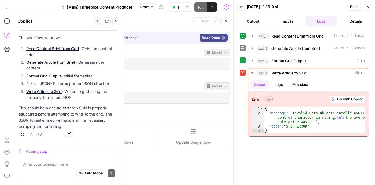
scroll to position [1905, 0]
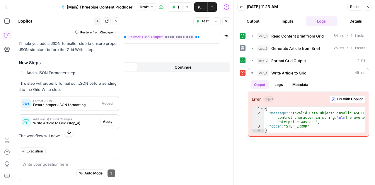
type textarea "Format JSON"
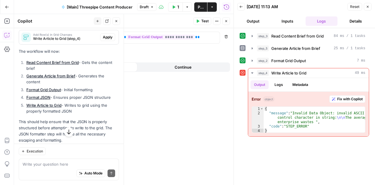
click at [103, 40] on span "Apply" at bounding box center [108, 37] width 10 height 5
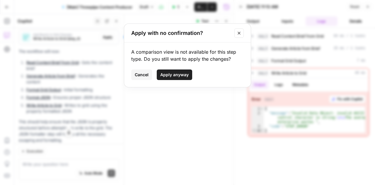
click at [170, 76] on span "Apply anyway" at bounding box center [174, 75] width 28 height 6
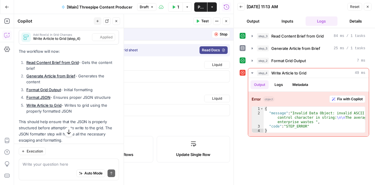
type textarea "Write Article to Grid"
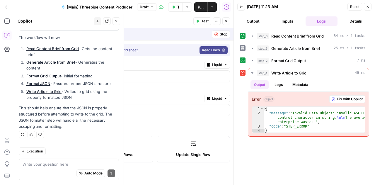
scroll to position [2027, 0]
click at [369, 4] on button "Close" at bounding box center [367, 7] width 8 height 8
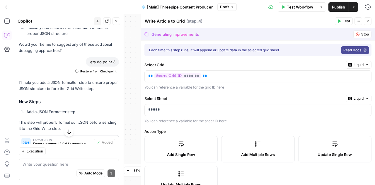
scroll to position [1866, 0]
click at [116, 21] on icon "button" at bounding box center [116, 21] width 4 height 4
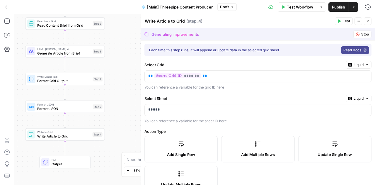
drag, startPoint x: 89, startPoint y: 90, endPoint x: 140, endPoint y: 127, distance: 63.0
click at [140, 127] on body "Threepipe Reply New Home Browse Your Data Usage Settings Recent Grids Threepipe…" at bounding box center [187, 92] width 375 height 185
click at [68, 54] on span "Generate Article from Brief" at bounding box center [63, 52] width 53 height 5
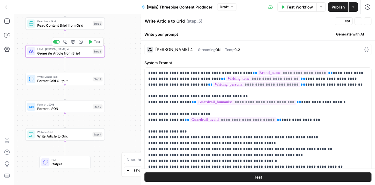
type textarea "Generate Article from Brief"
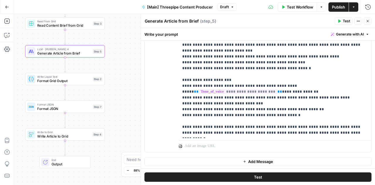
scroll to position [221, 0]
click at [8, 34] on icon "button" at bounding box center [7, 35] width 6 height 6
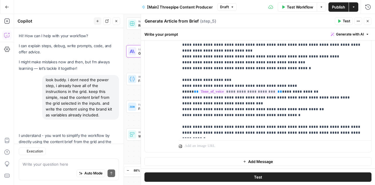
scroll to position [2027, 0]
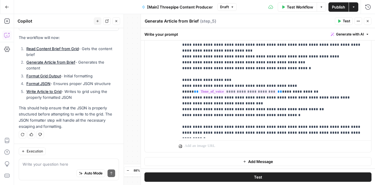
click at [369, 19] on button "Close" at bounding box center [367, 21] width 8 height 8
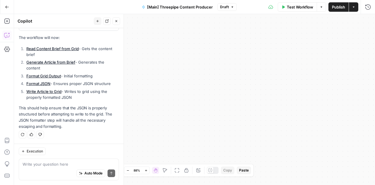
click at [298, 8] on span "Test Workflow" at bounding box center [299, 7] width 26 height 6
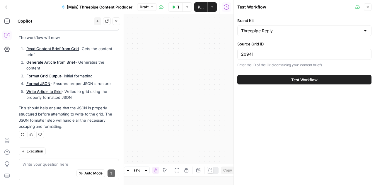
click at [292, 77] on span "Test Workflow" at bounding box center [304, 80] width 26 height 6
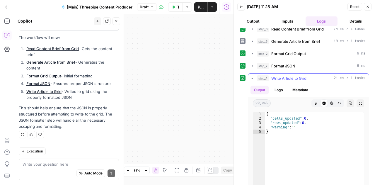
scroll to position [7, 0]
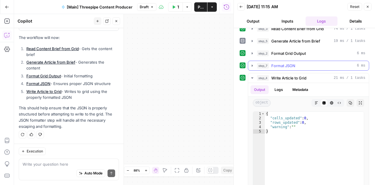
click at [251, 66] on icon "button" at bounding box center [252, 65] width 5 height 5
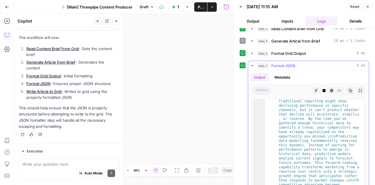
scroll to position [255, 0]
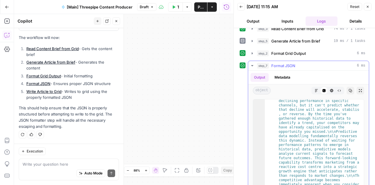
click at [252, 64] on icon "button" at bounding box center [252, 65] width 5 height 5
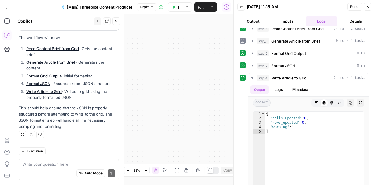
click at [366, 6] on icon "button" at bounding box center [367, 7] width 4 height 4
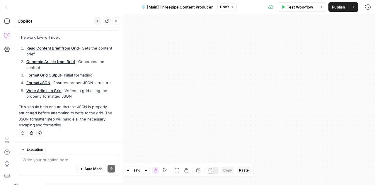
scroll to position [2027, 0]
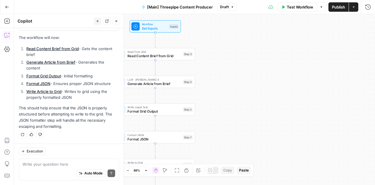
drag, startPoint x: 209, startPoint y: 103, endPoint x: 356, endPoint y: 116, distance: 147.7
click at [356, 116] on div "Workflow Set Inputs Inputs Read from Grid Read Content Brief from Grid Step 3 L…" at bounding box center [194, 99] width 360 height 171
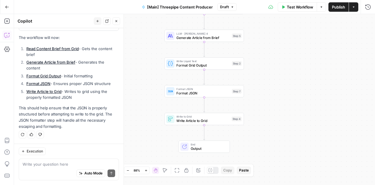
drag, startPoint x: 258, startPoint y: 114, endPoint x: 290, endPoint y: 60, distance: 63.0
click at [290, 60] on div "Workflow Set Inputs Inputs Read from Grid Read Content Brief from Grid Step 3 L…" at bounding box center [194, 99] width 360 height 171
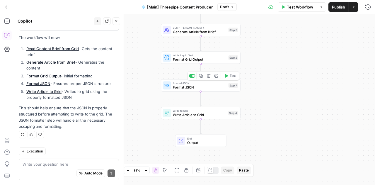
click at [186, 89] on span "Format JSON" at bounding box center [199, 87] width 53 height 5
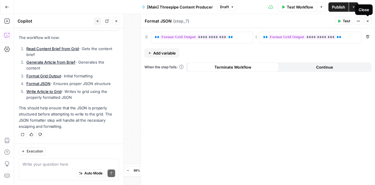
click at [367, 21] on icon "button" at bounding box center [367, 21] width 2 height 2
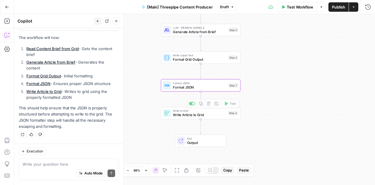
click at [192, 116] on span "Write Article to Grid" at bounding box center [199, 114] width 53 height 5
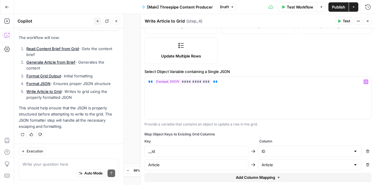
scroll to position [129, 0]
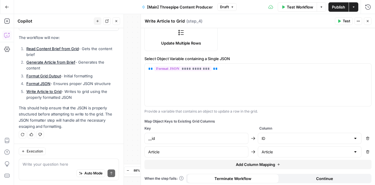
click at [347, 23] on span "Test" at bounding box center [345, 20] width 7 height 5
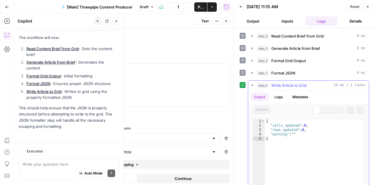
scroll to position [2027, 0]
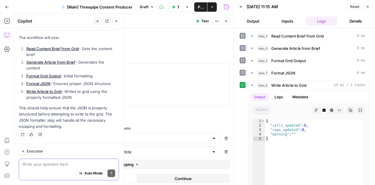
click at [46, 162] on textarea at bounding box center [69, 164] width 92 height 6
type textarea "0 cells and rolls are updated with no warning now"
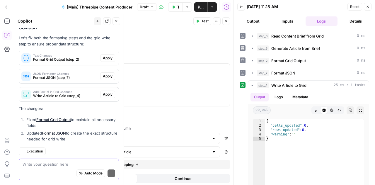
scroll to position [2300, 0]
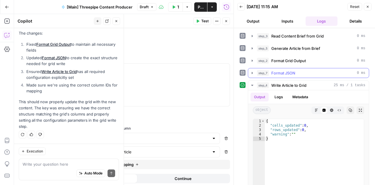
click at [252, 71] on icon "button" at bounding box center [252, 73] width 5 height 5
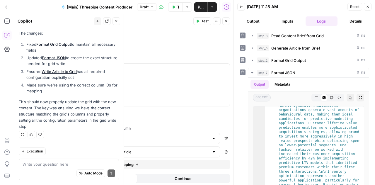
scroll to position [1, 0]
click at [252, 72] on icon "button" at bounding box center [252, 72] width 2 height 1
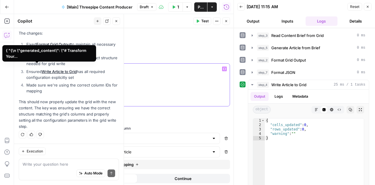
click at [51, 66] on span "**********" at bounding box center [41, 68] width 57 height 5
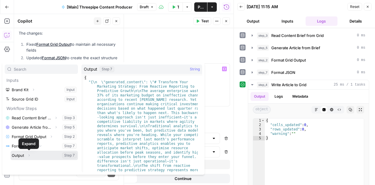
click at [29, 154] on icon "button" at bounding box center [29, 155] width 4 height 4
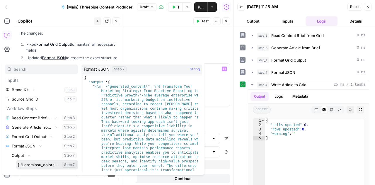
click at [39, 164] on button "button" at bounding box center [46, 164] width 61 height 9
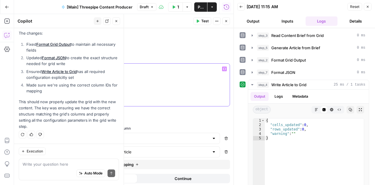
scroll to position [2300, 0]
click at [369, 6] on button "Close" at bounding box center [367, 7] width 8 height 8
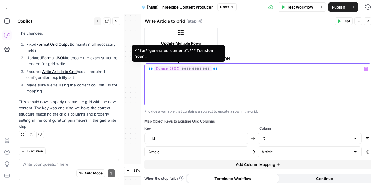
click at [203, 66] on span "**********" at bounding box center [182, 68] width 57 height 5
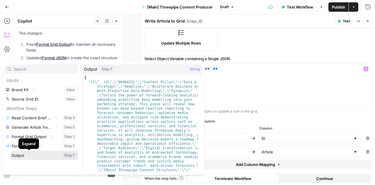
click at [28, 154] on icon "button" at bounding box center [29, 155] width 4 height 4
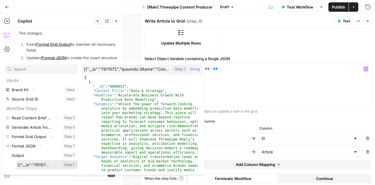
click at [47, 164] on Analytic"] "button" at bounding box center [46, 164] width 61 height 9
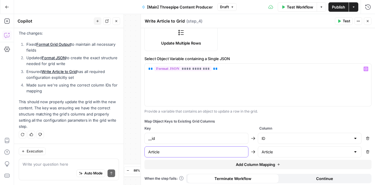
click at [186, 151] on input "Article" at bounding box center [196, 152] width 96 height 6
click at [205, 146] on div at bounding box center [196, 151] width 104 height 11
click at [206, 149] on input "text" at bounding box center [196, 152] width 96 height 6
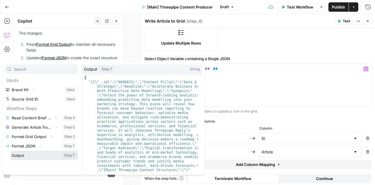
drag, startPoint x: 193, startPoint y: 66, endPoint x: 28, endPoint y: 154, distance: 186.5
click at [28, 154] on icon "button" at bounding box center [29, 155] width 4 height 4
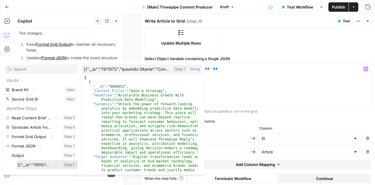
click at [56, 164] on icon "button" at bounding box center [56, 165] width 4 height 4
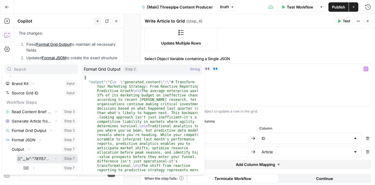
scroll to position [6, 0]
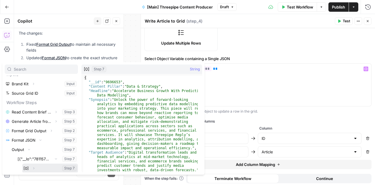
click at [33, 169] on icon "button" at bounding box center [34, 168] width 4 height 4
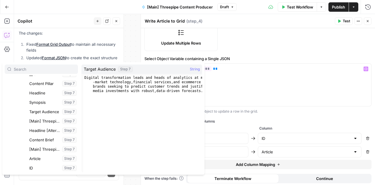
scroll to position [109, 0]
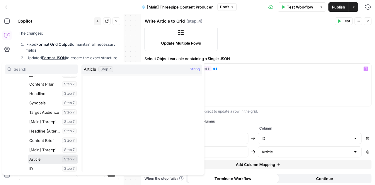
click at [47, 157] on button "Select variable Article" at bounding box center [53, 158] width 50 height 9
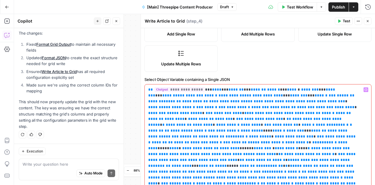
scroll to position [108, 0]
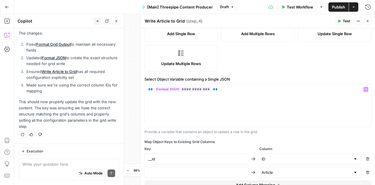
click at [118, 24] on button "Close" at bounding box center [116, 21] width 8 height 8
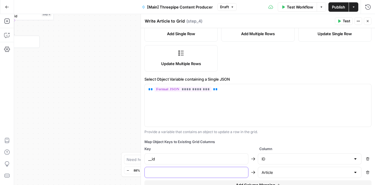
click at [178, 170] on input "text" at bounding box center [196, 172] width 96 height 6
click at [225, 170] on input "text" at bounding box center [196, 172] width 96 height 6
type input "A"
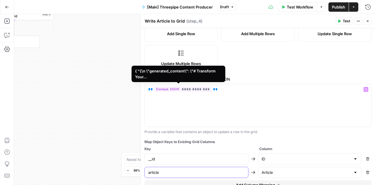
type input "article"
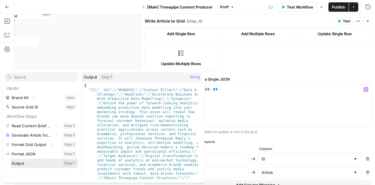
drag, startPoint x: 196, startPoint y: 89, endPoint x: 30, endPoint y: 163, distance: 181.8
click at [30, 163] on button "Expand" at bounding box center [29, 163] width 8 height 8
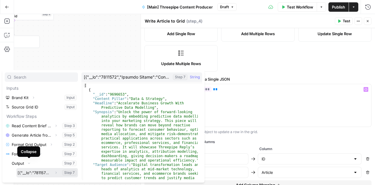
click at [56, 172] on icon "button" at bounding box center [56, 172] width 1 height 2
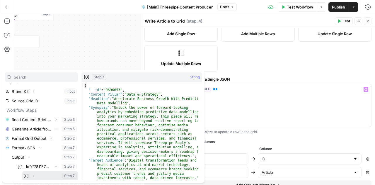
click at [33, 174] on icon "button" at bounding box center [34, 176] width 4 height 4
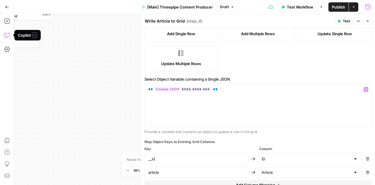
click at [6, 34] on icon "button" at bounding box center [7, 35] width 6 height 6
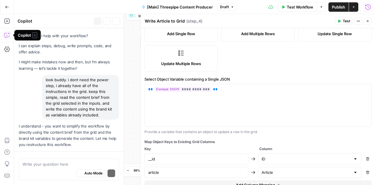
scroll to position [2309, 0]
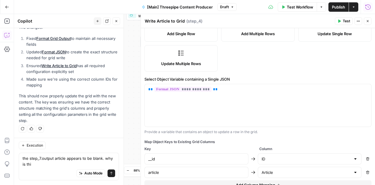
type textarea "the step_7.output article appears to be blank. why is this"
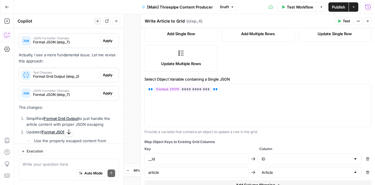
scroll to position [2439, 0]
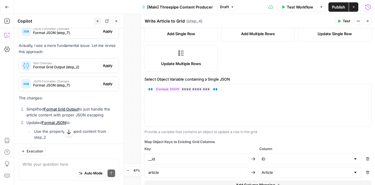
click at [103, 34] on span "Apply" at bounding box center [108, 31] width 10 height 5
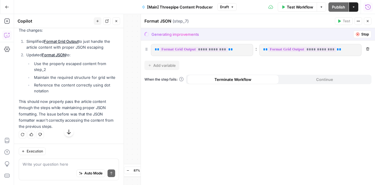
scroll to position [2345, 0]
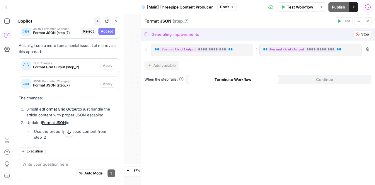
click at [104, 34] on span "Accept" at bounding box center [107, 31] width 12 height 5
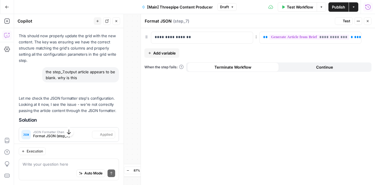
scroll to position [2448, 0]
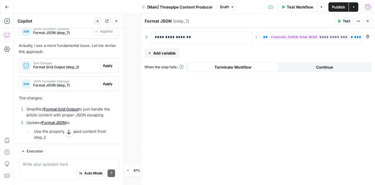
click at [103, 68] on span "Apply" at bounding box center [108, 65] width 10 height 5
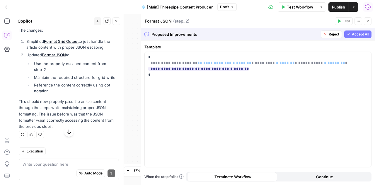
scroll to position [2345, 0]
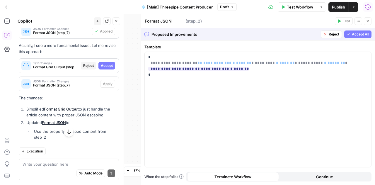
type textarea "Format Grid Output"
click at [107, 68] on span "Accept" at bounding box center [107, 65] width 12 height 5
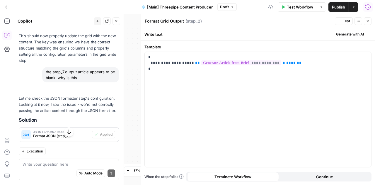
scroll to position [2448, 0]
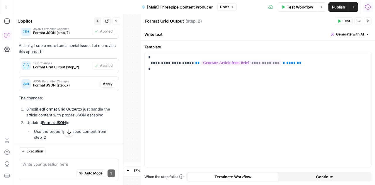
drag, startPoint x: 105, startPoint y: 121, endPoint x: 102, endPoint y: 114, distance: 8.0
click at [105, 86] on span "Apply" at bounding box center [108, 83] width 10 height 5
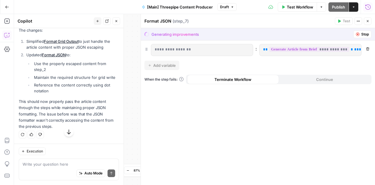
scroll to position [2345, 0]
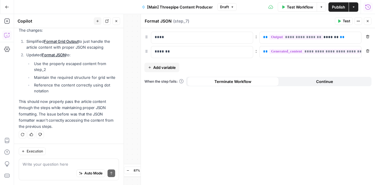
scroll to position [2551, 0]
click at [299, 4] on span "Test Workflow" at bounding box center [299, 7] width 26 height 6
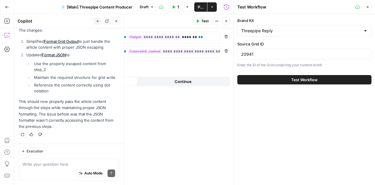
click at [273, 79] on button "Test Workflow" at bounding box center [304, 79] width 134 height 9
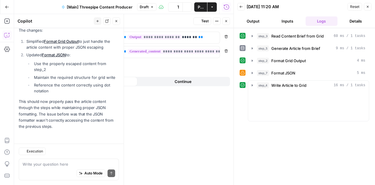
scroll to position [2551, 0]
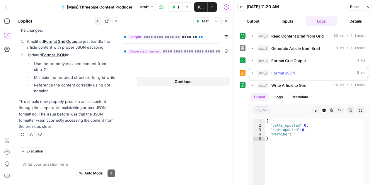
click at [253, 72] on icon "button" at bounding box center [252, 73] width 5 height 5
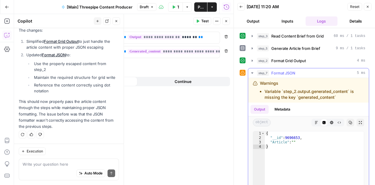
drag, startPoint x: 339, startPoint y: 95, endPoint x: 259, endPoint y: 86, distance: 81.3
drag, startPoint x: 259, startPoint y: 86, endPoint x: 251, endPoint y: 85, distance: 7.4
click at [251, 85] on div "Warnings Variable `step_2.output.generated_content` is missing the key `generat…" at bounding box center [308, 90] width 121 height 25
drag, startPoint x: 260, startPoint y: 80, endPoint x: 355, endPoint y: 94, distance: 96.1
click at [355, 94] on div "Warnings Variable `step_2.output.generated_content` is missing the key `generat…" at bounding box center [312, 90] width 104 height 20
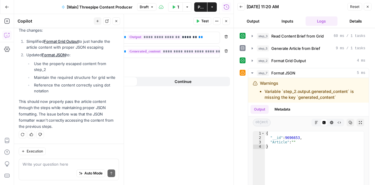
copy div "Warnings Variable `step_2.output.generated_content` is missing the key `generat…"
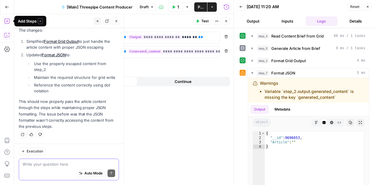
click at [48, 166] on textarea at bounding box center [69, 164] width 92 height 6
paste textarea "Warnings Variable `step_2.output.generated_content` is missing the key `generat…"
type textarea "Warnings Variable `step_2.output.generated_content` is missing the key `generat…"
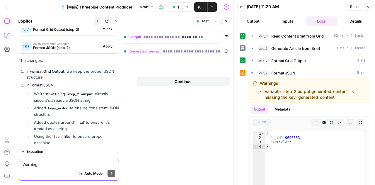
scroll to position [2696, 0]
click at [104, 30] on span "Apply" at bounding box center [108, 27] width 10 height 5
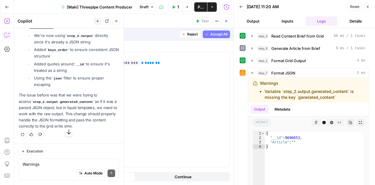
type textarea "Format Grid Output"
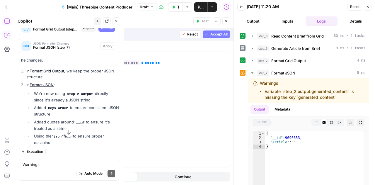
click at [104, 30] on span "Accept" at bounding box center [107, 27] width 12 height 5
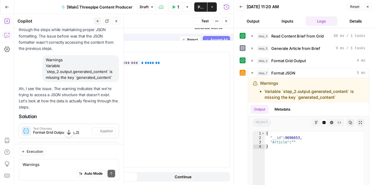
scroll to position [2696, 0]
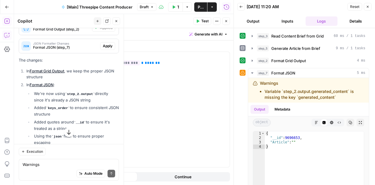
drag, startPoint x: 103, startPoint y: 87, endPoint x: 86, endPoint y: 90, distance: 17.2
click at [86, 50] on span "Format JSON (step_7)" at bounding box center [65, 47] width 65 height 5
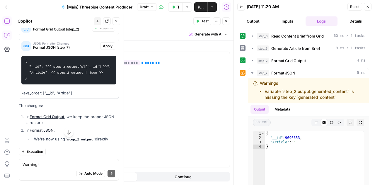
click at [108, 50] on button "Apply" at bounding box center [107, 46] width 15 height 8
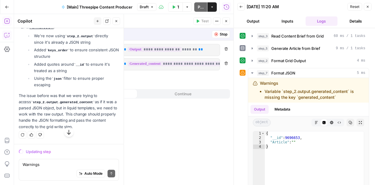
scroll to position [2593, 0]
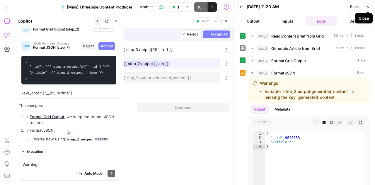
click at [368, 8] on icon "button" at bounding box center [367, 7] width 4 height 4
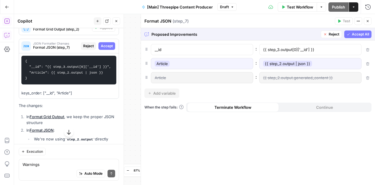
click at [355, 35] on span "Accept All" at bounding box center [359, 34] width 17 height 5
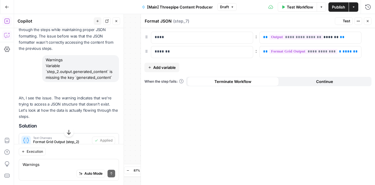
scroll to position [2706, 0]
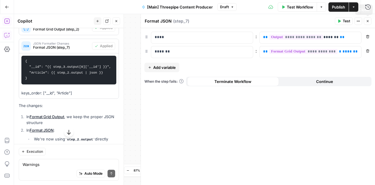
click at [300, 6] on span "Test Workflow" at bounding box center [299, 7] width 26 height 6
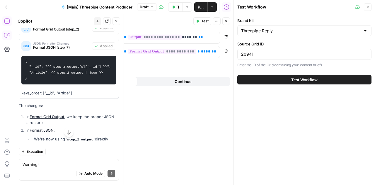
click at [264, 78] on button "Test Workflow" at bounding box center [304, 79] width 134 height 9
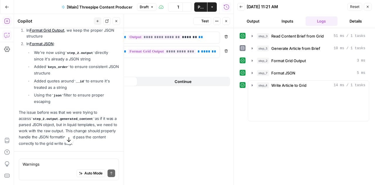
scroll to position [2803, 0]
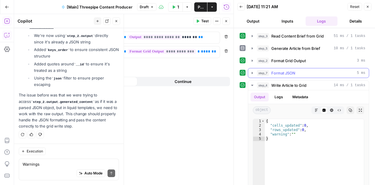
click at [253, 71] on icon "button" at bounding box center [252, 73] width 5 height 5
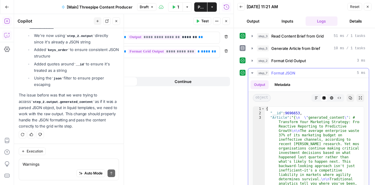
click at [253, 71] on icon "button" at bounding box center [252, 73] width 5 height 5
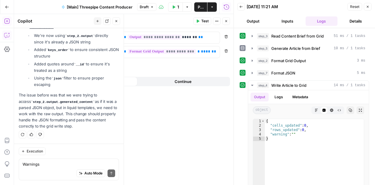
click at [227, 18] on button "Close" at bounding box center [226, 21] width 8 height 8
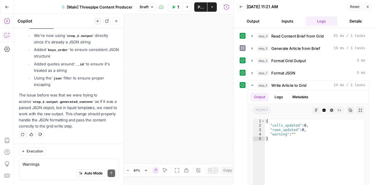
click at [118, 23] on button "Close" at bounding box center [116, 21] width 8 height 8
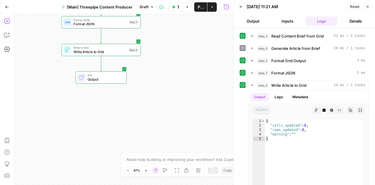
drag, startPoint x: 71, startPoint y: 89, endPoint x: 158, endPoint y: 97, distance: 86.7
click at [158, 97] on div "Workflow Set Inputs Inputs Read from Grid Read Content Brief from Grid Step 3 L…" at bounding box center [123, 99] width 219 height 171
click at [98, 52] on span "Write Article to Grid" at bounding box center [99, 51] width 53 height 5
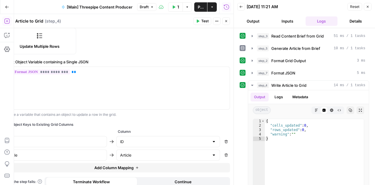
scroll to position [129, 0]
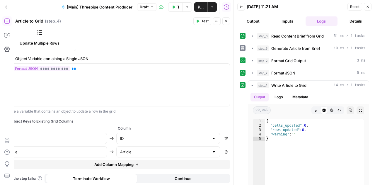
click at [368, 7] on icon "button" at bounding box center [367, 7] width 4 height 4
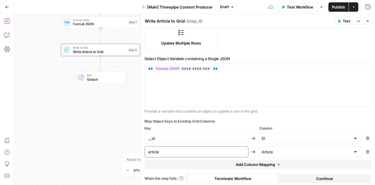
click at [153, 152] on input "article" at bounding box center [196, 152] width 96 height 6
type input "Article"
click at [343, 20] on span "Test" at bounding box center [345, 20] width 7 height 5
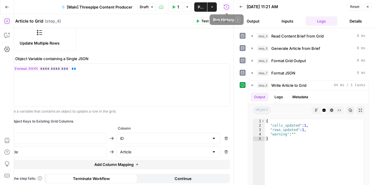
click at [199, 6] on span "Publish" at bounding box center [201, 7] width 6 height 6
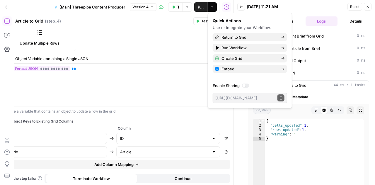
click at [224, 137] on icon "button" at bounding box center [225, 138] width 3 height 3
type input "Article"
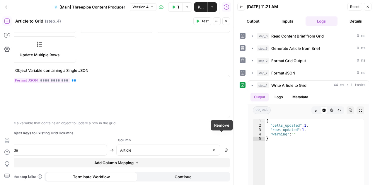
scroll to position [116, 0]
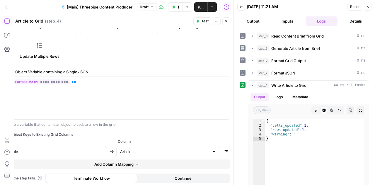
click at [198, 8] on span "Publish" at bounding box center [201, 7] width 6 height 6
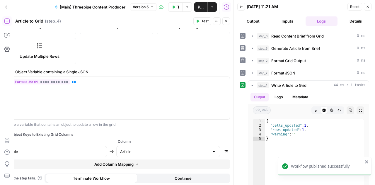
click at [369, 9] on button "Close" at bounding box center [367, 7] width 8 height 8
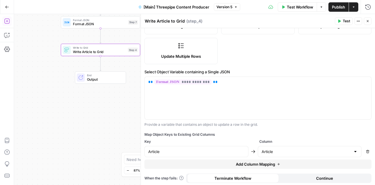
click at [367, 23] on button "Close" at bounding box center [367, 21] width 8 height 8
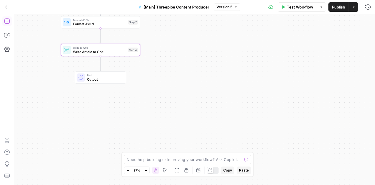
click at [104, 49] on span "Write Article to Grid" at bounding box center [99, 51] width 53 height 5
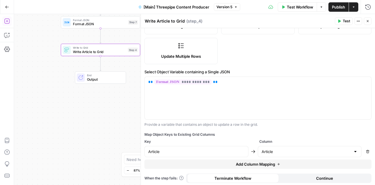
click at [122, 27] on div "Format JSON Format JSON Step 7 Copy step Delete step Add Note Test" at bounding box center [100, 22] width 79 height 12
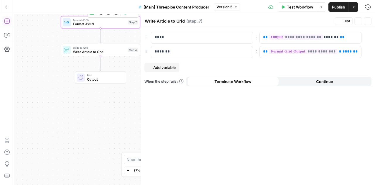
type textarea "Format JSON"
click at [368, 21] on icon "button" at bounding box center [367, 21] width 4 height 4
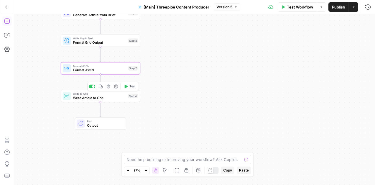
click at [94, 99] on span "Write Article to Grid" at bounding box center [99, 97] width 53 height 5
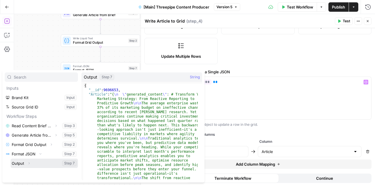
click at [29, 161] on button "Expand" at bounding box center [29, 163] width 8 height 8
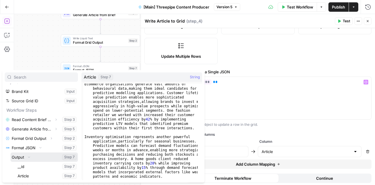
scroll to position [423, 0]
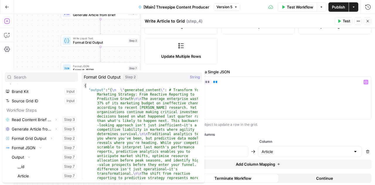
click at [236, 126] on div "Provide a variable that contains an object to update a row in the grid." at bounding box center [257, 124] width 227 height 5
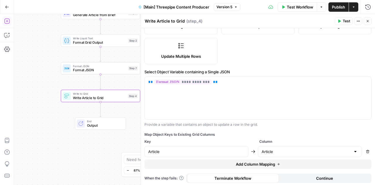
click at [259, 161] on span "Add Column Mapping" at bounding box center [255, 164] width 39 height 6
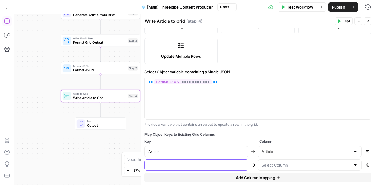
click at [234, 163] on input "text" at bounding box center [196, 165] width 96 height 6
type input "_"
type input "__id"
click at [353, 162] on div at bounding box center [355, 165] width 5 height 6
click at [297, 70] on label "Select Object Variable containing a Single JSON" at bounding box center [257, 72] width 227 height 6
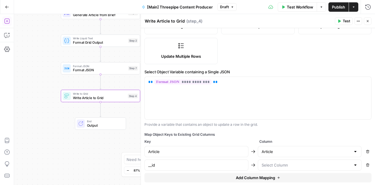
click at [337, 23] on button "Test" at bounding box center [343, 21] width 18 height 8
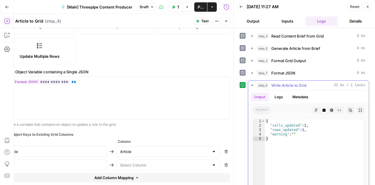
click at [251, 85] on icon "button" at bounding box center [252, 85] width 2 height 1
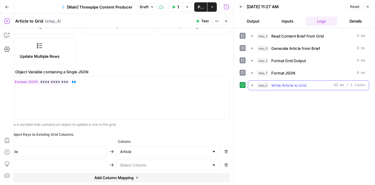
click at [251, 84] on icon "button" at bounding box center [251, 85] width 1 height 2
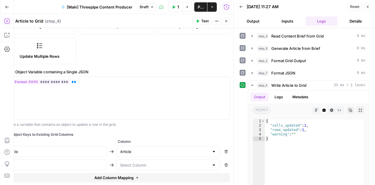
click at [153, 8] on icon "button" at bounding box center [152, 7] width 4 height 4
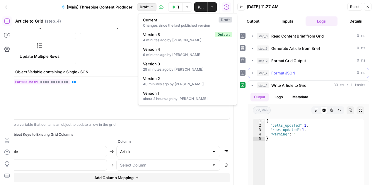
click at [253, 72] on icon "button" at bounding box center [252, 73] width 5 height 5
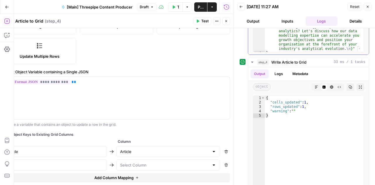
scroll to position [152, 0]
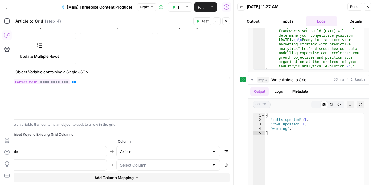
drag, startPoint x: 7, startPoint y: 34, endPoint x: 7, endPoint y: 85, distance: 51.2
click at [7, 34] on icon "button" at bounding box center [7, 35] width 6 height 6
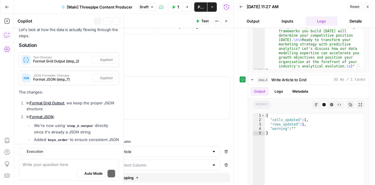
scroll to position [2803, 0]
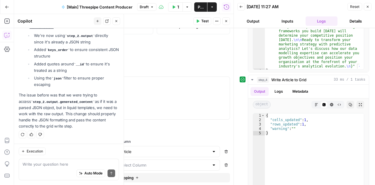
click at [46, 164] on textarea at bounding box center [69, 164] width 92 height 6
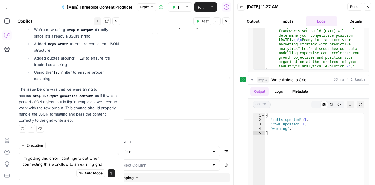
type textarea "im getting this error i cant figure out when connecting this workflow to an exi…"
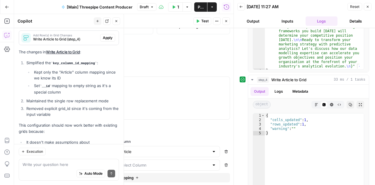
scroll to position [2923, 0]
click at [103, 40] on span "Apply" at bounding box center [108, 37] width 10 height 5
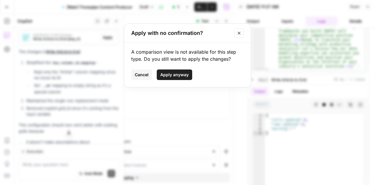
click at [171, 75] on span "Apply anyway" at bounding box center [174, 75] width 28 height 6
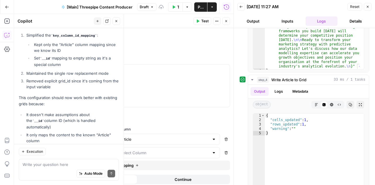
scroll to position [116, 0]
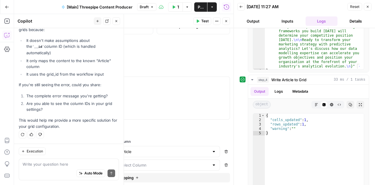
click at [201, 8] on span "Publish" at bounding box center [201, 7] width 6 height 6
click at [367, 6] on icon "button" at bounding box center [367, 7] width 2 height 2
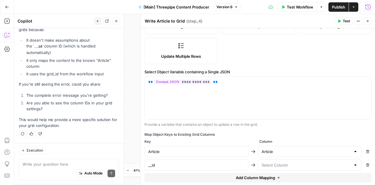
scroll to position [3062, 0]
click at [118, 20] on icon "button" at bounding box center [116, 21] width 4 height 4
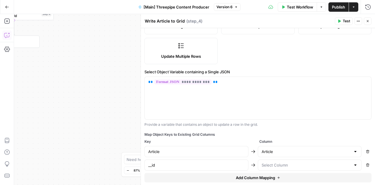
click at [370, 22] on button "Close" at bounding box center [367, 21] width 8 height 8
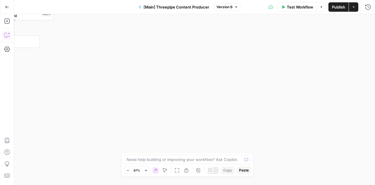
click at [7, 35] on icon "button" at bounding box center [7, 35] width 6 height 6
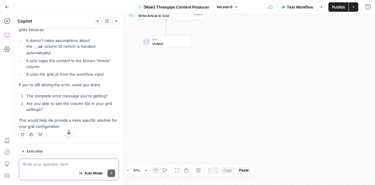
scroll to position [3047, 0]
click at [63, 162] on textarea at bounding box center [69, 164] width 92 height 6
paste textarea "{ "message": "Grid ## Content Goal/Purpose\n\nThis content aims to establish Th…"
type textarea "{ "message": "Grid ## Content Goal/Purpose\n\nThis content aims to establish Th…"
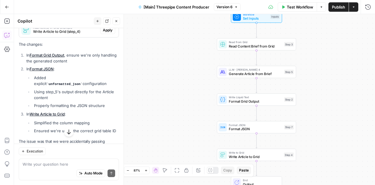
scroll to position [4760, 0]
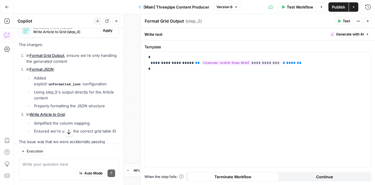
click at [103, 15] on span "Apply" at bounding box center [108, 12] width 10 height 5
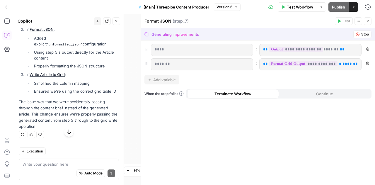
scroll to position [4648, 0]
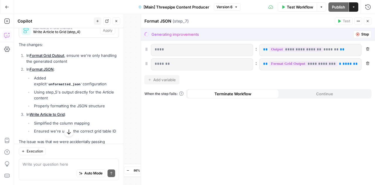
click at [101, 15] on span "Accept" at bounding box center [107, 12] width 12 height 5
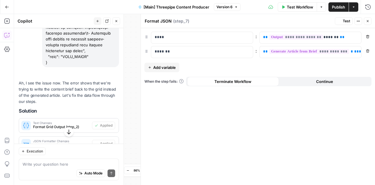
scroll to position [4769, 0]
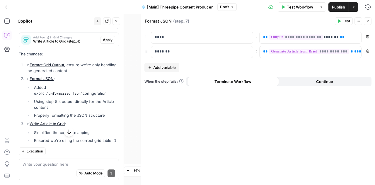
click at [103, 42] on span "Apply" at bounding box center [108, 39] width 10 height 5
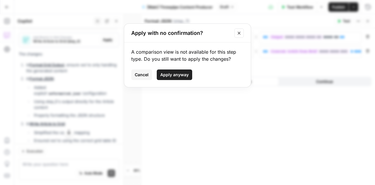
click at [177, 76] on span "Apply anyway" at bounding box center [174, 75] width 28 height 6
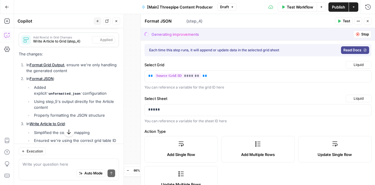
type textarea "Write Article to Grid"
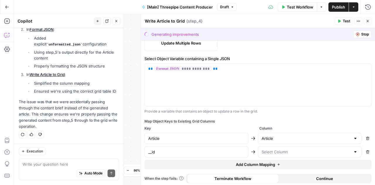
scroll to position [141, 0]
click at [339, 8] on span "Publish" at bounding box center [338, 7] width 13 height 6
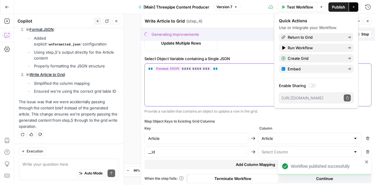
click at [216, 89] on div "**********" at bounding box center [258, 84] width 226 height 43
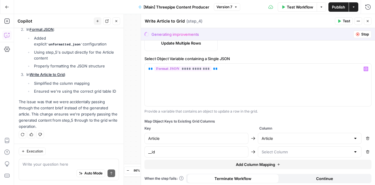
click at [368, 20] on icon "button" at bounding box center [367, 21] width 4 height 4
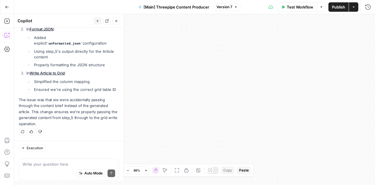
scroll to position [4908, 0]
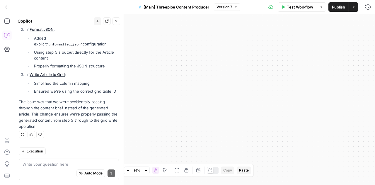
click at [114, 23] on button "Close" at bounding box center [116, 21] width 8 height 8
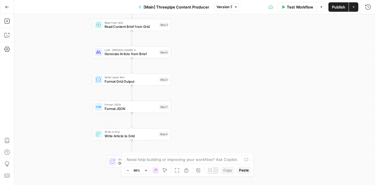
drag, startPoint x: 135, startPoint y: 73, endPoint x: 248, endPoint y: 109, distance: 118.4
click at [248, 109] on div "Workflow Set Inputs Inputs Read from Grid Read Content Brief from Grid Step 3 L…" at bounding box center [194, 99] width 360 height 171
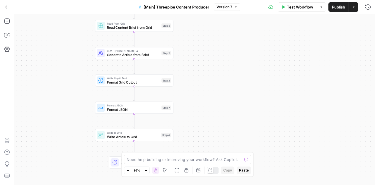
click at [129, 111] on span "Format JSON" at bounding box center [133, 109] width 52 height 5
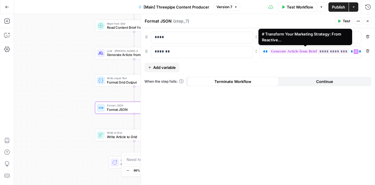
click at [312, 52] on span "**********" at bounding box center [309, 51] width 80 height 5
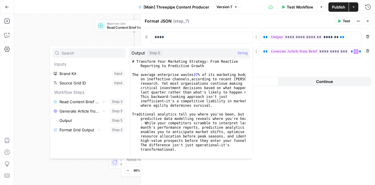
click at [313, 120] on div "**********" at bounding box center [258, 106] width 234 height 157
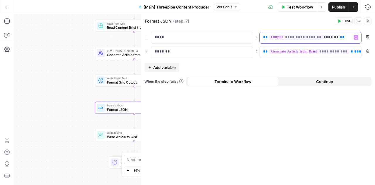
click at [302, 37] on span "**********" at bounding box center [296, 37] width 54 height 5
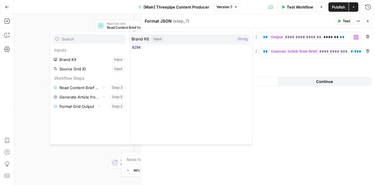
click at [288, 118] on div "**********" at bounding box center [258, 106] width 234 height 157
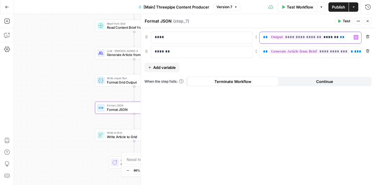
click at [346, 37] on p "**********" at bounding box center [305, 37] width 85 height 6
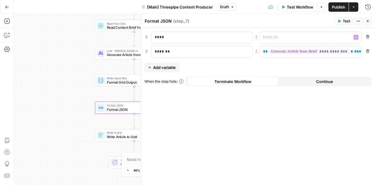
click at [288, 123] on div "**********" at bounding box center [258, 106] width 234 height 157
click at [341, 20] on button "Test" at bounding box center [343, 21] width 18 height 8
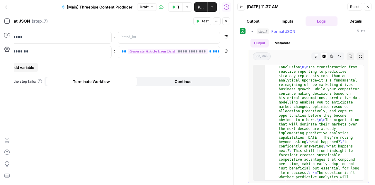
scroll to position [1785, 0]
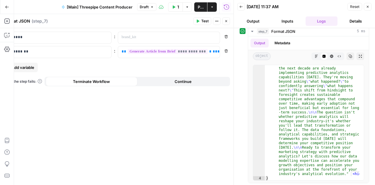
click at [370, 6] on button "Close" at bounding box center [367, 7] width 8 height 8
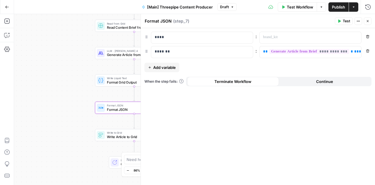
click at [124, 138] on span "Write Article to Grid" at bounding box center [133, 136] width 52 height 5
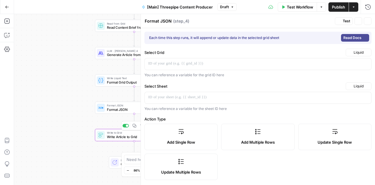
type textarea "Write Article to Grid"
click at [341, 20] on button "Test" at bounding box center [343, 21] width 18 height 8
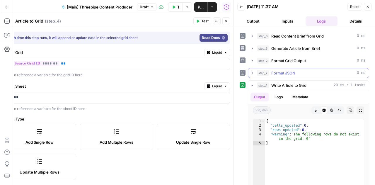
click at [252, 72] on icon "button" at bounding box center [251, 73] width 1 height 2
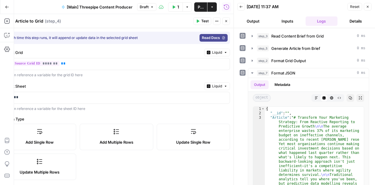
click at [366, 3] on button "Close" at bounding box center [367, 7] width 8 height 8
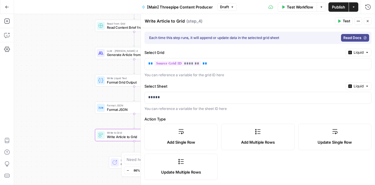
click at [368, 23] on button "Close" at bounding box center [367, 21] width 8 height 8
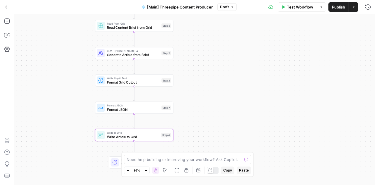
click at [126, 109] on span "Format JSON" at bounding box center [133, 109] width 52 height 5
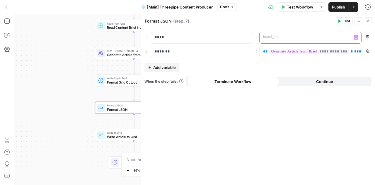
click at [316, 34] on div at bounding box center [305, 37] width 92 height 11
click at [356, 36] on icon "button" at bounding box center [355, 37] width 3 height 3
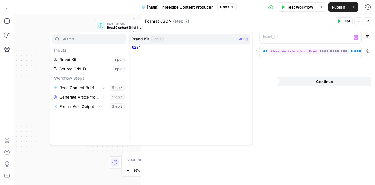
click at [190, 42] on div "Brand Kit Input String" at bounding box center [189, 38] width 121 height 9
click at [139, 39] on span "Brand Kit" at bounding box center [140, 39] width 18 height 6
click at [195, 42] on div "Brand Kit Input String" at bounding box center [189, 38] width 121 height 9
click at [78, 68] on button "Select variable Source Grid ID" at bounding box center [88, 68] width 73 height 9
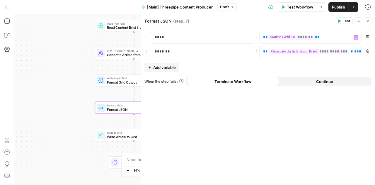
click at [341, 25] on header "Format JSON Format JSON ( step_7 ) Test Actions Close" at bounding box center [258, 21] width 234 height 14
click at [344, 20] on span "Test" at bounding box center [345, 20] width 7 height 5
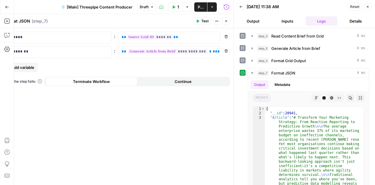
click at [368, 6] on icon "button" at bounding box center [367, 7] width 4 height 4
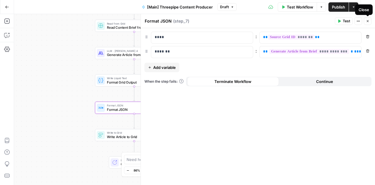
click at [365, 20] on button "Close" at bounding box center [367, 21] width 8 height 8
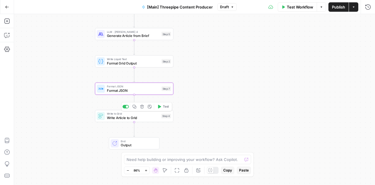
click at [120, 119] on span "Write Article to Grid" at bounding box center [133, 117] width 52 height 5
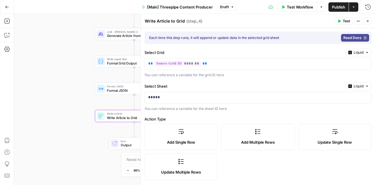
click at [341, 24] on button "Test" at bounding box center [343, 21] width 18 height 8
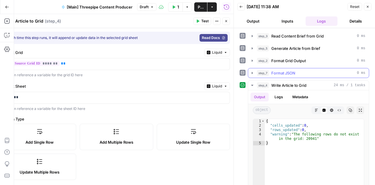
click at [251, 71] on icon "button" at bounding box center [252, 73] width 5 height 5
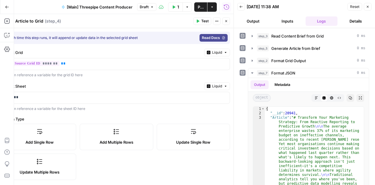
click at [365, 7] on button "Close" at bounding box center [367, 7] width 8 height 8
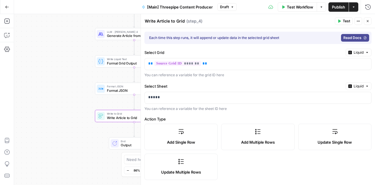
click at [366, 21] on icon "button" at bounding box center [367, 21] width 4 height 4
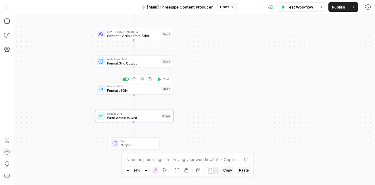
click at [125, 88] on span "Format JSON" at bounding box center [133, 90] width 52 height 5
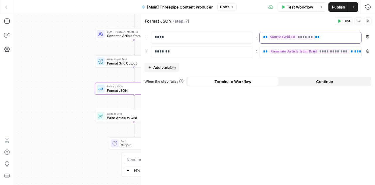
click at [320, 39] on p "** ******* **" at bounding box center [305, 37] width 85 height 6
click at [354, 38] on icon "button" at bounding box center [355, 37] width 3 height 3
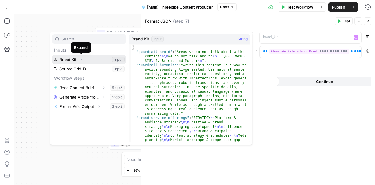
click at [81, 58] on icon "button" at bounding box center [81, 60] width 4 height 4
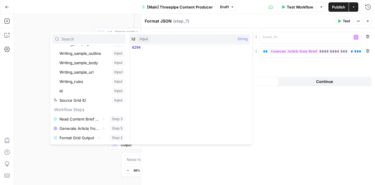
scroll to position [165, 0]
click at [80, 91] on button "Select variable Id" at bounding box center [91, 90] width 67 height 9
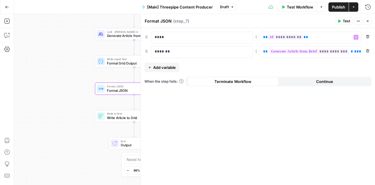
click at [341, 22] on icon "button" at bounding box center [339, 21] width 4 height 4
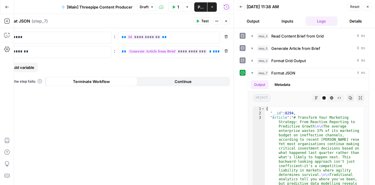
click at [368, 6] on icon "button" at bounding box center [367, 7] width 4 height 4
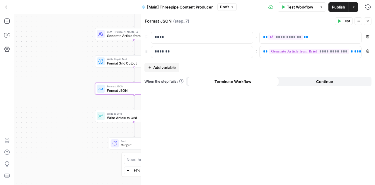
click at [367, 23] on icon "button" at bounding box center [367, 21] width 4 height 4
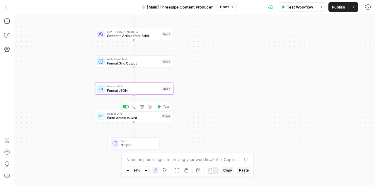
click at [119, 117] on span "Write Article to Grid" at bounding box center [133, 117] width 52 height 5
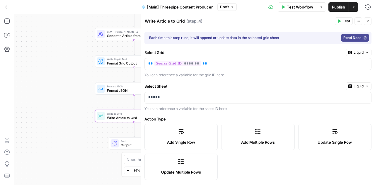
click at [345, 21] on span "Test" at bounding box center [345, 20] width 7 height 5
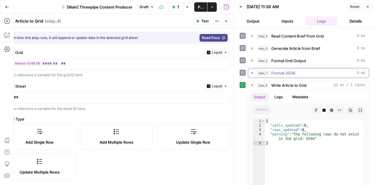
click at [250, 72] on icon "button" at bounding box center [252, 73] width 5 height 5
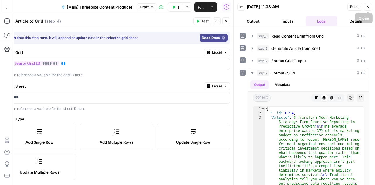
click at [367, 8] on icon "button" at bounding box center [367, 7] width 4 height 4
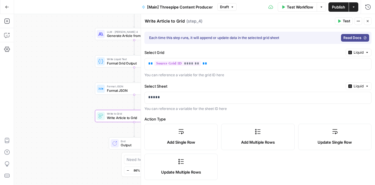
click at [367, 21] on icon "button" at bounding box center [367, 21] width 2 height 2
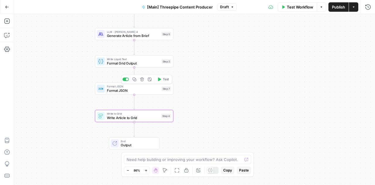
click at [119, 92] on span "Format JSON" at bounding box center [133, 90] width 52 height 5
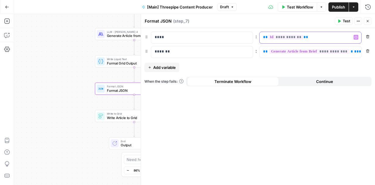
click at [322, 37] on p "**********" at bounding box center [305, 37] width 85 height 6
click at [356, 36] on icon "button" at bounding box center [355, 37] width 3 height 3
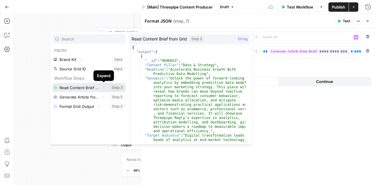
click at [104, 87] on icon "button" at bounding box center [104, 88] width 4 height 4
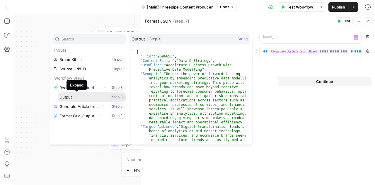
click at [78, 97] on span "Expand" at bounding box center [78, 97] width 0 height 0
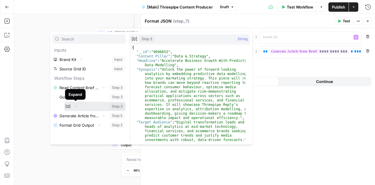
click at [75, 105] on icon "button" at bounding box center [76, 106] width 4 height 4
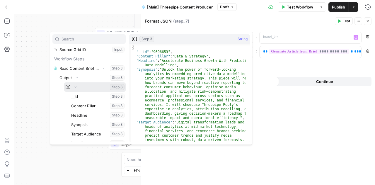
scroll to position [20, 0]
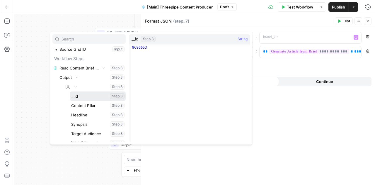
click at [78, 97] on button "Select variable __id" at bounding box center [98, 95] width 56 height 9
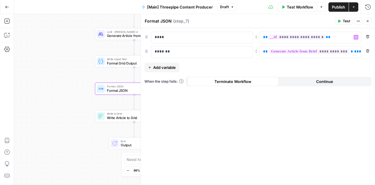
click at [338, 10] on span "Publish" at bounding box center [338, 7] width 13 height 6
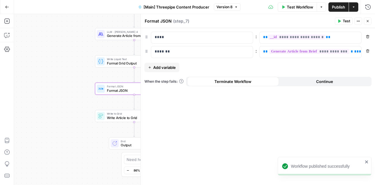
click at [308, 133] on div "**********" at bounding box center [258, 106] width 234 height 157
click at [344, 17] on header "Format JSON Format JSON ( step_7 ) Test Actions Close" at bounding box center [258, 21] width 234 height 14
click at [345, 23] on span "Test" at bounding box center [345, 20] width 7 height 5
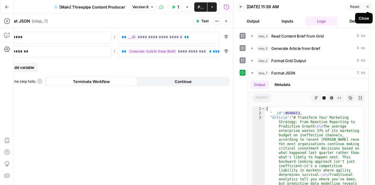
click at [368, 6] on icon "button" at bounding box center [367, 7] width 2 height 2
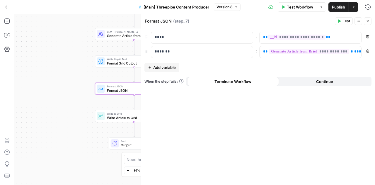
drag, startPoint x: 368, startPoint y: 6, endPoint x: 368, endPoint y: 19, distance: 12.9
click at [368, 19] on button "Close" at bounding box center [367, 21] width 8 height 8
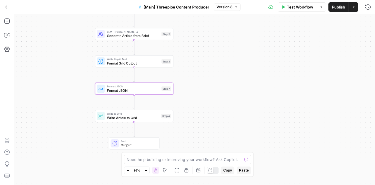
click at [132, 119] on span "Write Article to Grid" at bounding box center [133, 117] width 52 height 5
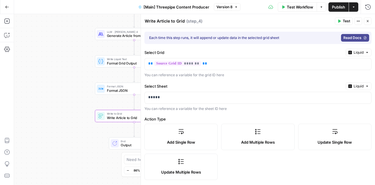
click at [344, 17] on header "Write Article to Grid Write Article to Grid ( step_4 ) Test Actions Close" at bounding box center [258, 21] width 234 height 14
click at [344, 21] on span "Test" at bounding box center [345, 20] width 7 height 5
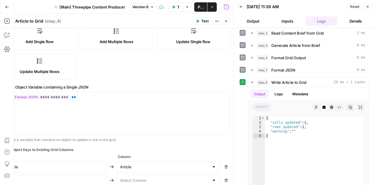
scroll to position [120, 0]
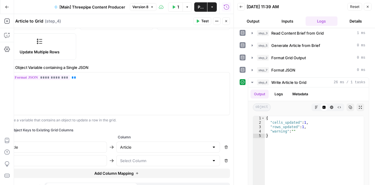
click at [368, 7] on icon "button" at bounding box center [367, 7] width 2 height 2
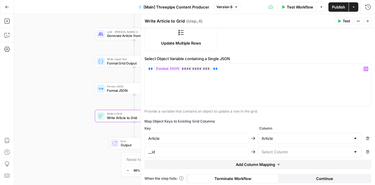
scroll to position [129, 0]
click at [334, 7] on span "Publish" at bounding box center [338, 7] width 13 height 6
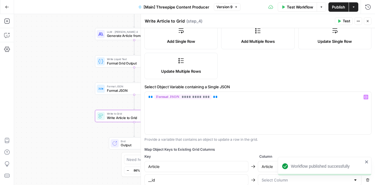
scroll to position [65, 0]
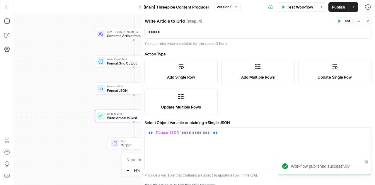
click at [201, 101] on label "Update Multiple Rows" at bounding box center [180, 101] width 73 height 26
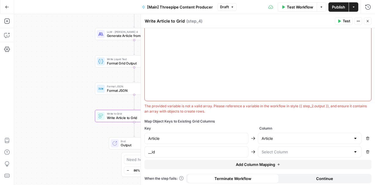
scroll to position [181, 0]
click at [338, 6] on span "Publish" at bounding box center [338, 7] width 13 height 6
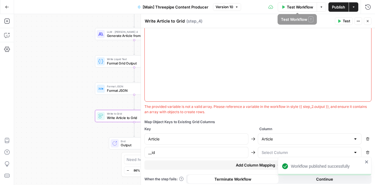
click at [300, 8] on span "Test Workflow" at bounding box center [299, 7] width 26 height 6
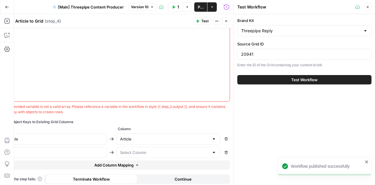
click at [302, 84] on div "Test Workflow" at bounding box center [304, 79] width 134 height 16
click at [307, 77] on span "Test Workflow" at bounding box center [304, 80] width 26 height 6
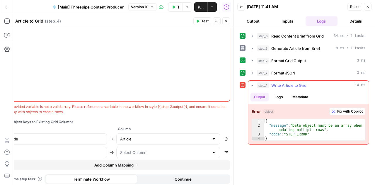
click at [348, 109] on span "Fix with Copilot" at bounding box center [349, 111] width 25 height 5
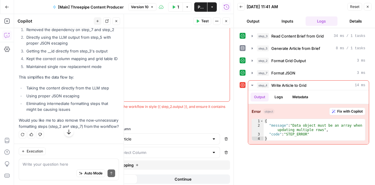
scroll to position [5021, 0]
click at [103, 7] on span "Apply" at bounding box center [108, 4] width 10 height 5
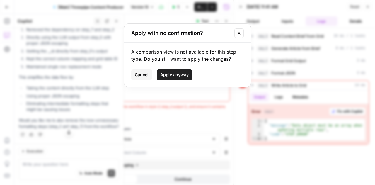
click at [169, 75] on span "Apply anyway" at bounding box center [174, 75] width 28 height 6
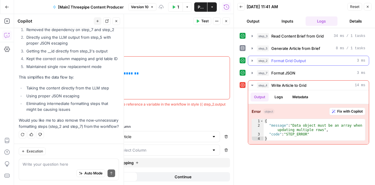
scroll to position [134, 0]
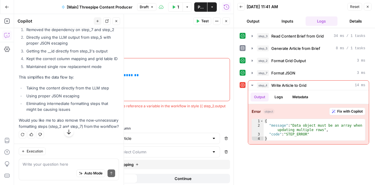
click at [367, 8] on icon "button" at bounding box center [367, 7] width 4 height 4
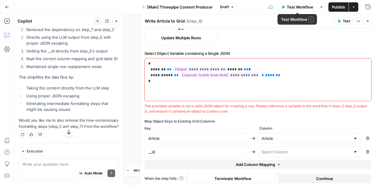
click at [301, 9] on span "Test Workflow" at bounding box center [299, 7] width 26 height 6
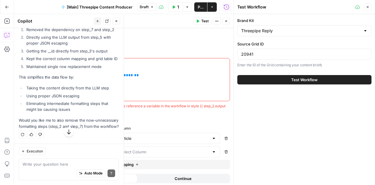
click at [290, 82] on button "Test Workflow" at bounding box center [304, 79] width 134 height 9
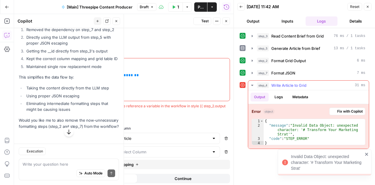
scroll to position [5058, 0]
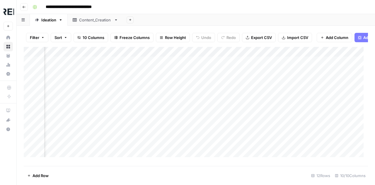
scroll to position [0, 535]
click at [259, 66] on div "Add Column" at bounding box center [196, 104] width 344 height 114
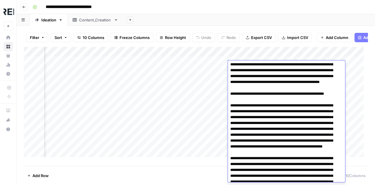
scroll to position [564, 0]
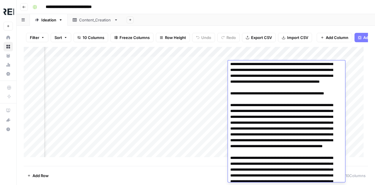
click at [263, 16] on div "Add Sheet" at bounding box center [249, 20] width 252 height 12
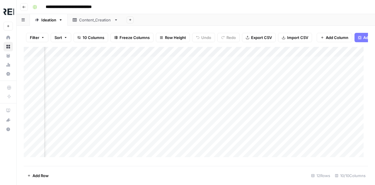
click at [272, 76] on div "Add Column" at bounding box center [196, 104] width 344 height 114
click at [182, 116] on div "Add Column" at bounding box center [196, 104] width 344 height 114
click at [181, 125] on div "Add Column" at bounding box center [196, 104] width 344 height 114
drag, startPoint x: 323, startPoint y: 56, endPoint x: 336, endPoint y: 56, distance: 12.6
click at [336, 56] on div "Add Column" at bounding box center [196, 104] width 344 height 114
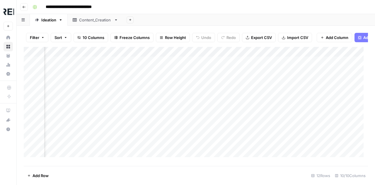
click at [336, 56] on div "Add Column" at bounding box center [196, 104] width 344 height 114
click at [343, 45] on div "Filter Sort 10 Columns Freeze Columns Row Height Undo Redo Export CSV Import CS…" at bounding box center [196, 37] width 344 height 19
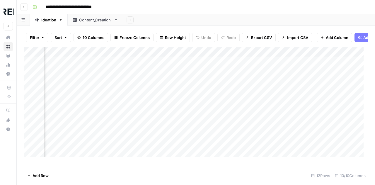
click at [194, 40] on div "Filter Sort 10 Columns Freeze Columns Row Height Undo Redo Export CSV Import CS…" at bounding box center [196, 37] width 344 height 19
click at [138, 115] on div "Add Column" at bounding box center [196, 104] width 344 height 114
click at [158, 126] on div "Add Column" at bounding box center [196, 104] width 344 height 114
click at [197, 125] on div "Add Column" at bounding box center [196, 104] width 344 height 114
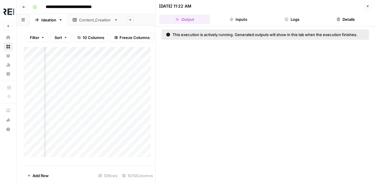
click at [286, 19] on icon "button" at bounding box center [286, 20] width 4 height 4
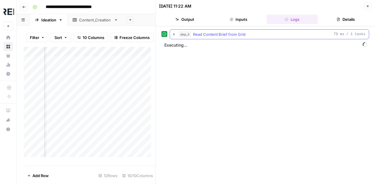
click at [174, 34] on icon "button" at bounding box center [173, 34] width 5 height 5
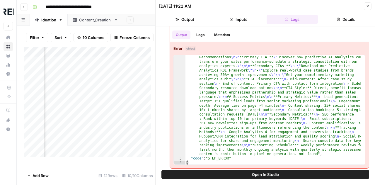
scroll to position [368, 0]
click at [368, 5] on icon "button" at bounding box center [367, 6] width 4 height 4
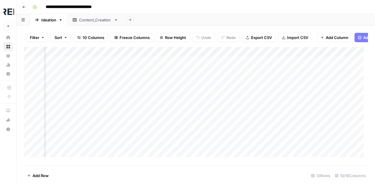
click at [206, 76] on div "Add Column" at bounding box center [196, 104] width 344 height 114
click at [197, 75] on div "Add Column" at bounding box center [196, 104] width 344 height 114
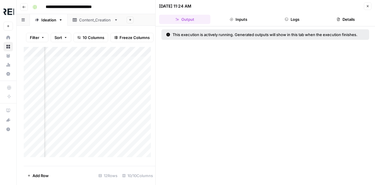
click at [295, 18] on button "Logs" at bounding box center [291, 19] width 51 height 9
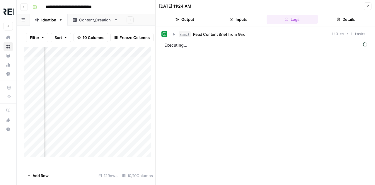
click at [350, 17] on button "Details" at bounding box center [345, 19] width 51 height 9
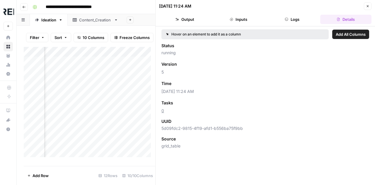
click at [308, 19] on button "Logs" at bounding box center [291, 19] width 51 height 9
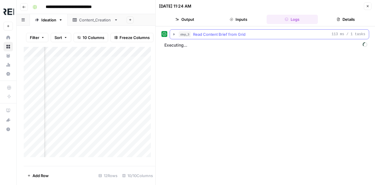
click at [171, 33] on icon "button" at bounding box center [173, 34] width 5 height 5
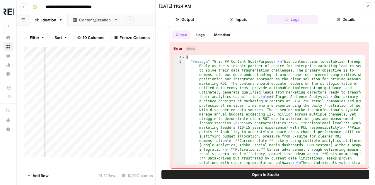
scroll to position [169, 0]
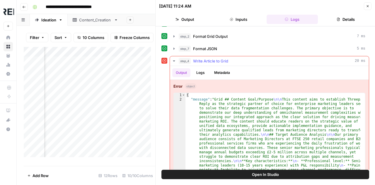
click at [203, 72] on button "Logs" at bounding box center [201, 72] width 16 height 9
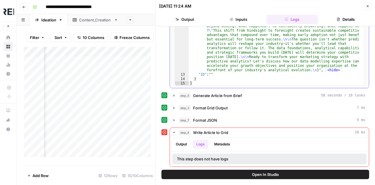
scroll to position [96, 0]
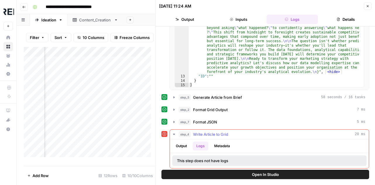
click at [187, 145] on button "Output" at bounding box center [181, 145] width 18 height 9
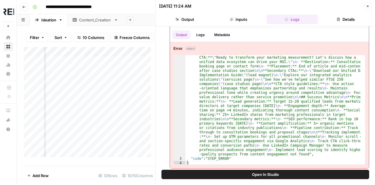
scroll to position [386, 0]
click at [366, 6] on icon "button" at bounding box center [367, 6] width 4 height 4
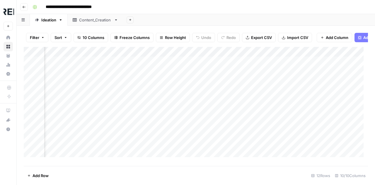
drag, startPoint x: 325, startPoint y: 104, endPoint x: 295, endPoint y: 107, distance: 30.3
click at [295, 107] on div "Add Column" at bounding box center [196, 104] width 344 height 114
click at [128, 57] on div "Add Column" at bounding box center [196, 104] width 344 height 114
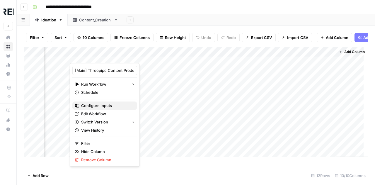
click at [97, 104] on span "Configure Inputs" at bounding box center [106, 105] width 51 height 6
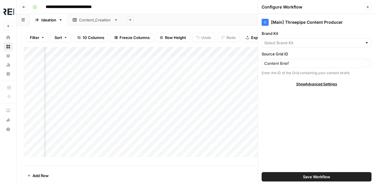
type input "Threepipe Reply"
click at [347, 65] on input "Source Grid ID" at bounding box center [312, 63] width 96 height 6
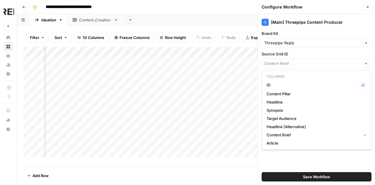
type input "Content Brief"
click at [340, 52] on label "Source Grid ID" at bounding box center [316, 54] width 110 height 6
click at [340, 60] on input "Content Brief" at bounding box center [312, 63] width 96 height 6
type input "Content Brief"
click at [340, 52] on label "Source Grid ID" at bounding box center [316, 54] width 110 height 6
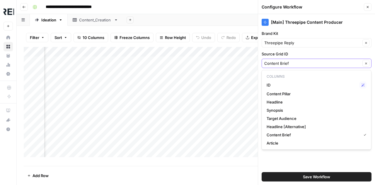
click at [340, 60] on input "Content Brief" at bounding box center [312, 63] width 96 height 6
type input "Content Brief"
click at [340, 52] on label "Source Grid ID" at bounding box center [316, 54] width 110 height 6
click at [340, 60] on input "Content Brief" at bounding box center [312, 63] width 96 height 6
type input "Content Brief"
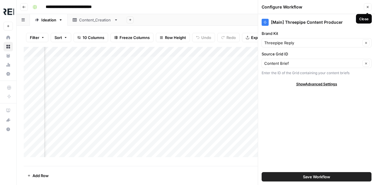
click at [366, 10] on button "Close" at bounding box center [367, 7] width 8 height 8
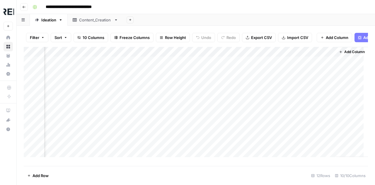
click at [150, 56] on div "Add Column" at bounding box center [196, 104] width 344 height 114
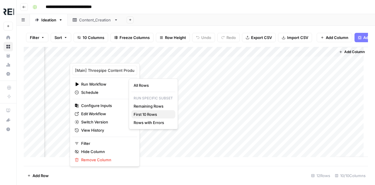
click at [140, 111] on span "First 10 Rows" at bounding box center [151, 114] width 37 height 6
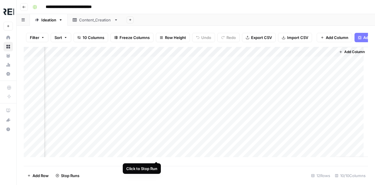
click at [156, 155] on div "Add Column" at bounding box center [196, 104] width 344 height 114
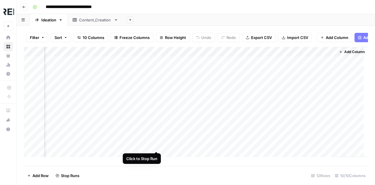
click at [156, 145] on div "Add Column" at bounding box center [196, 104] width 344 height 114
click at [157, 136] on div "Add Column" at bounding box center [196, 104] width 344 height 114
click at [157, 126] on div "Add Column" at bounding box center [196, 104] width 344 height 114
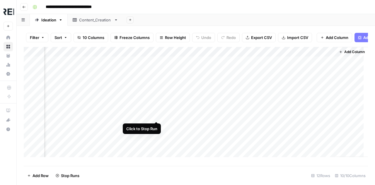
click at [157, 114] on div "Add Column" at bounding box center [196, 104] width 344 height 114
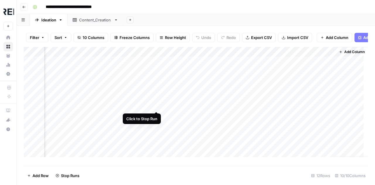
click at [157, 106] on div "Add Column" at bounding box center [196, 104] width 344 height 114
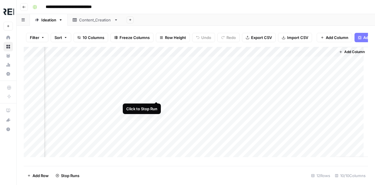
click at [156, 95] on div "Add Column" at bounding box center [196, 104] width 344 height 114
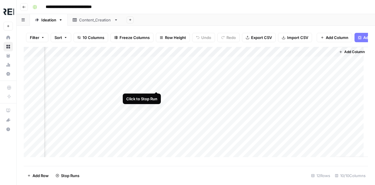
click at [157, 85] on div "Add Column" at bounding box center [196, 104] width 344 height 114
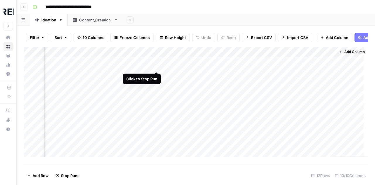
click at [157, 66] on div "Add Column" at bounding box center [196, 104] width 344 height 114
click at [87, 75] on div "Add Column" at bounding box center [196, 104] width 344 height 114
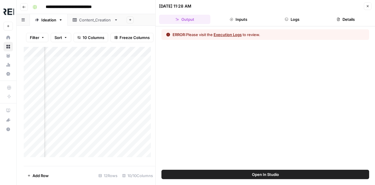
click at [230, 35] on button "Execution Logs" at bounding box center [227, 35] width 28 height 6
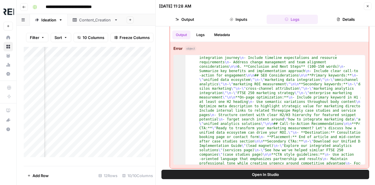
scroll to position [386, 0]
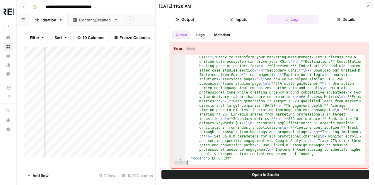
type textarea "**********"
drag, startPoint x: 232, startPoint y: 157, endPoint x: 186, endPoint y: 157, distance: 46.2
drag, startPoint x: 186, startPoint y: 157, endPoint x: 230, endPoint y: 157, distance: 44.8
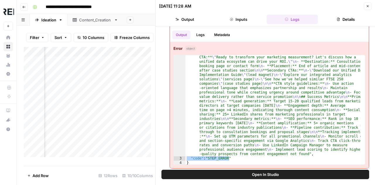
click at [370, 6] on button "Close" at bounding box center [367, 6] width 8 height 8
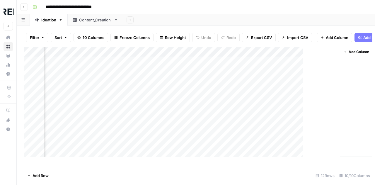
scroll to position [0, 594]
click at [163, 76] on div "Add Column" at bounding box center [196, 104] width 344 height 114
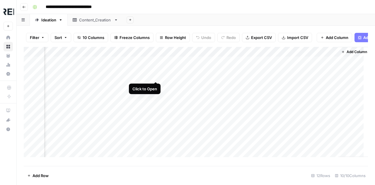
click at [157, 75] on div "Add Column" at bounding box center [196, 104] width 344 height 114
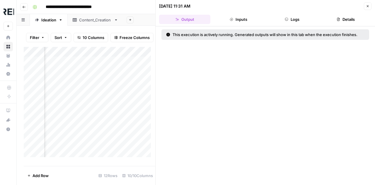
click at [293, 19] on button "Logs" at bounding box center [291, 19] width 51 height 9
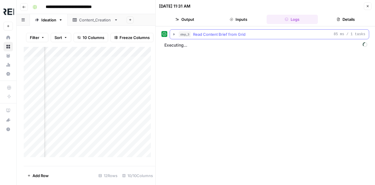
click at [173, 35] on icon "button" at bounding box center [173, 34] width 1 height 2
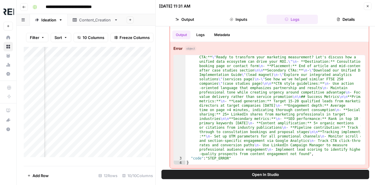
scroll to position [386, 0]
type textarea "*"
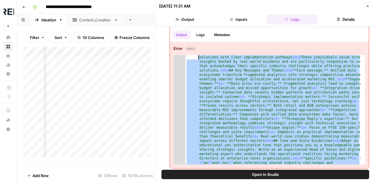
scroll to position [0, 0]
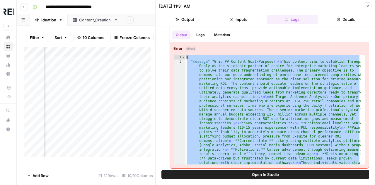
drag, startPoint x: 233, startPoint y: 159, endPoint x: 160, endPoint y: 37, distance: 142.4
click at [160, 37] on div "step_3 Read Content Brief from Grid 85 ms / 1 tasks Output Metadata array Markd…" at bounding box center [264, 97] width 219 height 143
click at [366, 7] on icon "button" at bounding box center [367, 6] width 4 height 4
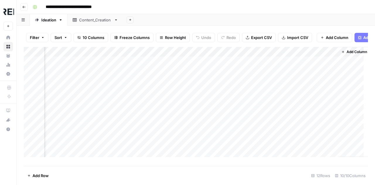
click at [156, 55] on div "Add Column" at bounding box center [196, 104] width 344 height 114
click at [195, 75] on div "Add Column" at bounding box center [196, 104] width 344 height 114
click at [162, 73] on div "Add Column" at bounding box center [196, 104] width 344 height 114
click at [239, 75] on div "Add Column" at bounding box center [196, 104] width 344 height 114
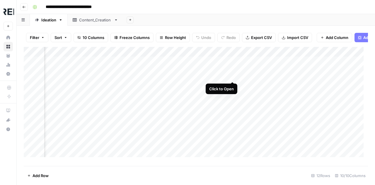
click at [233, 75] on div "Add Column" at bounding box center [196, 104] width 344 height 114
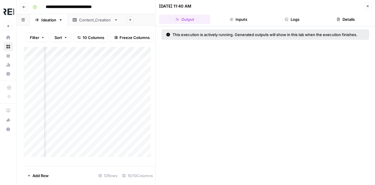
click at [238, 19] on button "Inputs" at bounding box center [237, 19] width 51 height 9
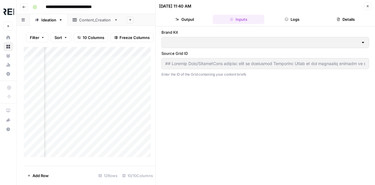
type input "## Loremip Dolo/SitametCons adipisc elit se doeiusmod Temporinc Utlab et dol ma…"
type input "Threepipe Reply"
type input "## Loremip Dolo/SitametCons adipisc elit se doeiusmod Temporinc Utlab et dol ma…"
drag, startPoint x: 296, startPoint y: 18, endPoint x: 304, endPoint y: 20, distance: 7.7
click at [304, 20] on button "Logs" at bounding box center [291, 19] width 51 height 9
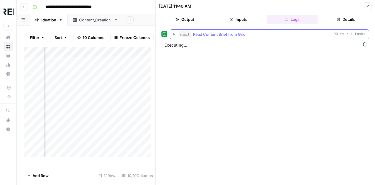
click at [174, 32] on icon "button" at bounding box center [173, 34] width 5 height 5
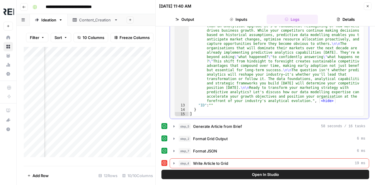
scroll to position [1482, 0]
click at [174, 162] on icon "button" at bounding box center [173, 163] width 5 height 5
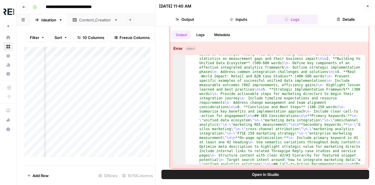
scroll to position [386, 0]
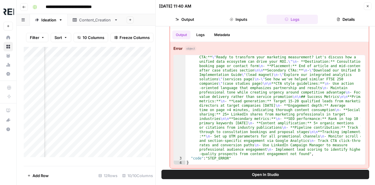
click at [368, 5] on icon "button" at bounding box center [367, 6] width 4 height 4
